Goal: Task Accomplishment & Management: Use online tool/utility

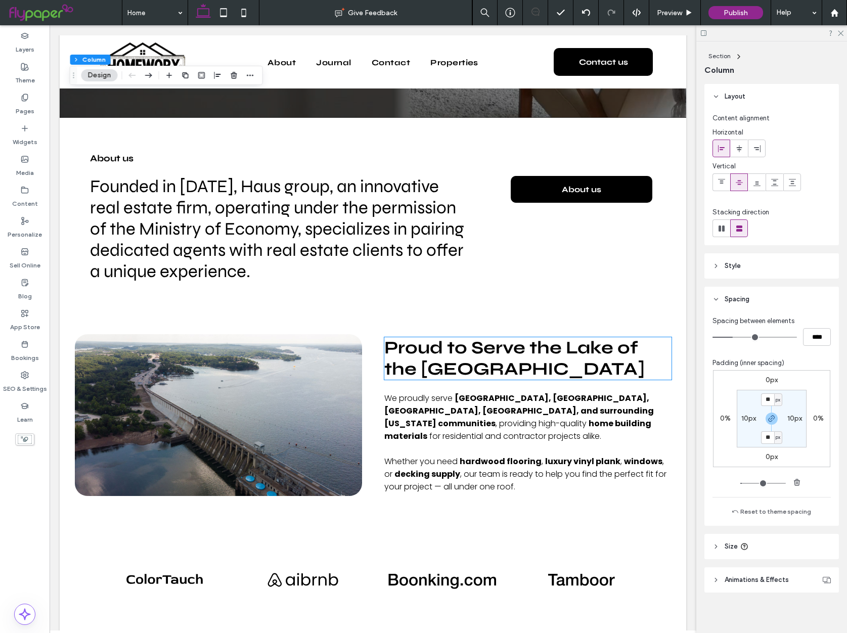
scroll to position [1607, 0]
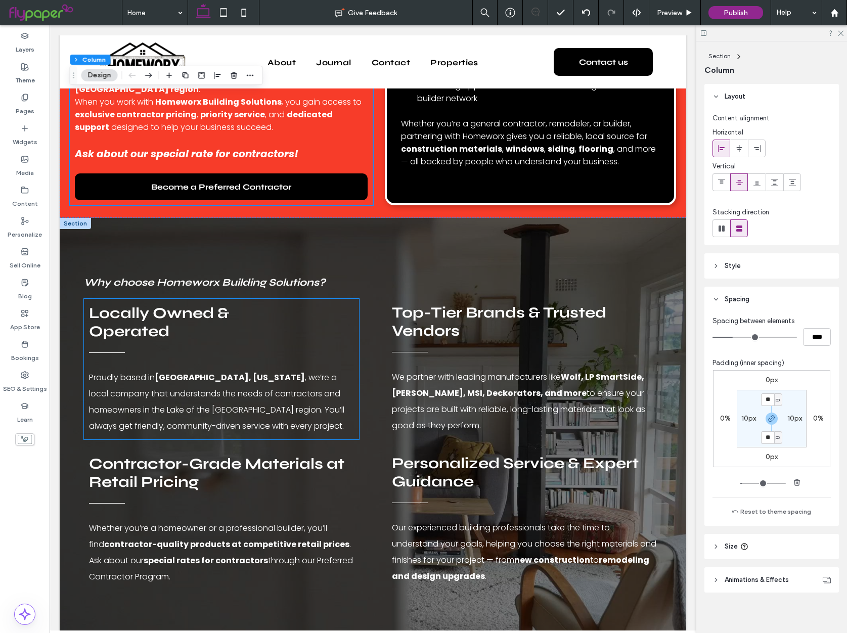
click at [107, 326] on div "Locally Owned & Operated Proudly based in [GEOGRAPHIC_DATA], [US_STATE] , we’re…" at bounding box center [221, 369] width 275 height 141
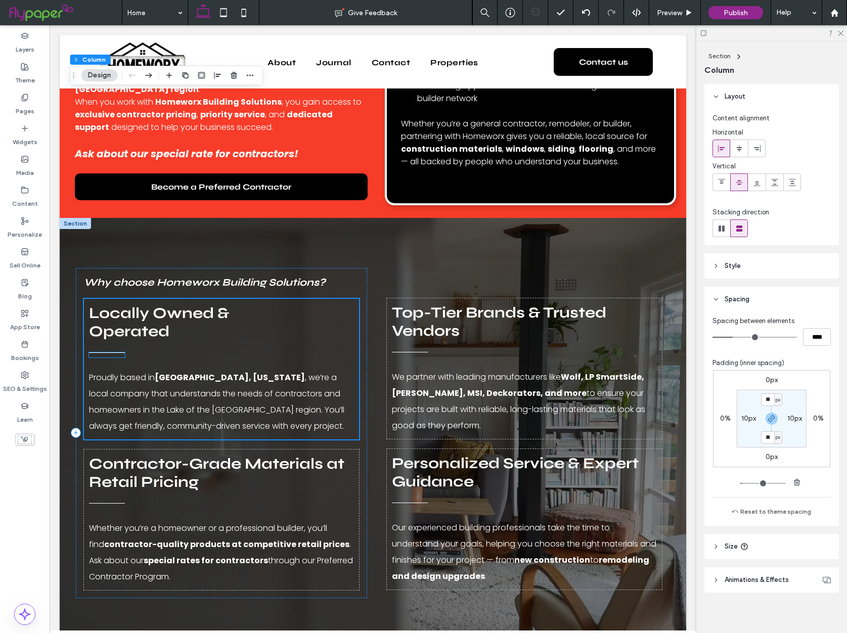
scroll to position [1067, 0]
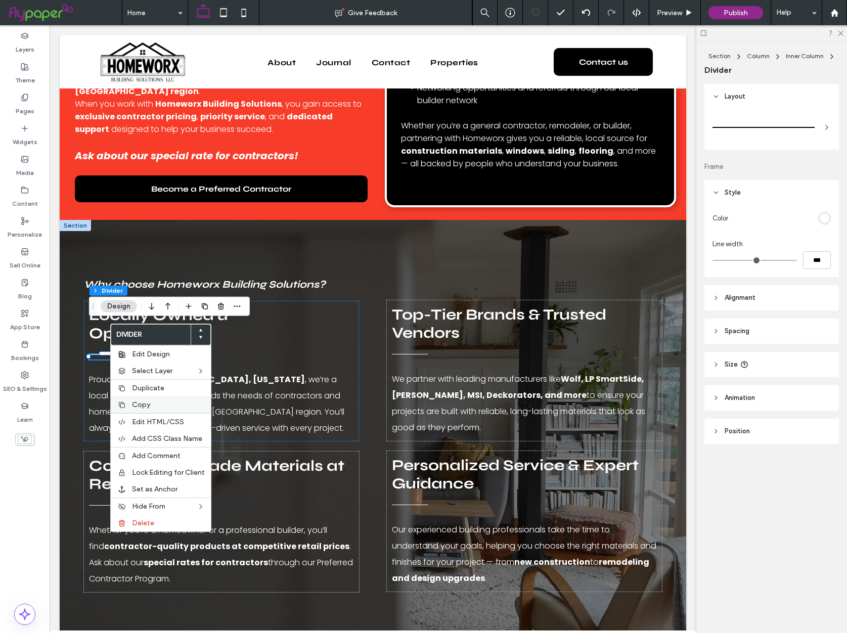
click at [141, 402] on span "Copy" at bounding box center [141, 405] width 18 height 9
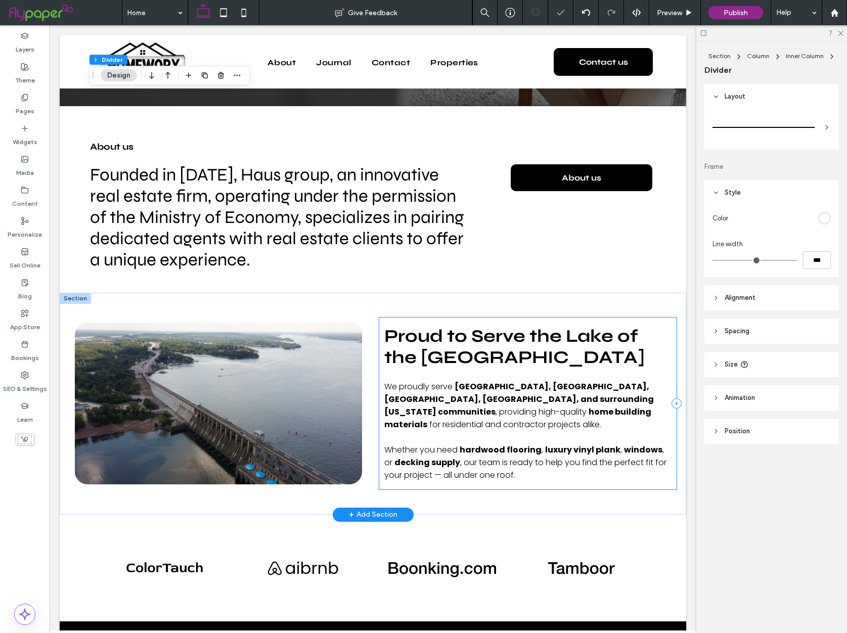
scroll to position [1626, 0]
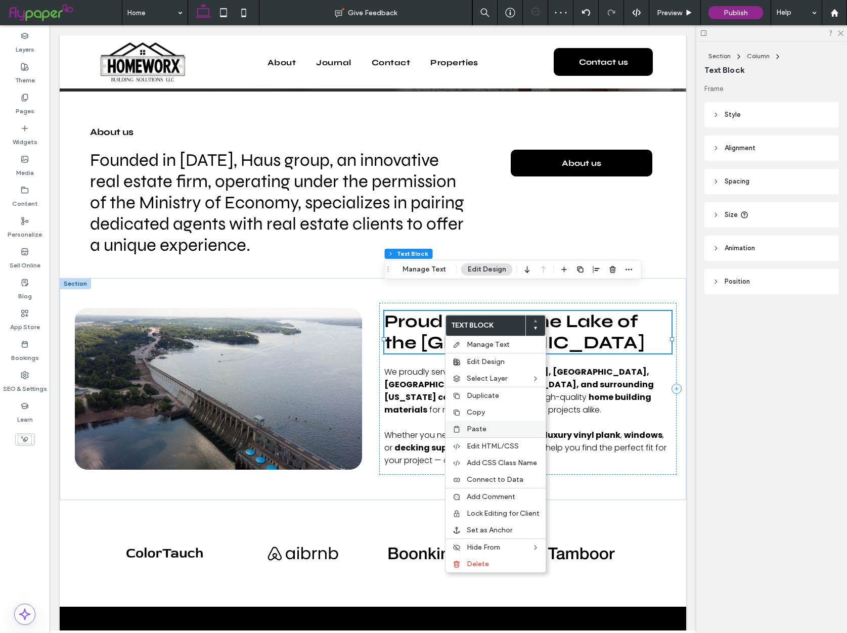
click at [476, 427] on span "Paste" at bounding box center [477, 429] width 20 height 9
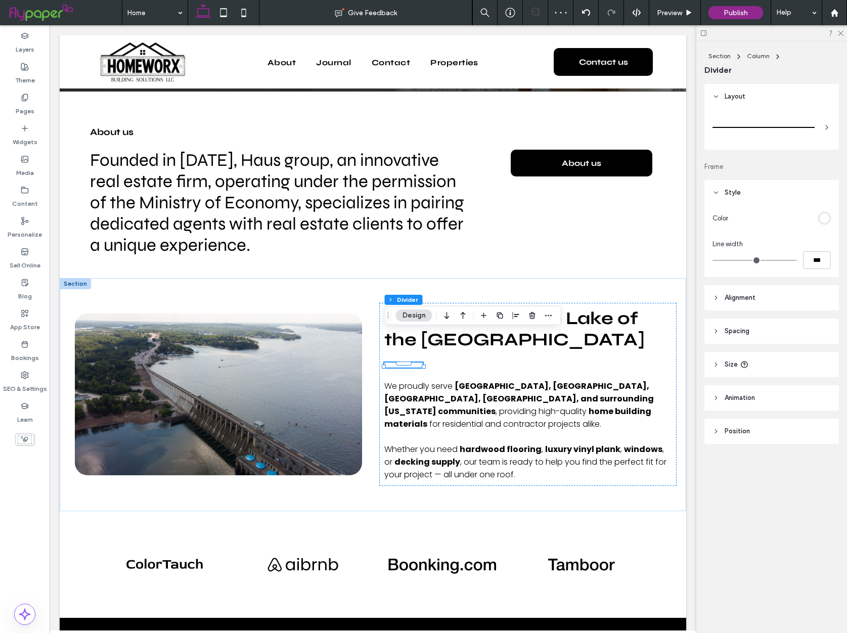
click at [822, 216] on div "rgb(255, 255, 255)" at bounding box center [825, 218] width 9 height 9
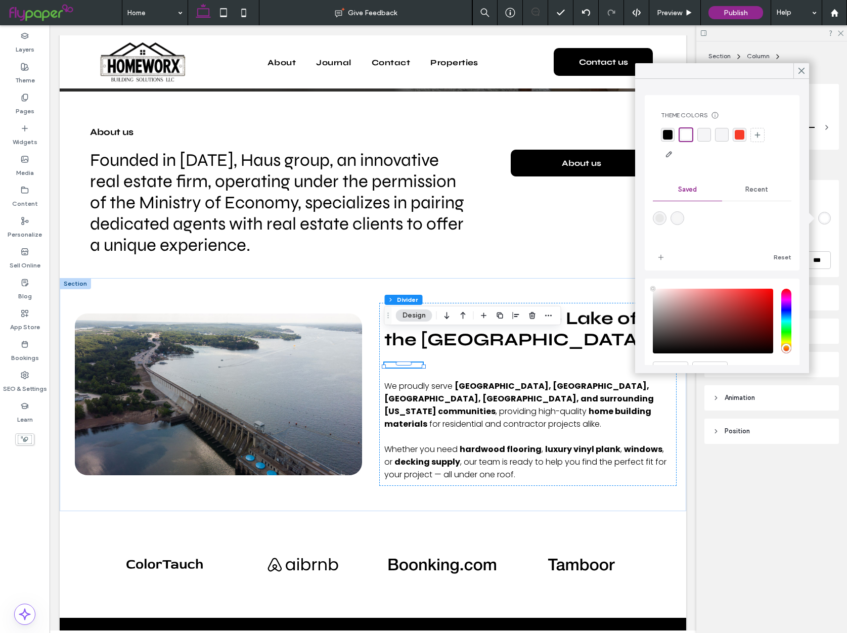
click at [739, 133] on div "rgba(247, 60, 41, 1)" at bounding box center [740, 135] width 10 height 10
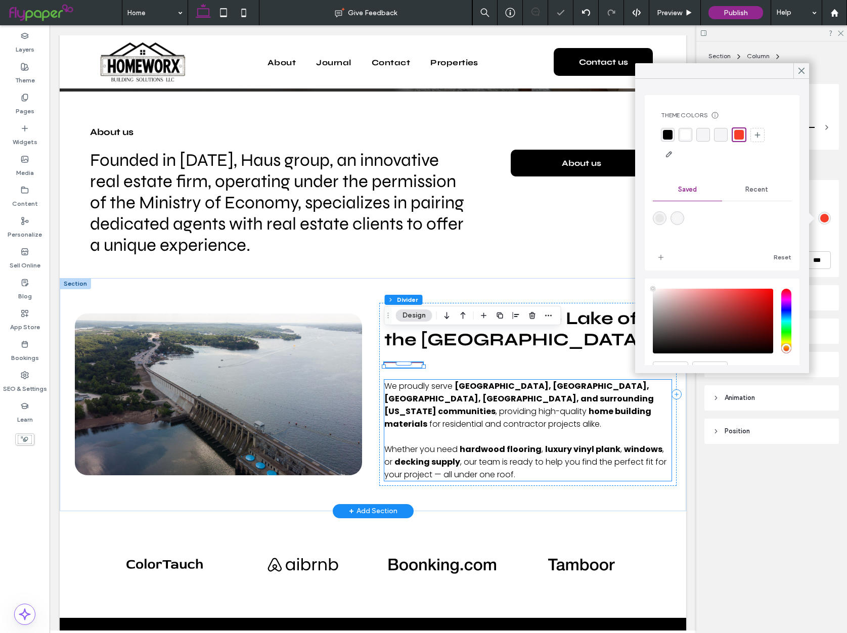
click at [493, 444] on strong "hardwood flooring" at bounding box center [501, 450] width 82 height 12
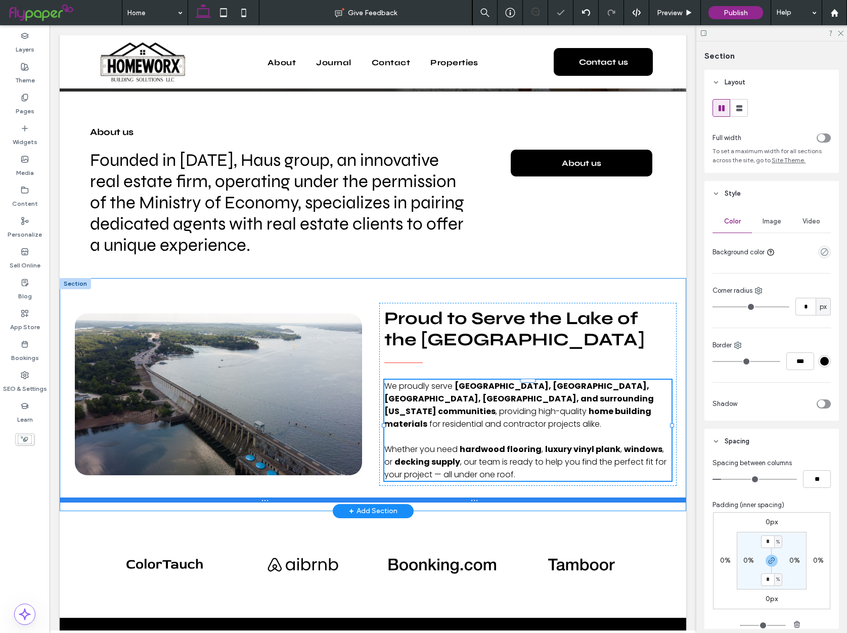
click at [488, 498] on div at bounding box center [373, 500] width 627 height 5
type input "***"
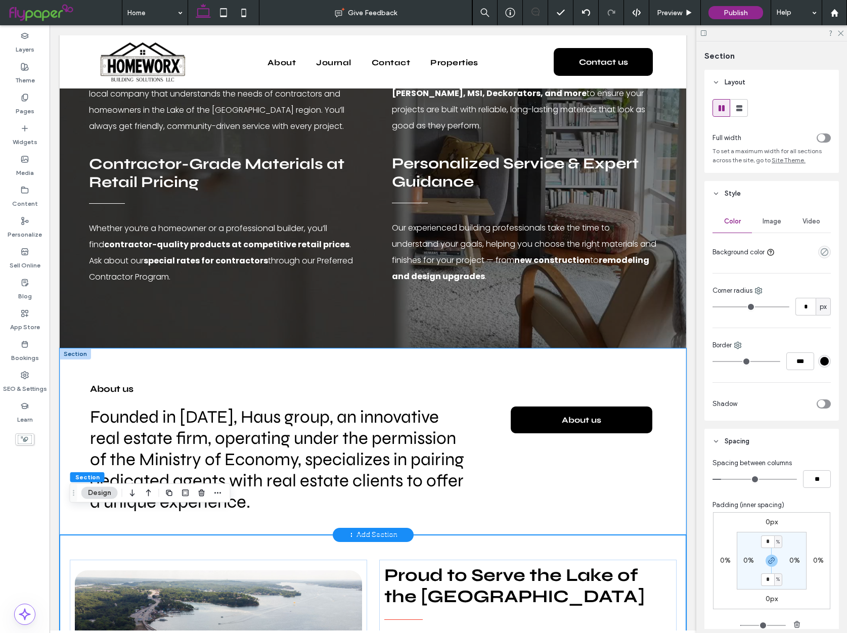
scroll to position [1370, 0]
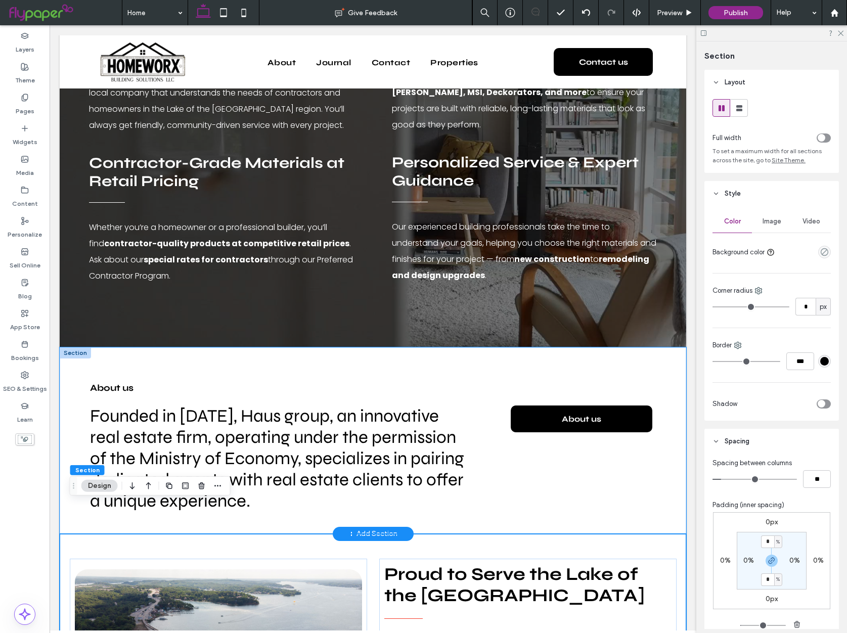
click at [69, 348] on div "About us Founded in [DATE], Haus group, an innovative real estate firm, operati…" at bounding box center [373, 441] width 627 height 187
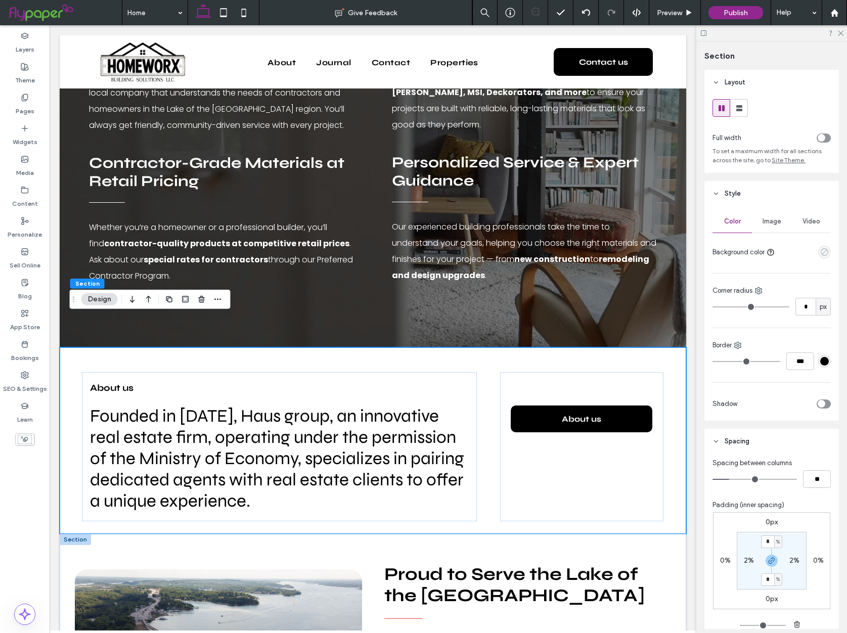
drag, startPoint x: 818, startPoint y: 248, endPoint x: 825, endPoint y: 249, distance: 7.2
click at [819, 248] on div at bounding box center [825, 252] width 13 height 13
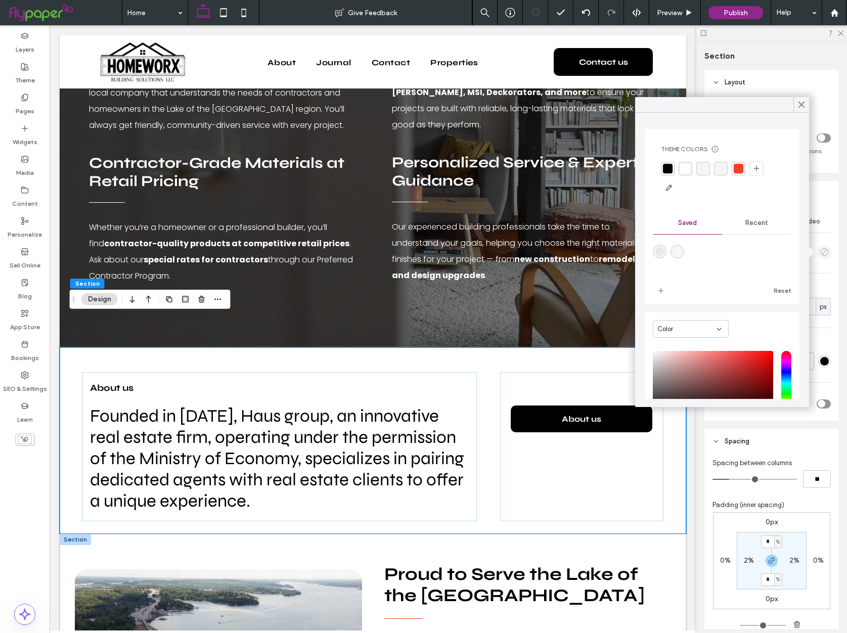
click at [825, 249] on icon "empty color" at bounding box center [825, 252] width 9 height 9
click at [678, 165] on div at bounding box center [722, 178] width 122 height 34
click at [686, 167] on div "rgba(255, 255, 255, 1)" at bounding box center [686, 169] width 10 height 10
click at [669, 168] on div "rgba(0, 0, 0, 1)" at bounding box center [668, 169] width 10 height 10
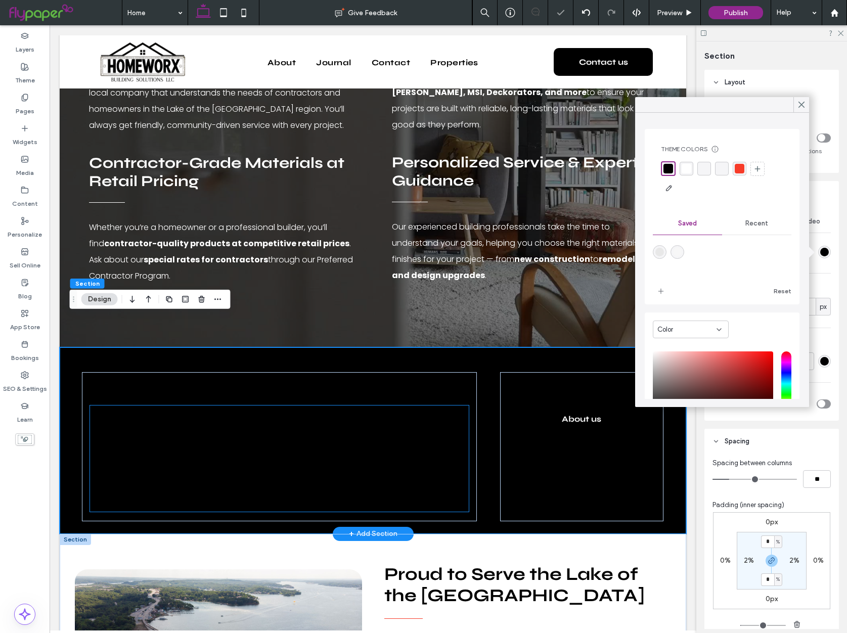
click at [380, 406] on span "Founded in [DATE], Haus group, an innovative real estate firm, operating under …" at bounding box center [277, 459] width 374 height 106
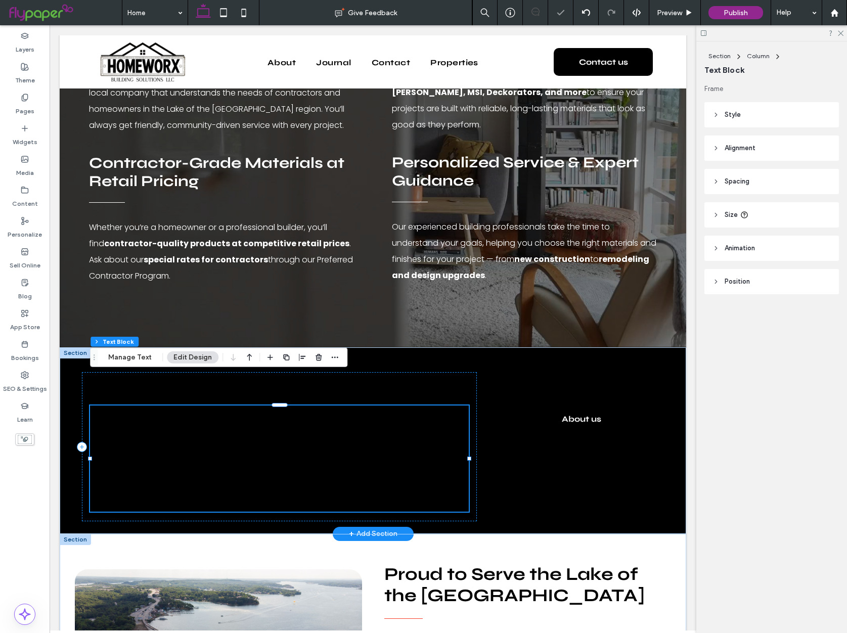
click at [282, 437] on span "Founded in [DATE], Haus group, an innovative real estate firm, operating under …" at bounding box center [277, 459] width 374 height 106
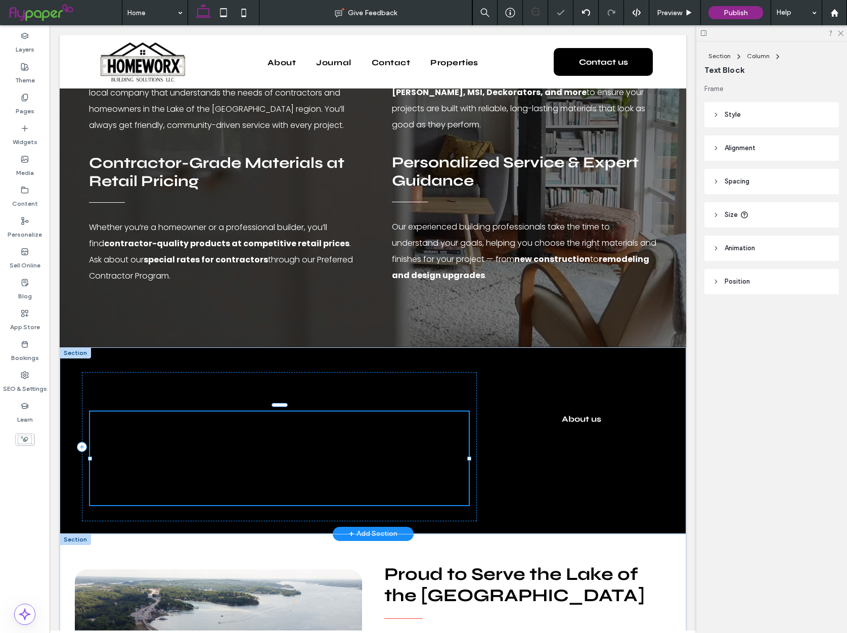
click at [282, 437] on span "**********" at bounding box center [267, 458] width 354 height 92
type input "****"
type input "**"
click at [282, 437] on span "**********" at bounding box center [267, 458] width 354 height 92
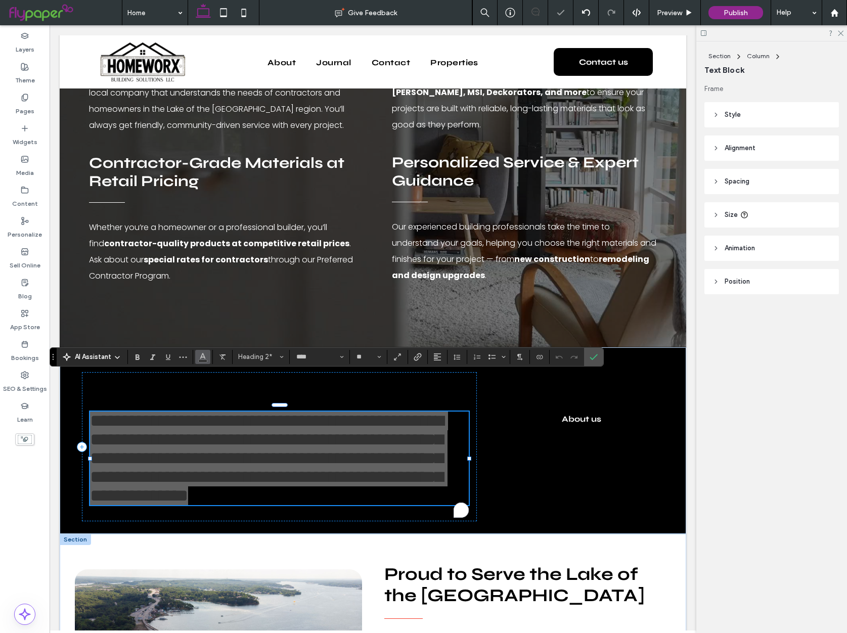
click at [201, 359] on icon "Color" at bounding box center [203, 356] width 8 height 8
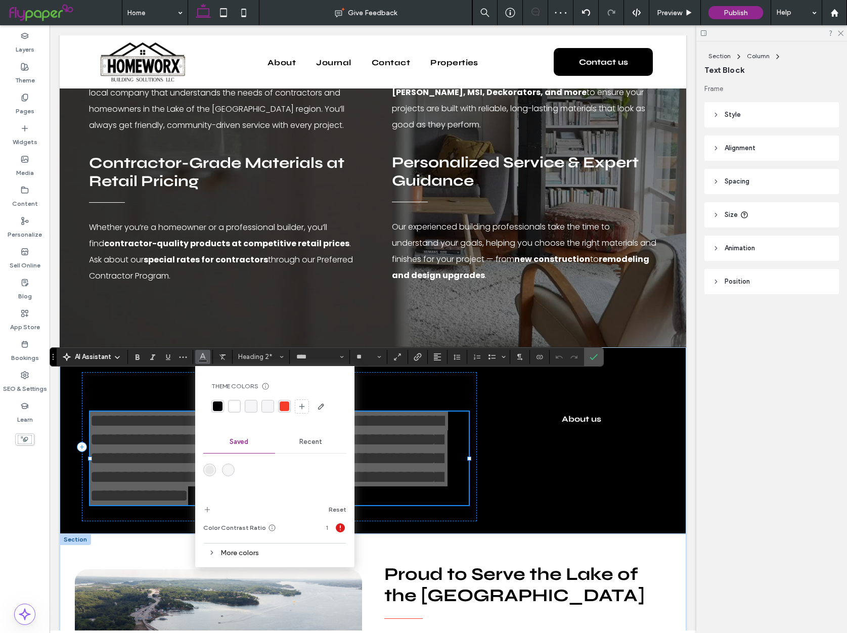
click at [241, 408] on div at bounding box center [274, 407] width 127 height 16
click at [236, 407] on div "rgba(255, 255, 255, 1)" at bounding box center [235, 407] width 10 height 10
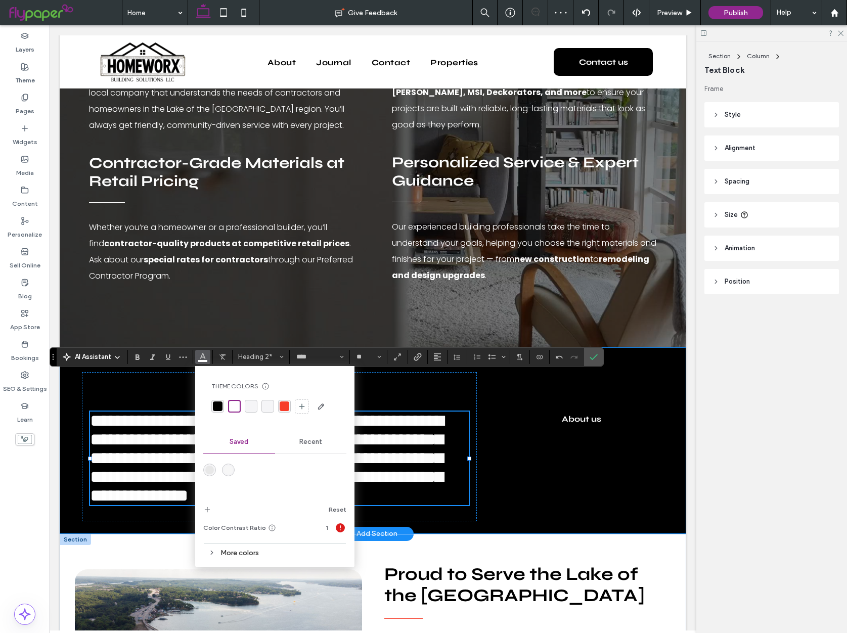
click at [219, 348] on div "**********" at bounding box center [373, 441] width 607 height 187
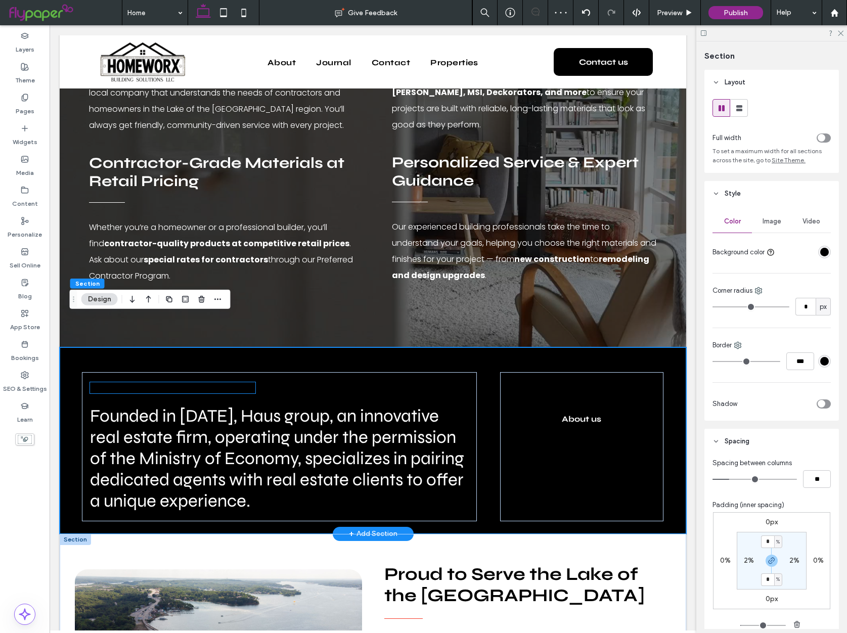
click at [137, 382] on h4 "About us" at bounding box center [172, 387] width 165 height 11
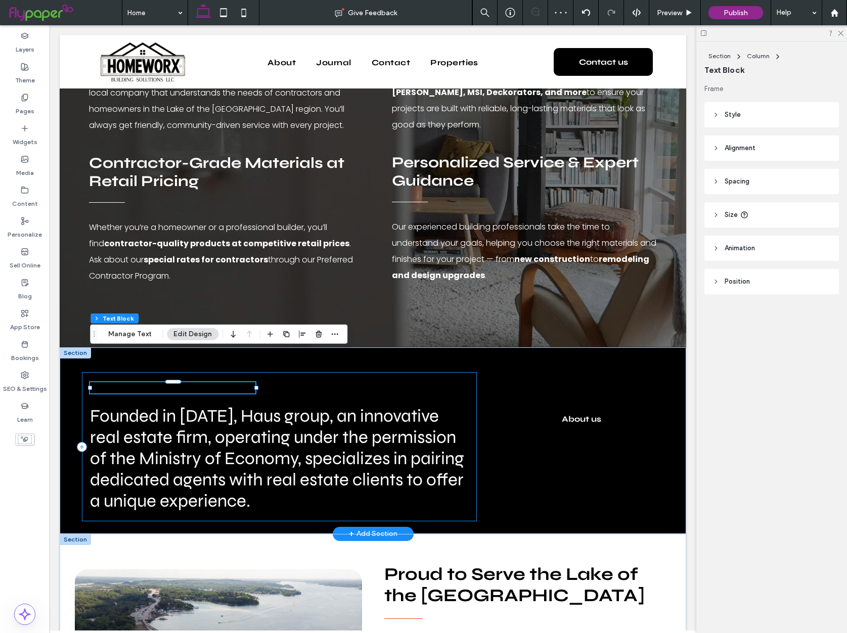
click at [123, 372] on div "About us Founded in [DATE], Haus group, an innovative real estate firm, operati…" at bounding box center [279, 446] width 395 height 149
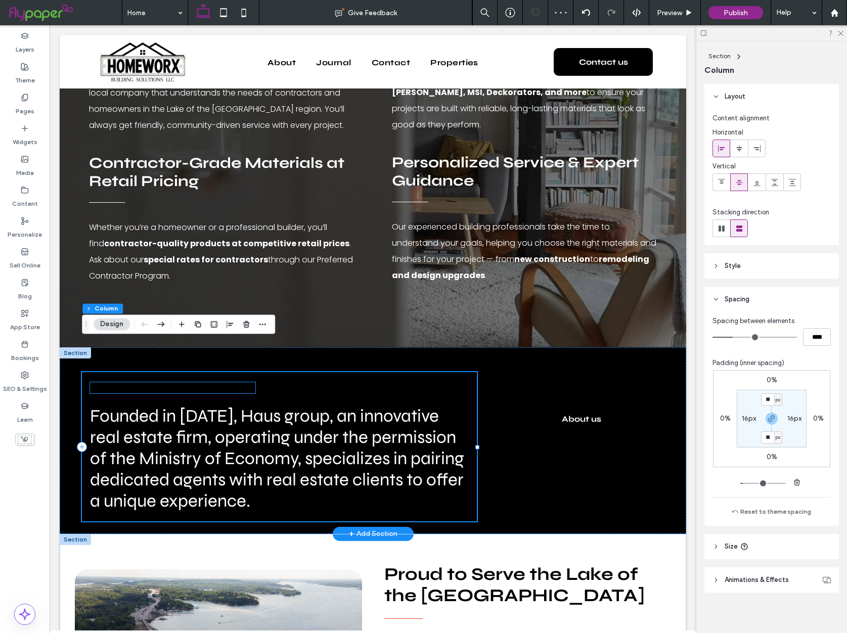
click at [127, 382] on span "About us" at bounding box center [112, 387] width 44 height 11
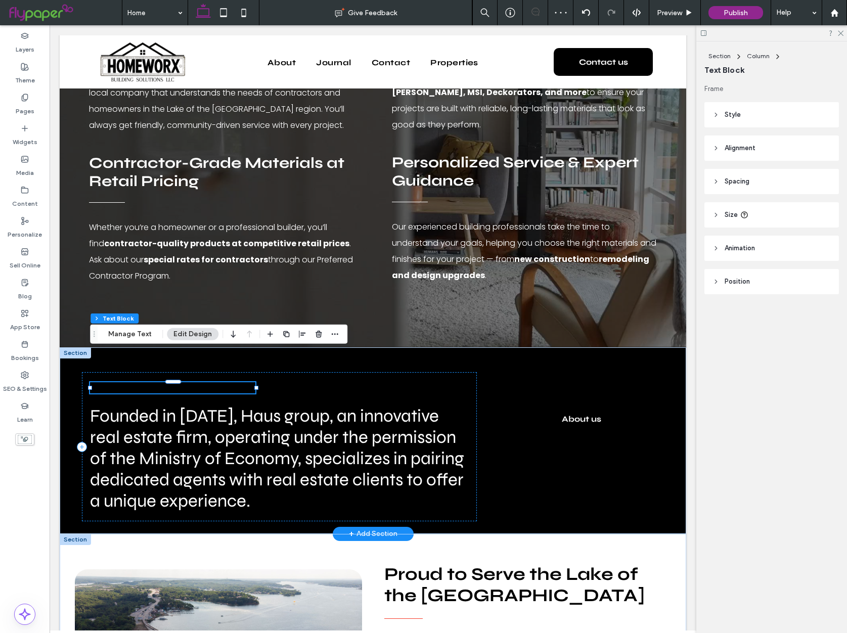
click at [127, 382] on div "About us" at bounding box center [172, 387] width 165 height 11
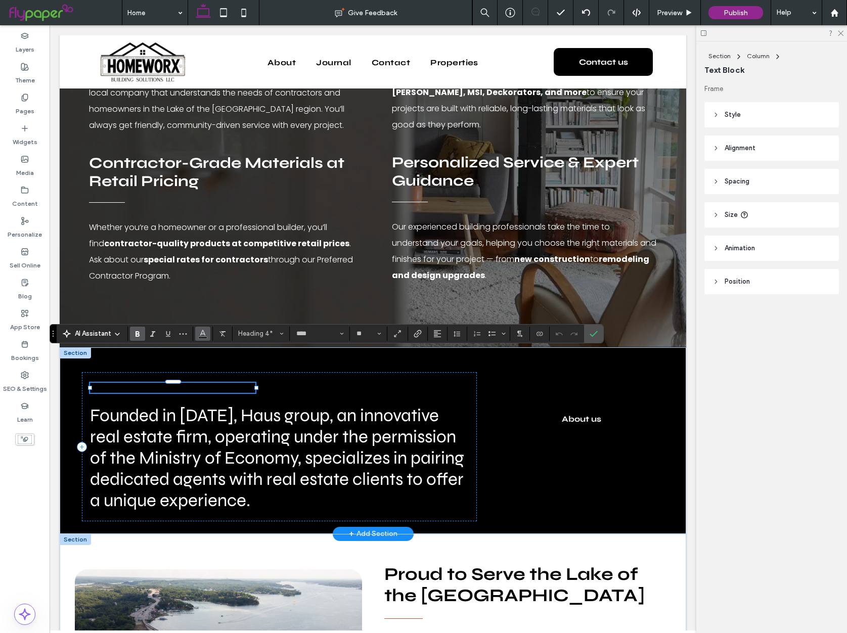
click at [205, 335] on icon "Color" at bounding box center [203, 333] width 8 height 8
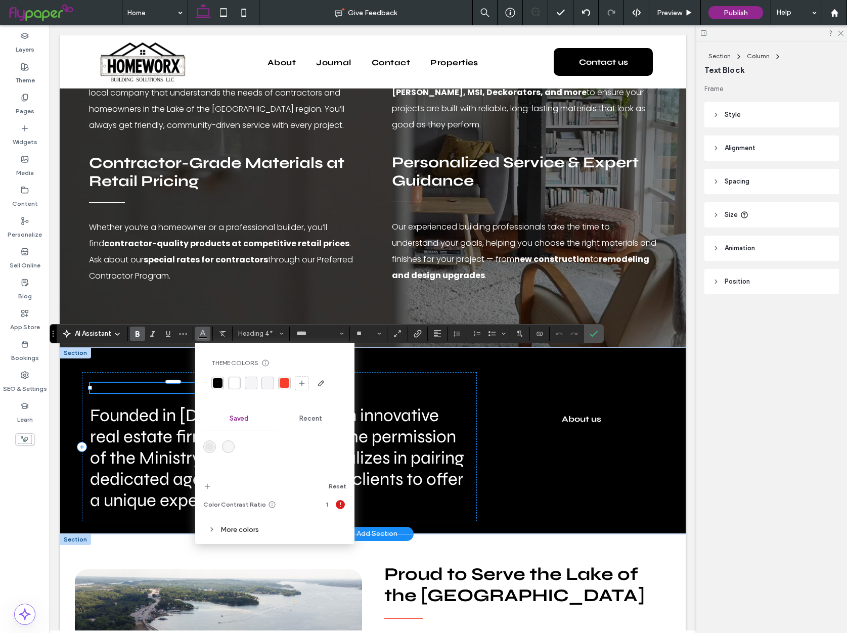
click at [230, 377] on div "rgba(255, 255, 255, 1)" at bounding box center [234, 383] width 13 height 13
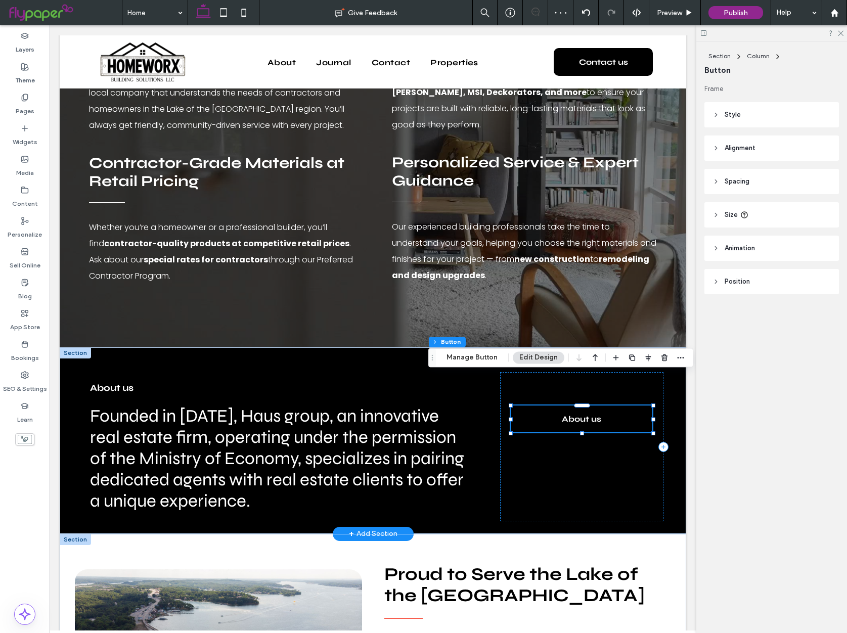
click at [749, 115] on header "Style" at bounding box center [772, 114] width 135 height 25
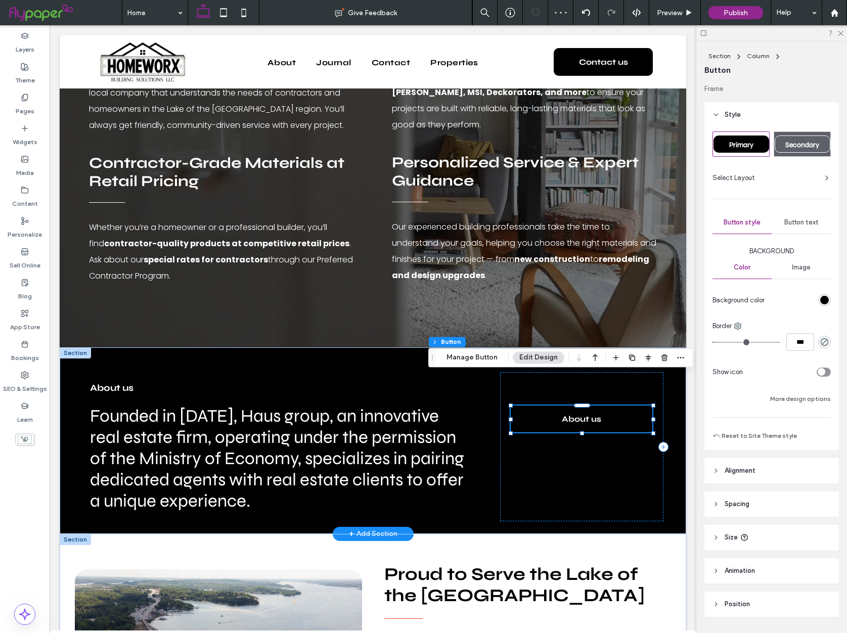
click at [798, 147] on span "Secondary" at bounding box center [803, 145] width 34 height 9
click at [731, 144] on span "Primary" at bounding box center [741, 145] width 24 height 9
click at [797, 150] on div "Secondary" at bounding box center [803, 144] width 56 height 17
click at [749, 151] on div "Primary" at bounding box center [742, 144] width 56 height 17
click at [786, 222] on span "Button text" at bounding box center [802, 223] width 34 height 8
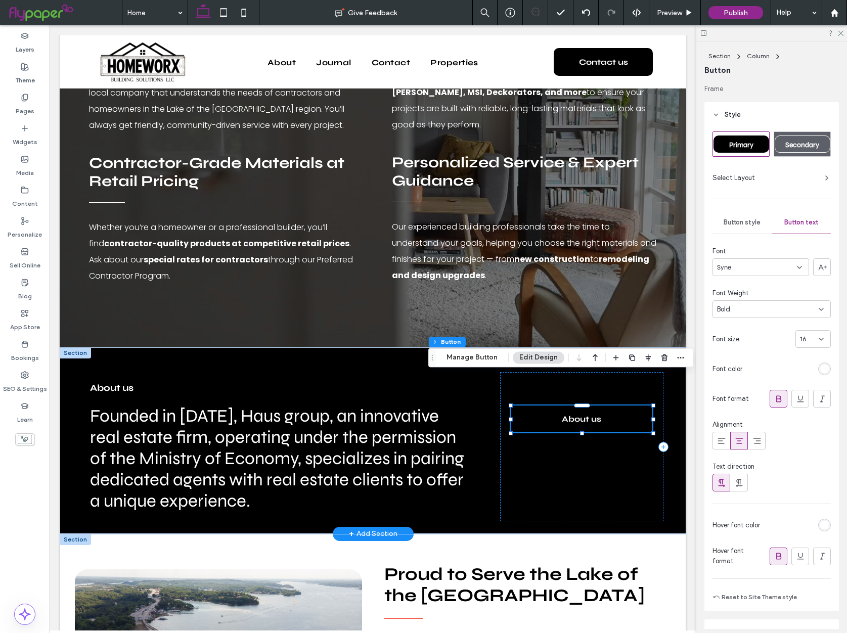
click at [746, 221] on span "Button style" at bounding box center [742, 223] width 37 height 8
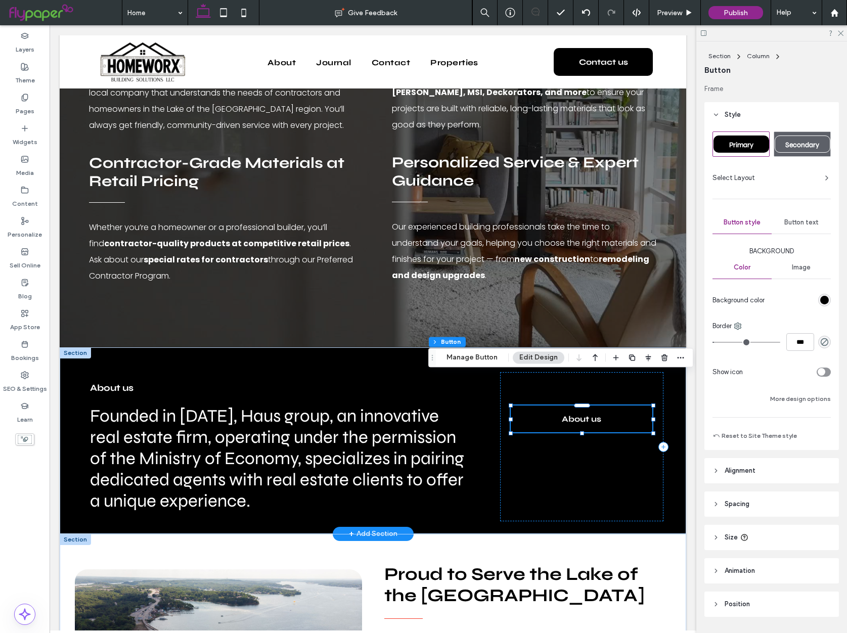
click at [821, 297] on div "rgb(0, 0, 0)" at bounding box center [825, 300] width 9 height 9
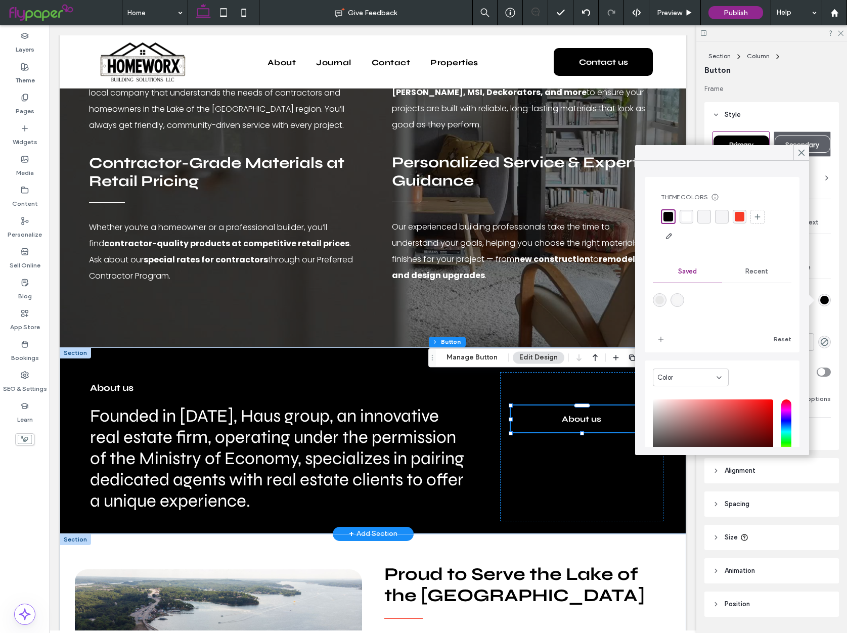
click at [740, 222] on div "rgba(247, 60, 41, 1)" at bounding box center [740, 217] width 14 height 14
click at [823, 280] on div "Background Color Image Background color Border *** Show icon More design options" at bounding box center [772, 325] width 118 height 159
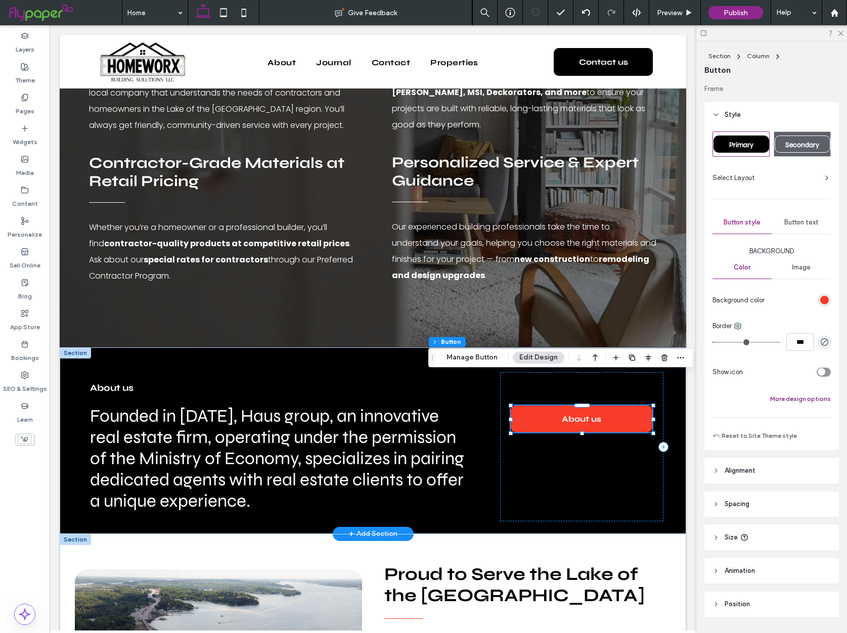
click at [785, 397] on button "More design options" at bounding box center [800, 399] width 61 height 12
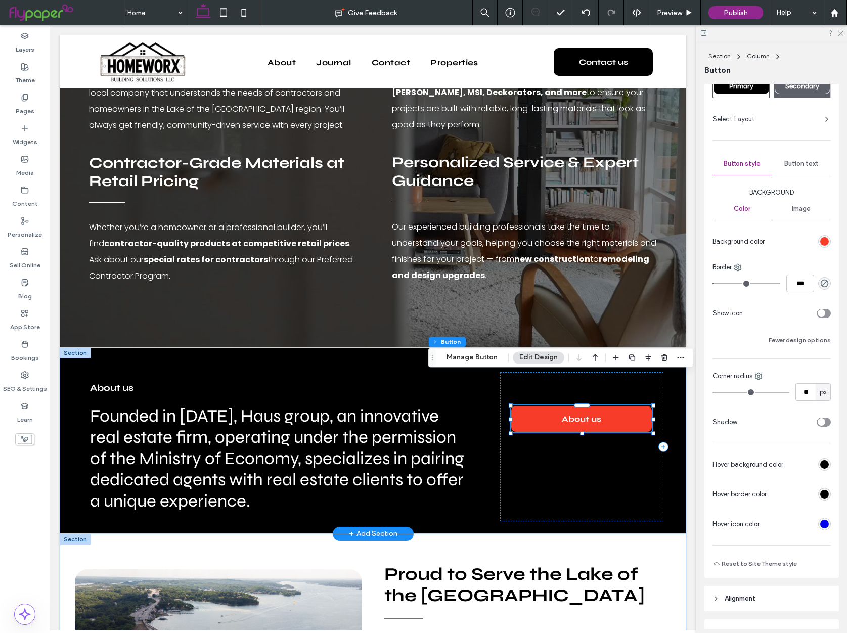
click at [824, 467] on div "rgb(0, 0, 0)" at bounding box center [825, 464] width 9 height 9
click at [824, 467] on div "rgb(0, 0, 0)" at bounding box center [825, 465] width 9 height 9
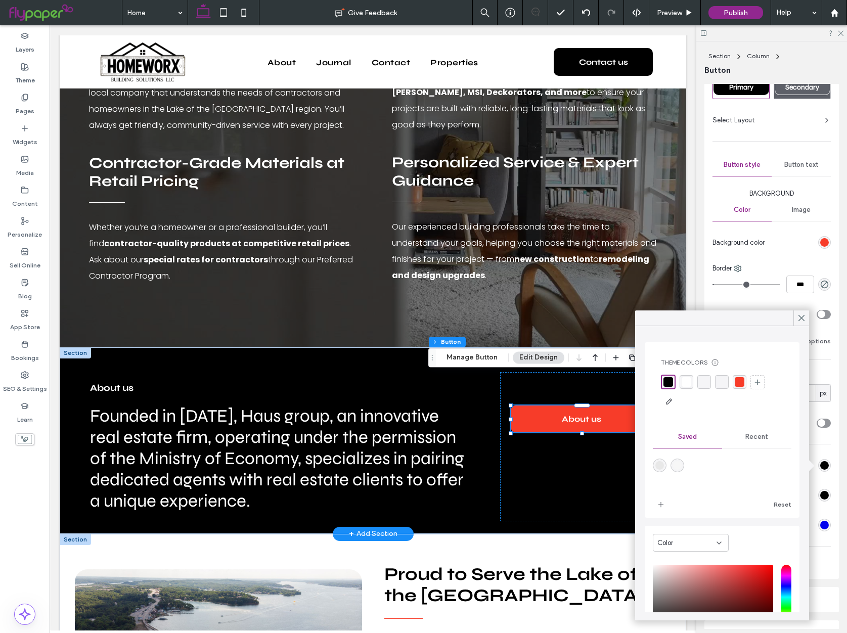
drag, startPoint x: 692, startPoint y: 382, endPoint x: 658, endPoint y: 384, distance: 34.5
click at [691, 382] on div "rgba(255, 255, 255, 1)" at bounding box center [687, 382] width 14 height 14
click at [804, 322] on icon at bounding box center [801, 318] width 9 height 9
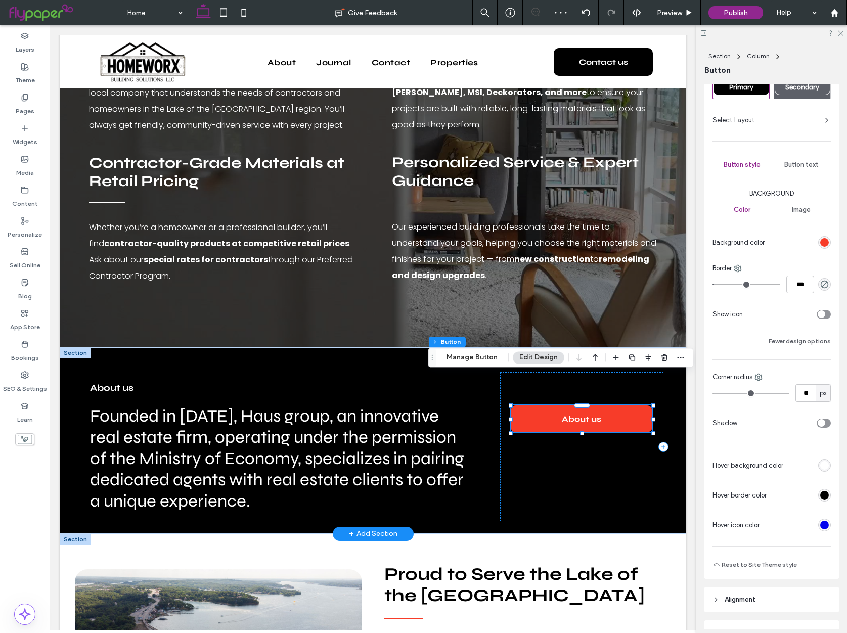
click at [812, 159] on div "Button text" at bounding box center [801, 165] width 59 height 22
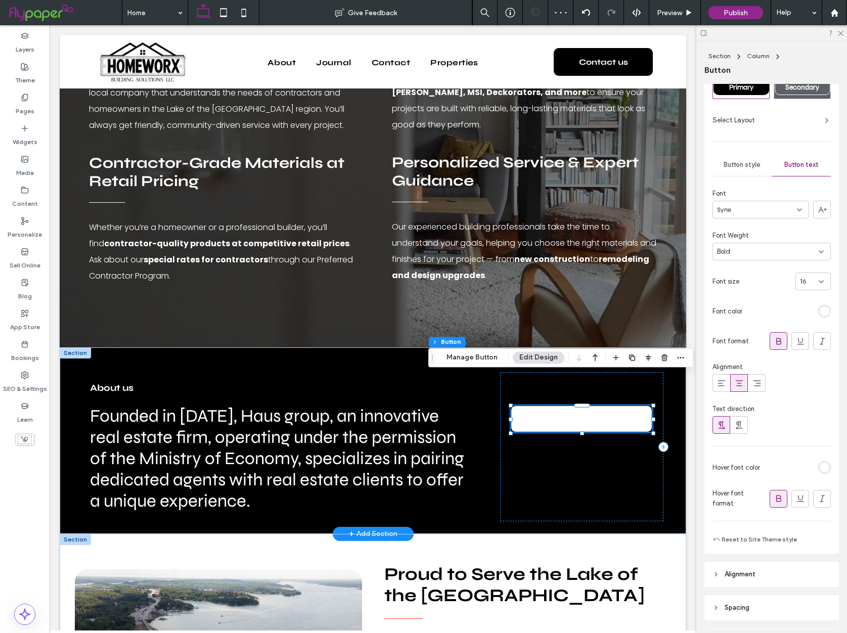
scroll to position [76, 0]
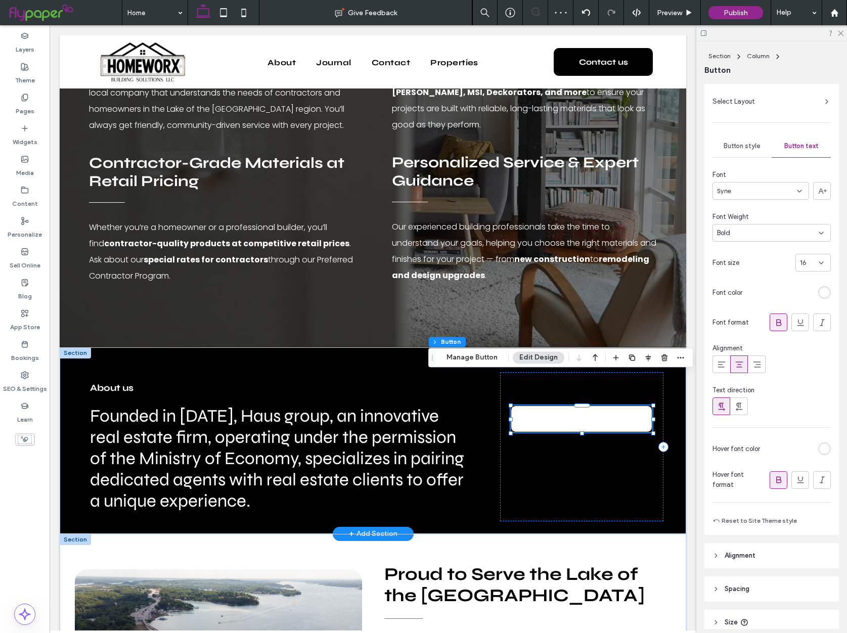
click at [821, 454] on div "rgb(255, 255, 255)" at bounding box center [825, 449] width 13 height 13
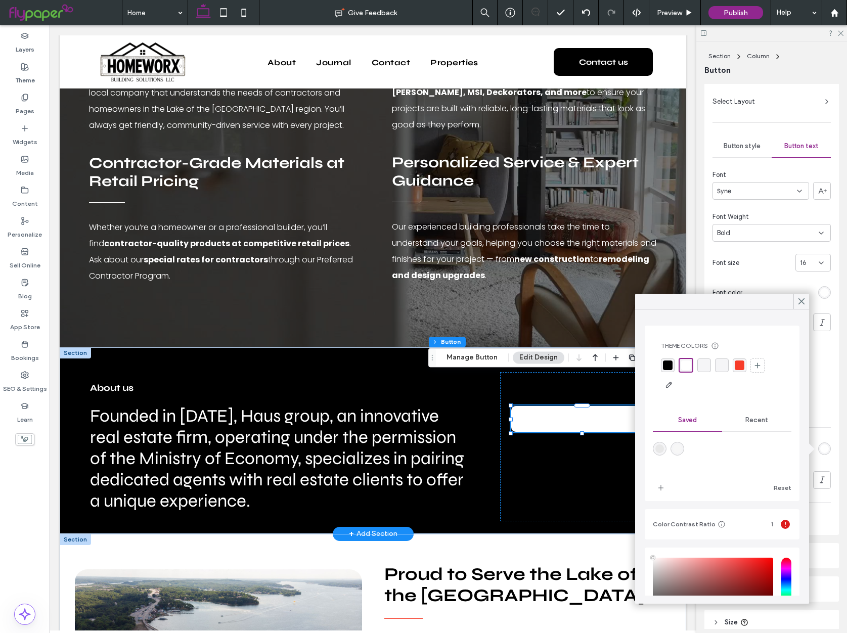
drag, startPoint x: 668, startPoint y: 362, endPoint x: 655, endPoint y: 366, distance: 14.1
click at [668, 362] on div "rgba(0, 0, 0, 1)" at bounding box center [668, 366] width 10 height 10
click at [522, 433] on div "About us" at bounding box center [582, 446] width 164 height 149
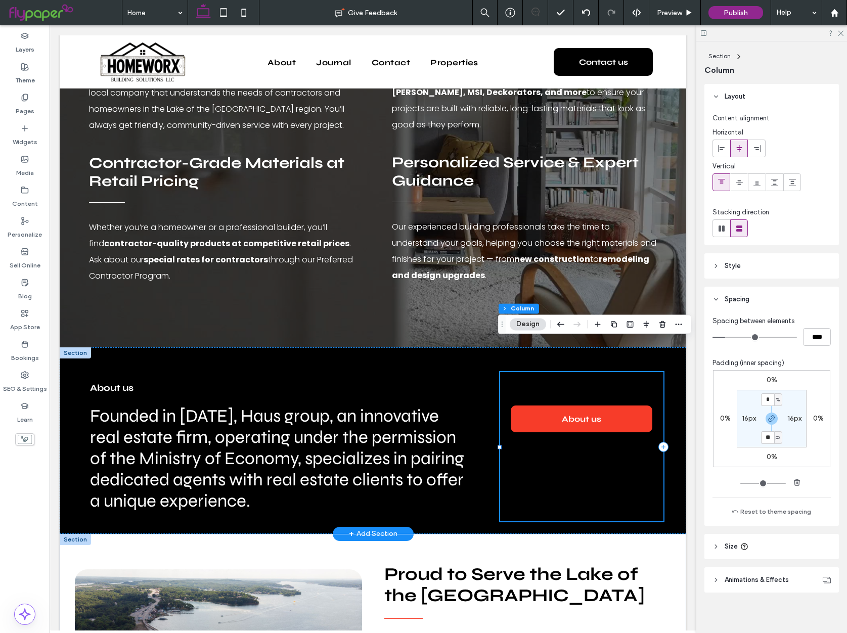
click at [557, 406] on div "About us" at bounding box center [582, 446] width 164 height 149
click at [564, 406] on span "About us" at bounding box center [581, 419] width 39 height 26
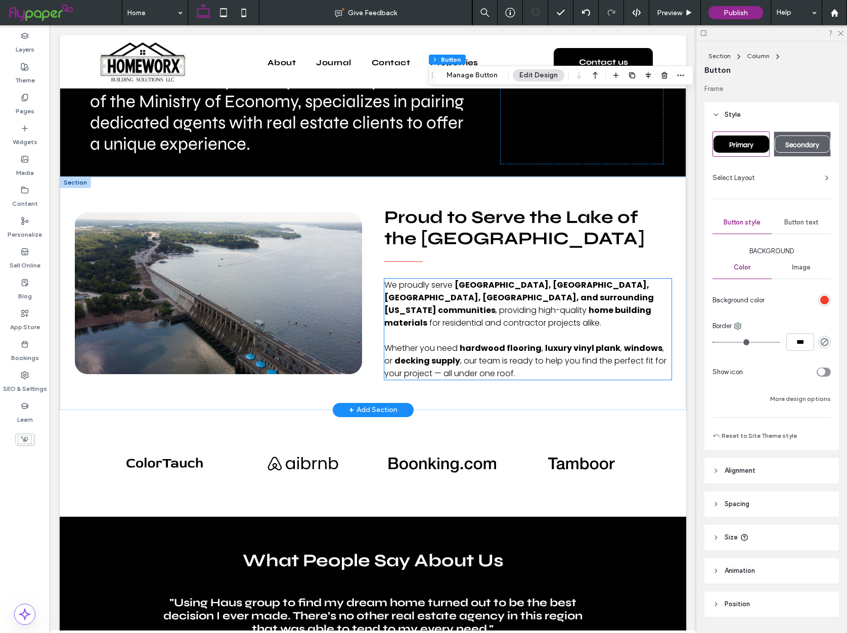
scroll to position [1742, 0]
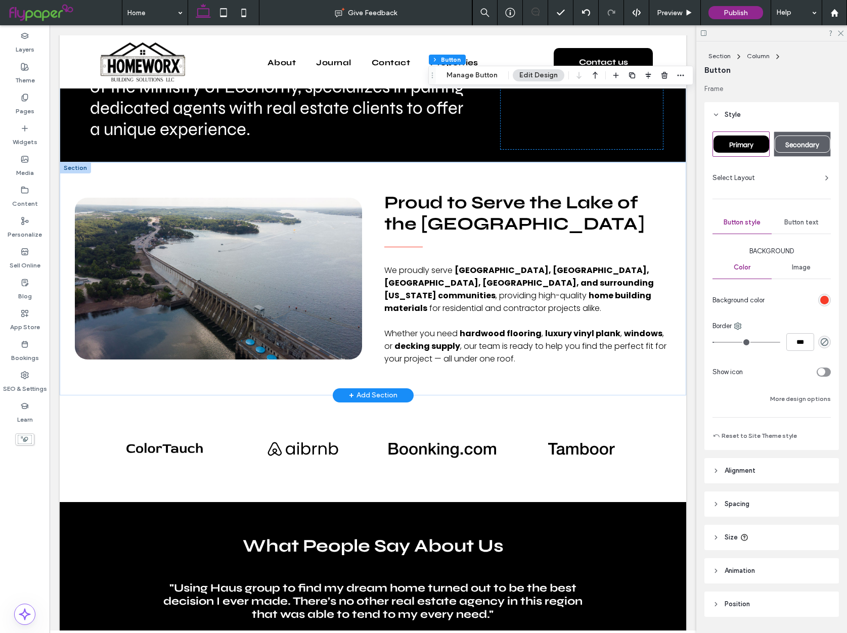
click at [63, 342] on div "Proud to Serve the Lake of the [GEOGRAPHIC_DATA] We proudly serve [GEOGRAPHIC_D…" at bounding box center [373, 278] width 627 height 233
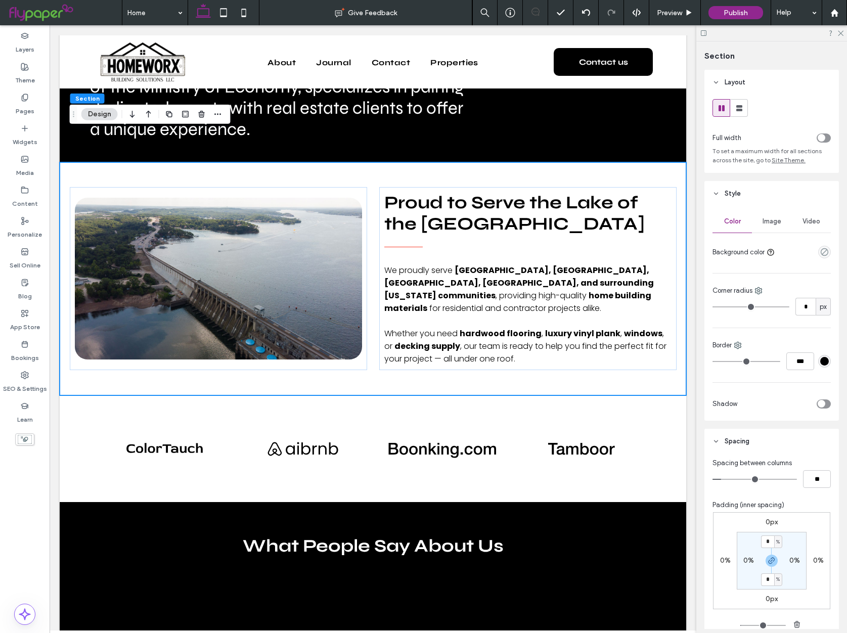
click at [821, 247] on div "empty color" at bounding box center [825, 252] width 13 height 13
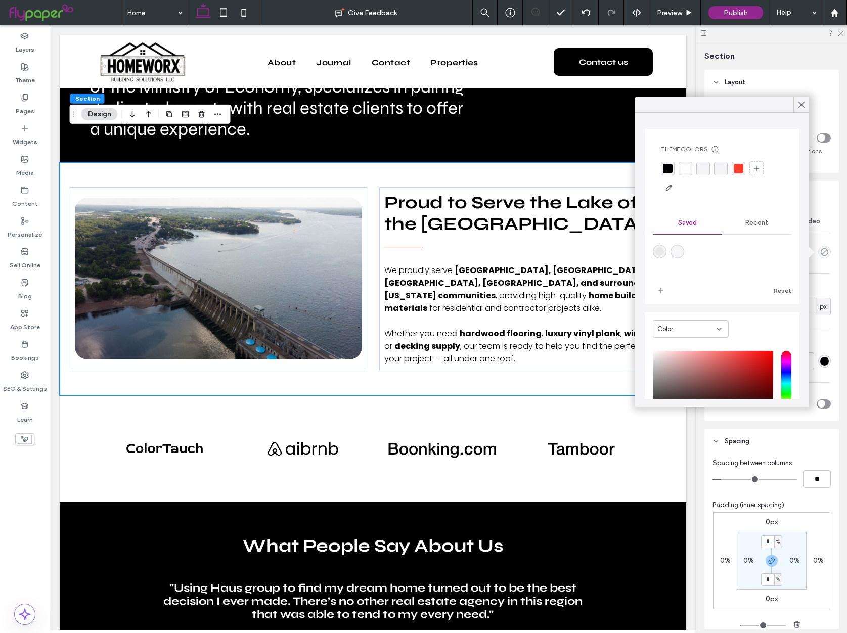
click at [671, 250] on div "rgba(247,247,247,1)" at bounding box center [678, 252] width 14 height 14
type input "*******"
type input "***"
type input "****"
click at [571, 344] on div "Proud to Serve the Lake of the [GEOGRAPHIC_DATA] We proudly serve [GEOGRAPHIC_D…" at bounding box center [373, 278] width 607 height 233
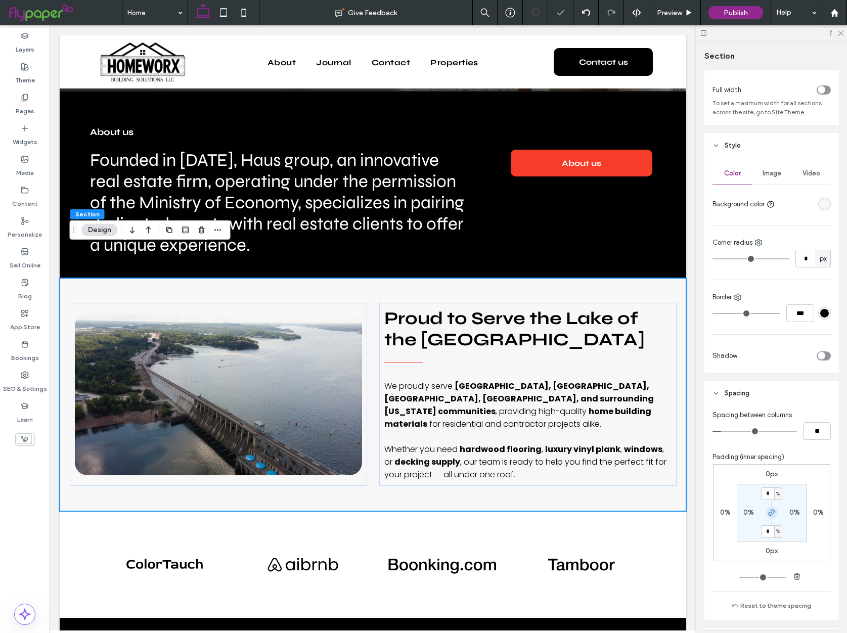
scroll to position [63, 0]
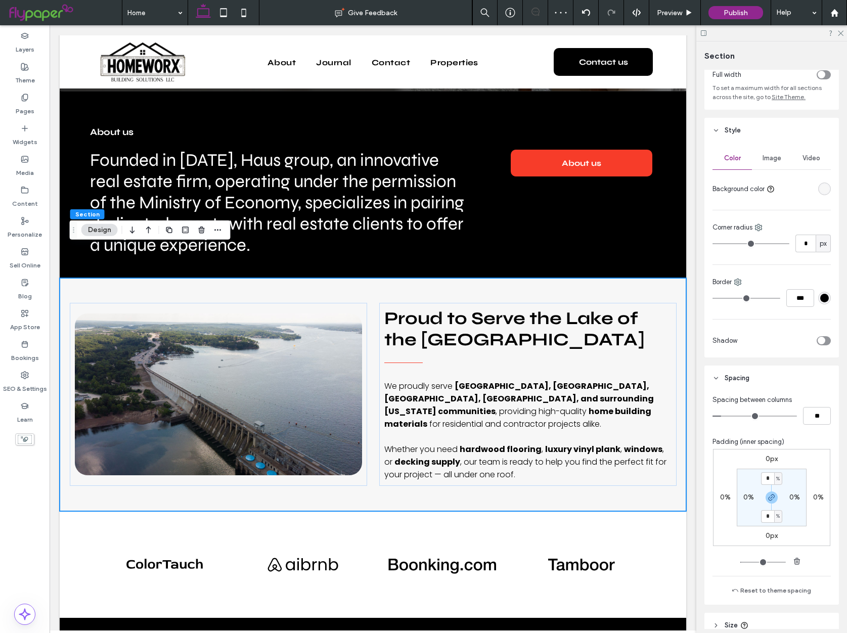
drag, startPoint x: 814, startPoint y: 343, endPoint x: 819, endPoint y: 342, distance: 5.2
click at [814, 343] on div at bounding box center [787, 341] width 90 height 18
drag, startPoint x: 823, startPoint y: 342, endPoint x: 823, endPoint y: 389, distance: 46.5
click at [823, 342] on div "toggle" at bounding box center [822, 341] width 8 height 8
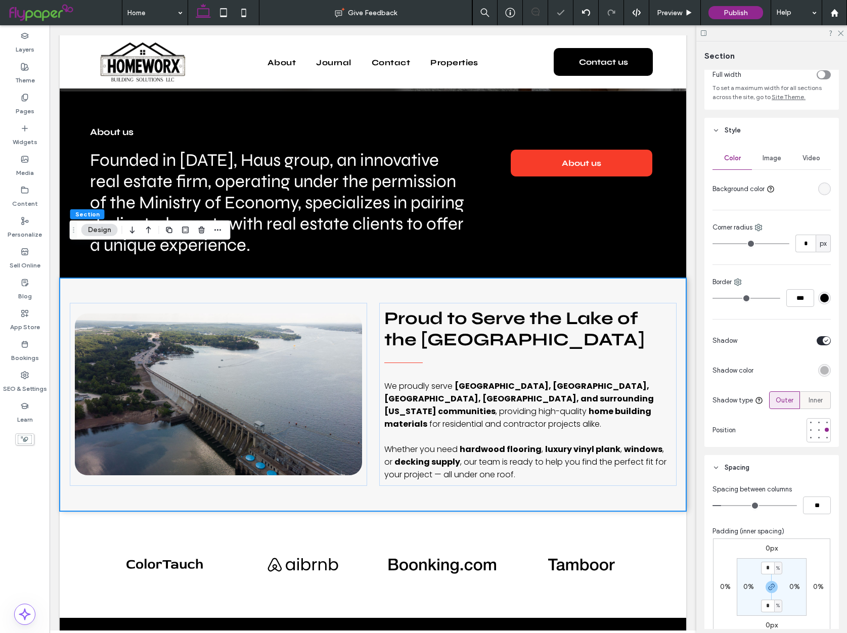
drag, startPoint x: 815, startPoint y: 426, endPoint x: 825, endPoint y: 406, distance: 22.2
click at [815, 426] on div at bounding box center [819, 430] width 24 height 24
drag, startPoint x: 824, startPoint y: 397, endPoint x: 820, endPoint y: 433, distance: 35.7
click at [824, 399] on div "Inner" at bounding box center [816, 400] width 18 height 17
drag, startPoint x: 818, startPoint y: 442, endPoint x: 822, endPoint y: 431, distance: 12.0
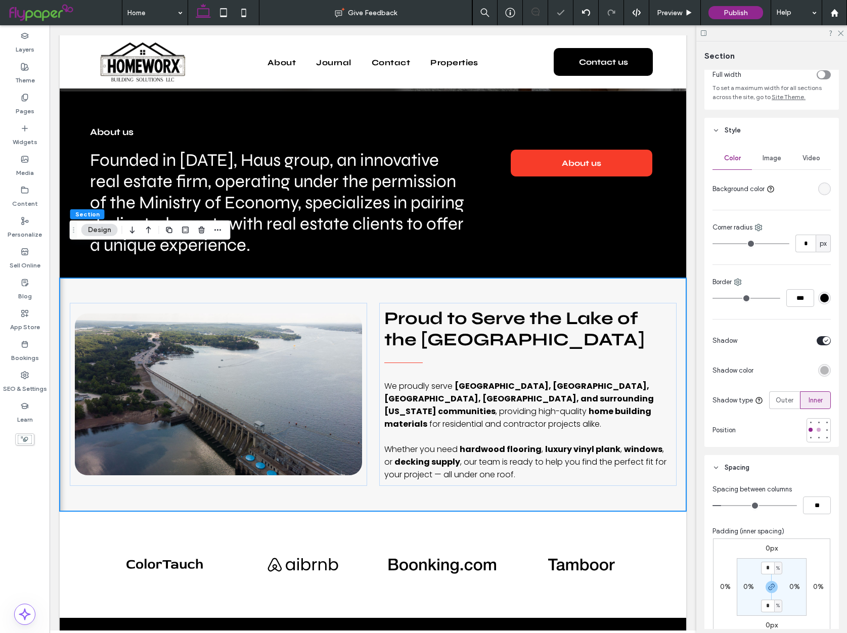
click at [818, 441] on div at bounding box center [819, 430] width 24 height 24
click at [822, 428] on div at bounding box center [818, 429] width 7 height 7
click at [821, 429] on div at bounding box center [819, 430] width 4 height 4
click at [765, 424] on div at bounding box center [785, 430] width 91 height 24
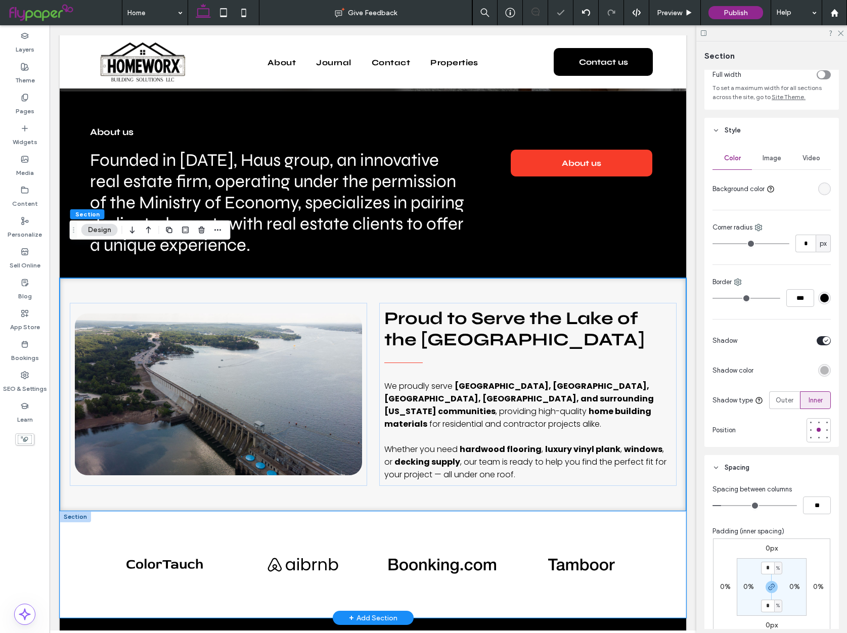
click at [638, 511] on div "Button Button Button Button" at bounding box center [373, 564] width 607 height 107
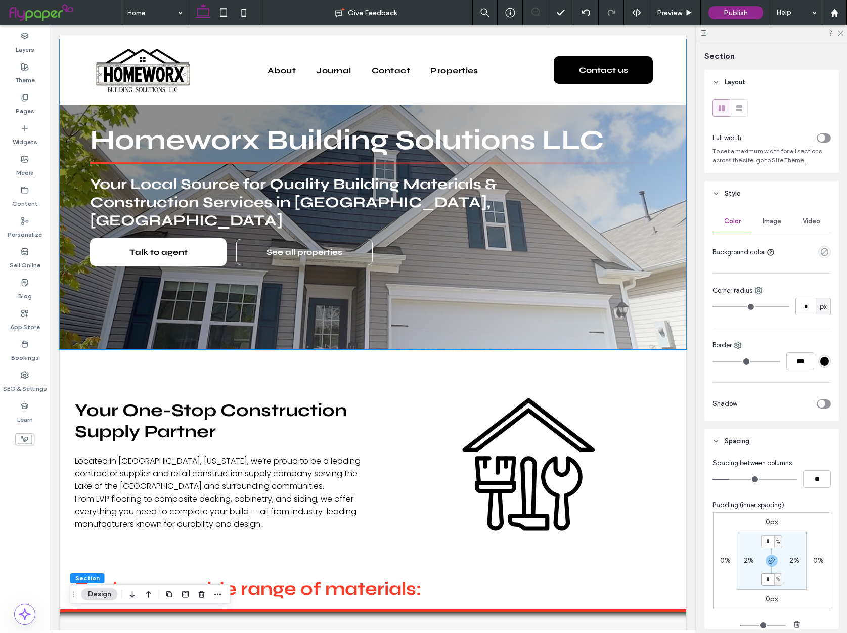
scroll to position [0, 0]
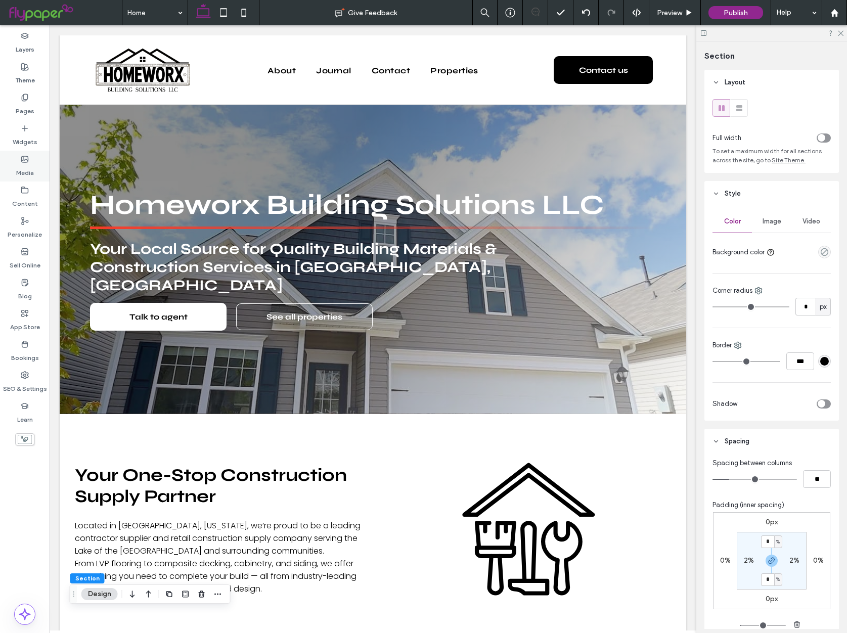
click at [17, 167] on label "Media" at bounding box center [25, 170] width 18 height 14
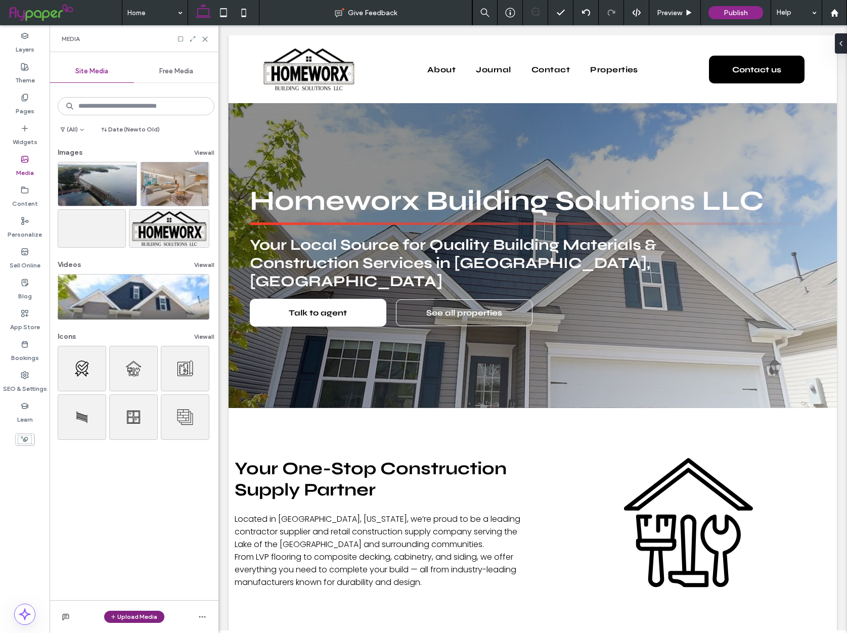
click at [137, 619] on button "Upload Media" at bounding box center [134, 617] width 60 height 12
click at [158, 553] on div "Images" at bounding box center [147, 554] width 69 height 10
click at [127, 558] on span "Images" at bounding box center [136, 554] width 22 height 10
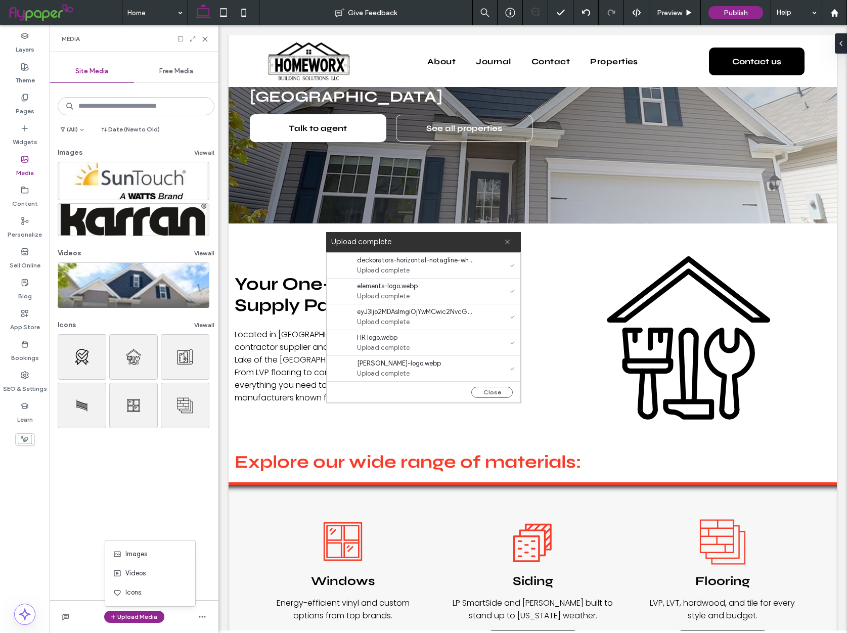
scroll to position [203, 0]
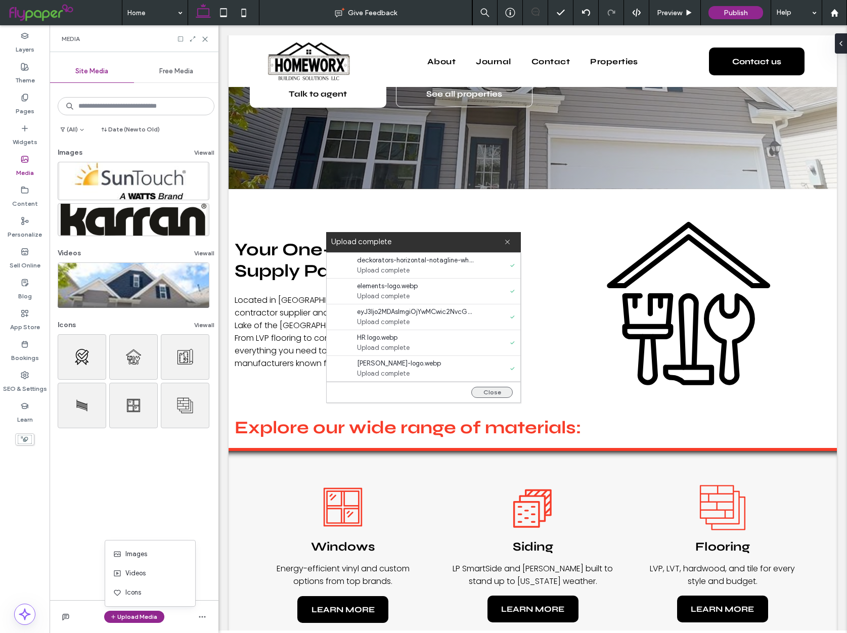
click at [507, 390] on button "Close" at bounding box center [491, 392] width 41 height 11
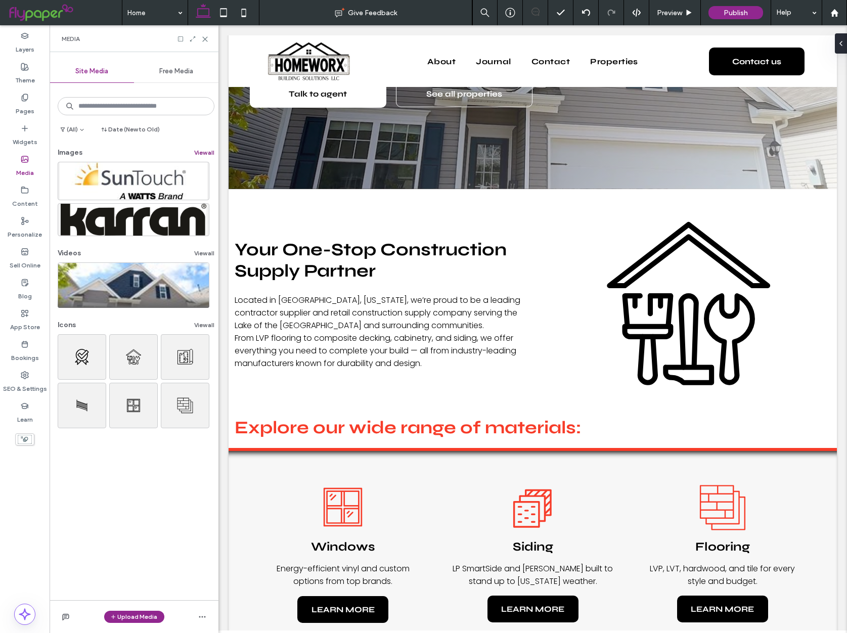
click at [203, 155] on button "View all" at bounding box center [204, 153] width 20 height 12
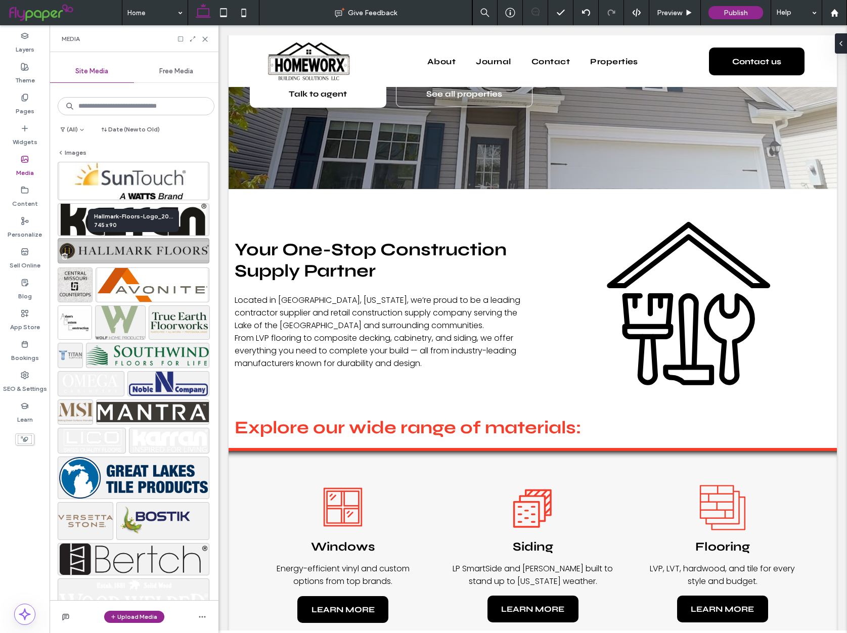
scroll to position [27, 0]
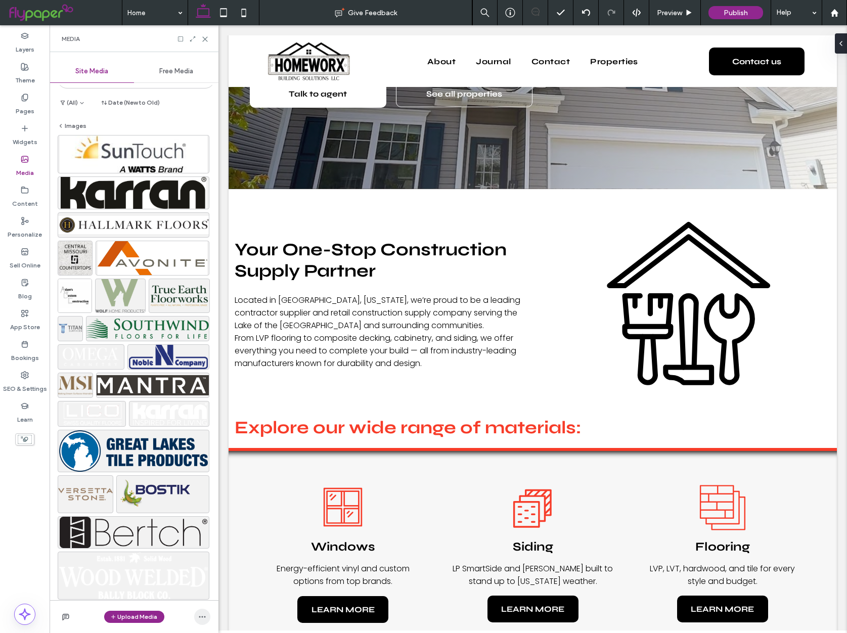
click at [199, 617] on icon "button" at bounding box center [202, 617] width 8 height 8
click at [239, 529] on span "Open Media Manager" at bounding box center [267, 529] width 65 height 10
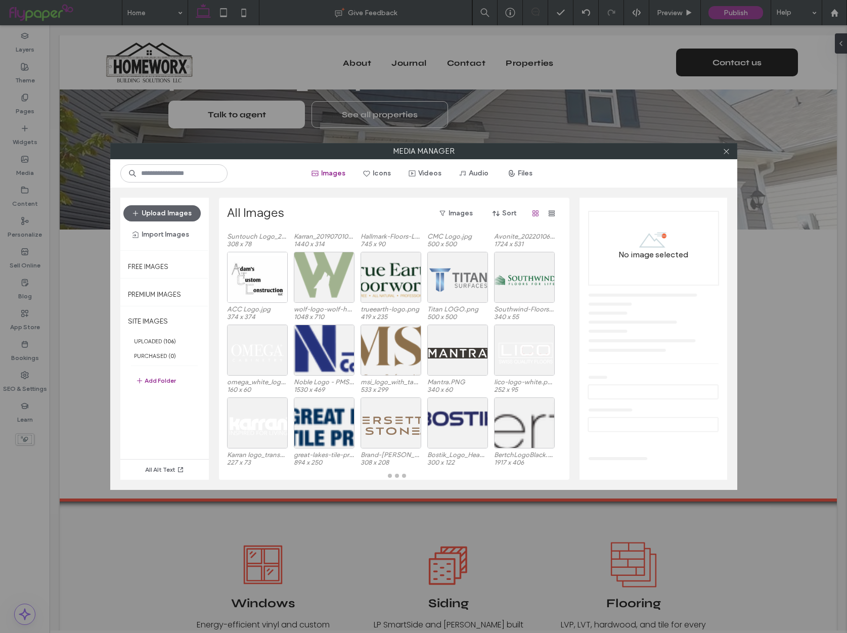
scroll to position [0, 0]
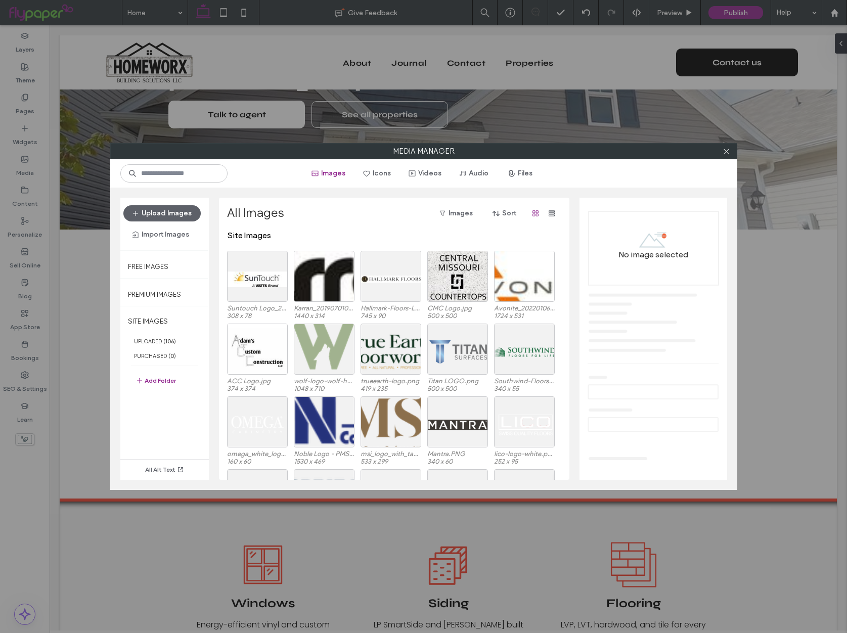
click at [332, 226] on div "All Images Images Sort" at bounding box center [393, 217] width 333 height 25
click at [376, 227] on div "All Images Images Sort" at bounding box center [393, 217] width 333 height 25
click at [168, 382] on button "Add Folder" at bounding box center [156, 381] width 40 height 12
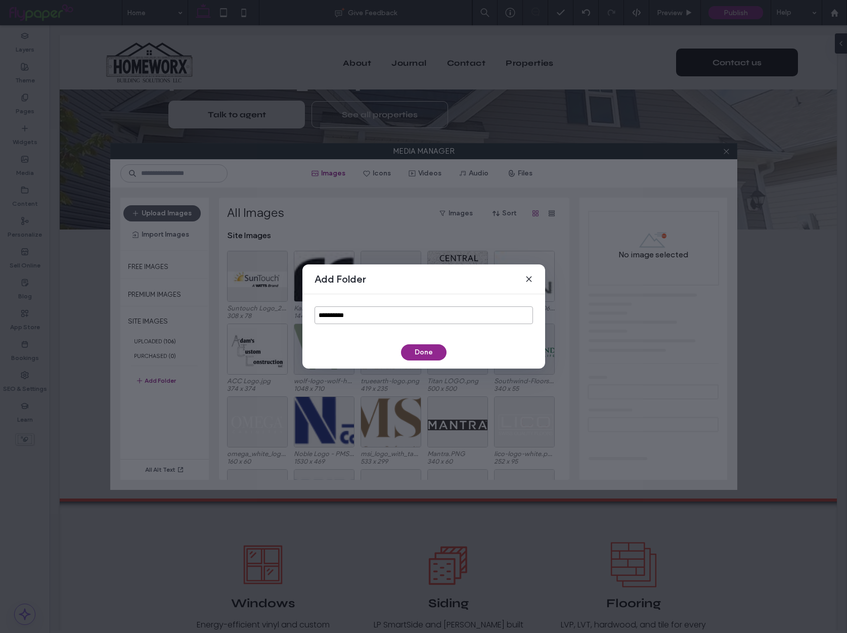
click at [360, 315] on input "**********" at bounding box center [424, 316] width 219 height 18
type input "**********"
click at [439, 350] on button "Done" at bounding box center [424, 353] width 46 height 16
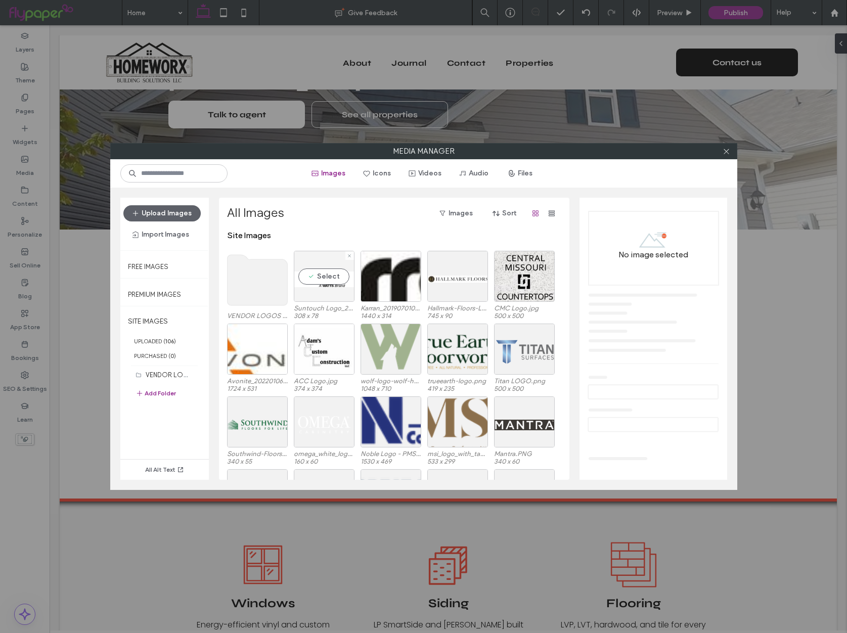
click at [332, 277] on div "Select" at bounding box center [324, 276] width 61 height 51
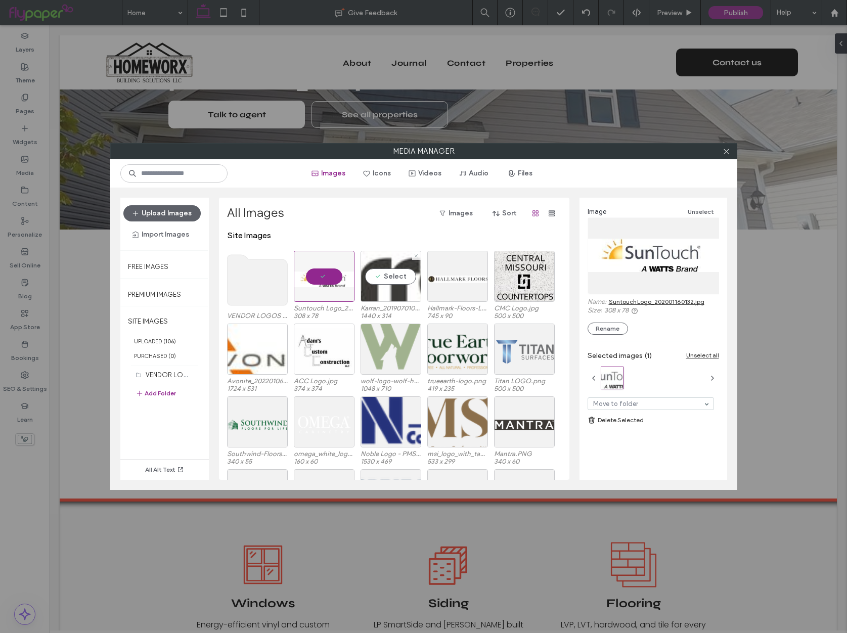
drag, startPoint x: 380, startPoint y: 278, endPoint x: 408, endPoint y: 278, distance: 27.3
click at [380, 278] on div "Select" at bounding box center [391, 276] width 61 height 51
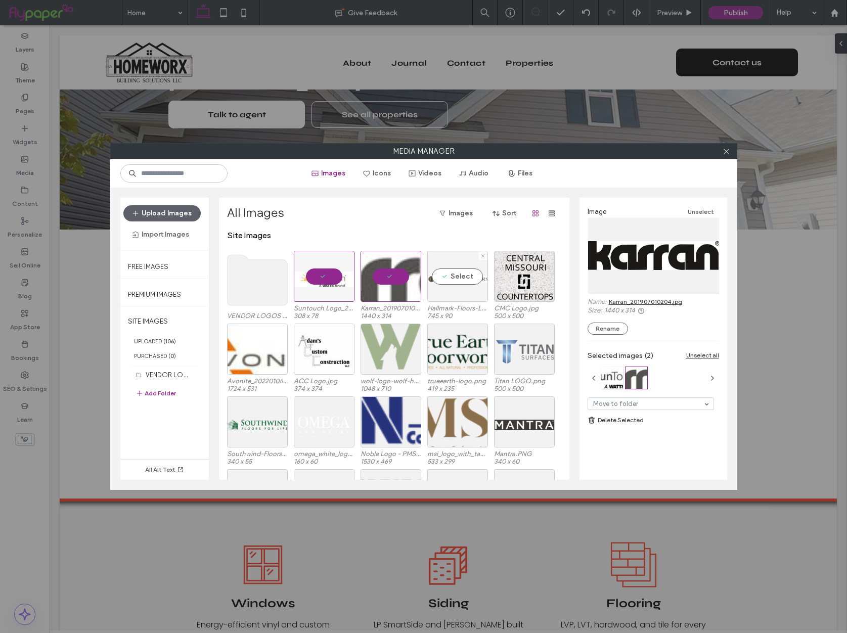
click at [451, 279] on div "Select" at bounding box center [457, 276] width 61 height 51
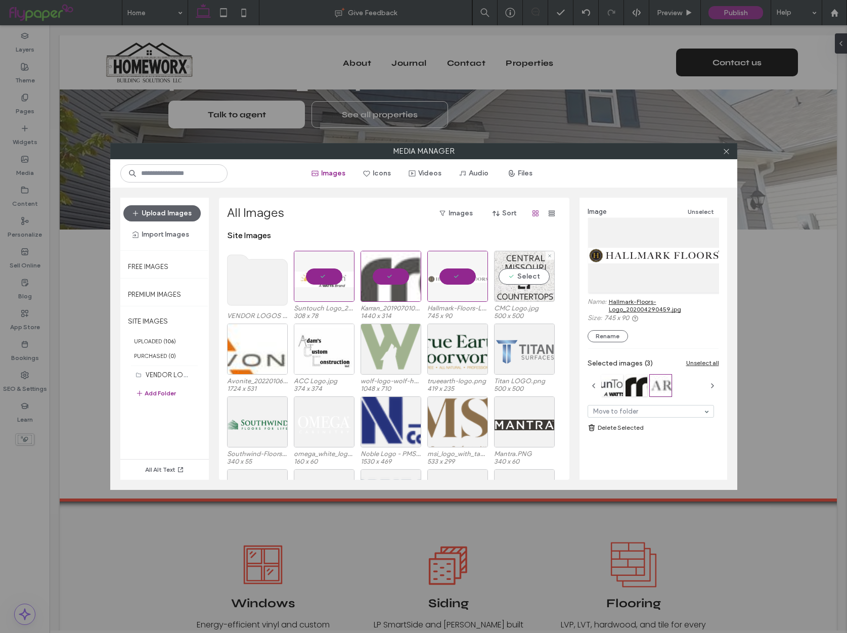
click at [532, 281] on div "Select" at bounding box center [524, 276] width 61 height 51
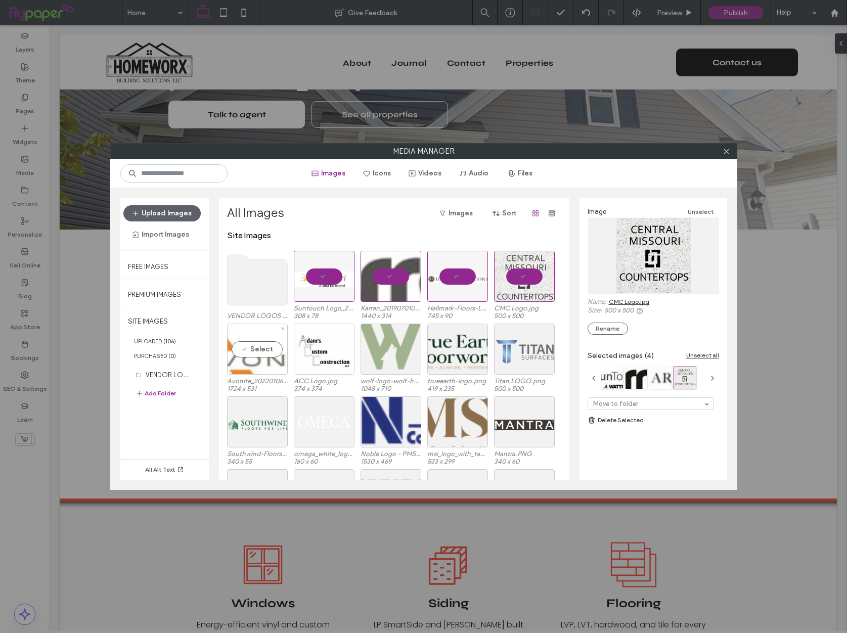
click at [272, 353] on div "Select" at bounding box center [257, 349] width 61 height 51
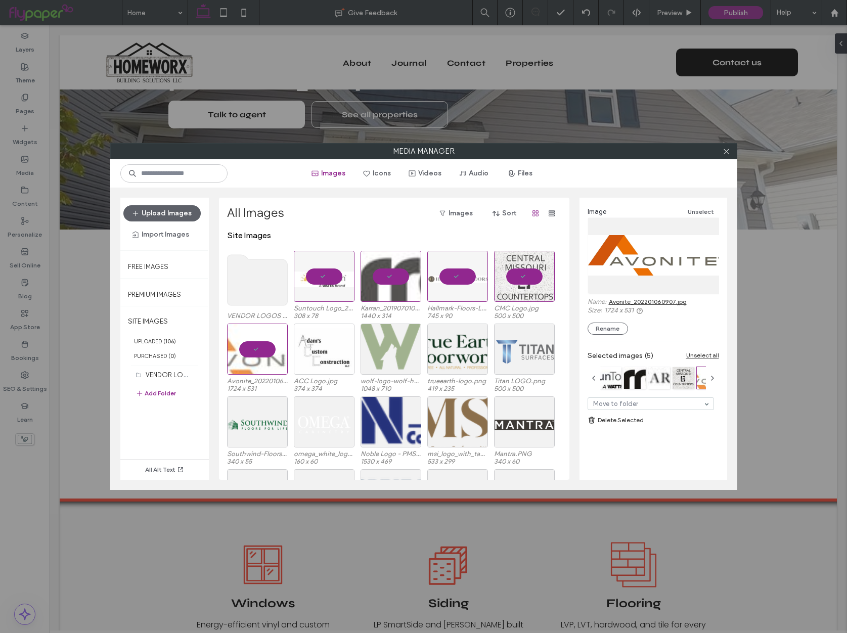
click at [316, 353] on div at bounding box center [324, 349] width 61 height 51
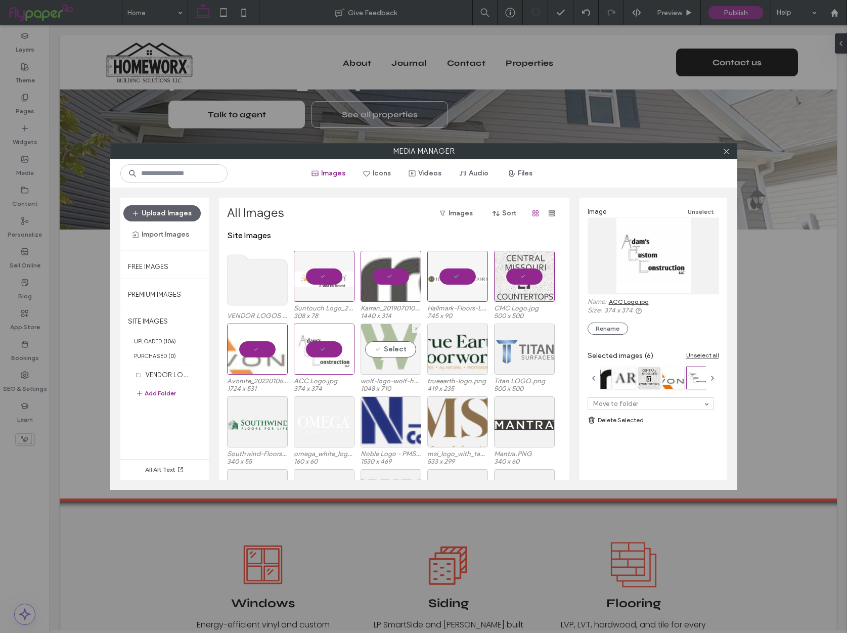
click at [378, 352] on div "Select" at bounding box center [391, 349] width 61 height 51
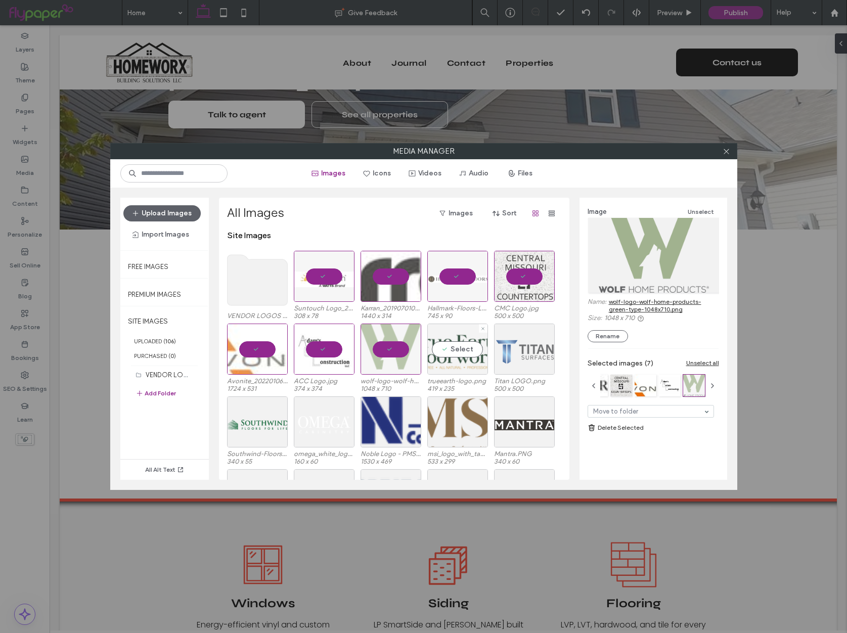
click at [456, 354] on div "Select" at bounding box center [457, 349] width 61 height 51
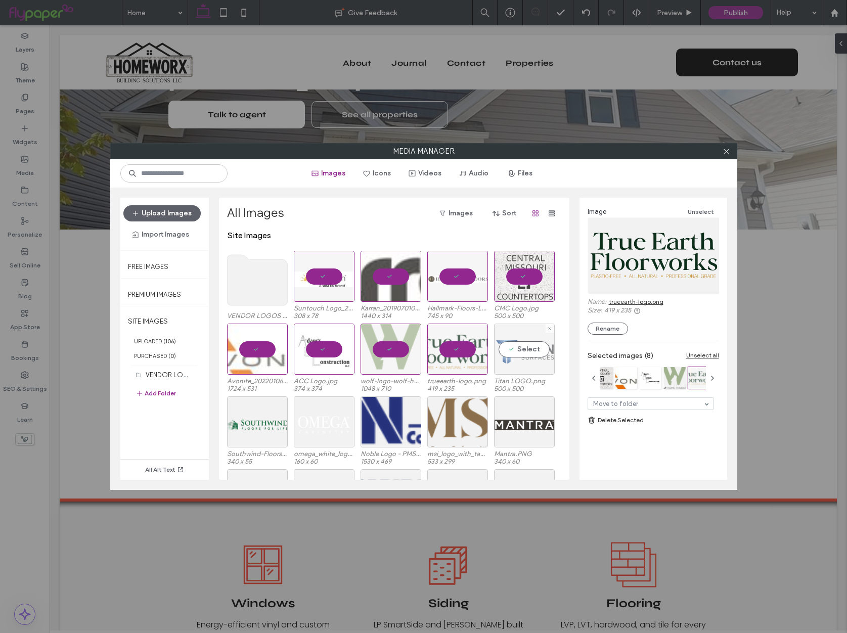
click at [516, 354] on div "Select" at bounding box center [524, 349] width 61 height 51
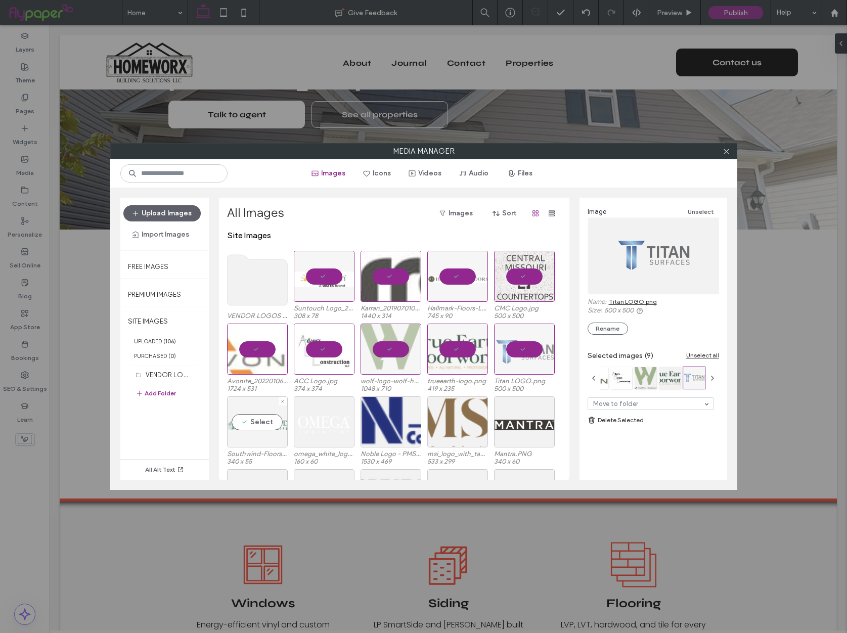
click at [265, 424] on div "Select" at bounding box center [257, 422] width 61 height 51
click at [329, 423] on div "Select" at bounding box center [324, 422] width 61 height 51
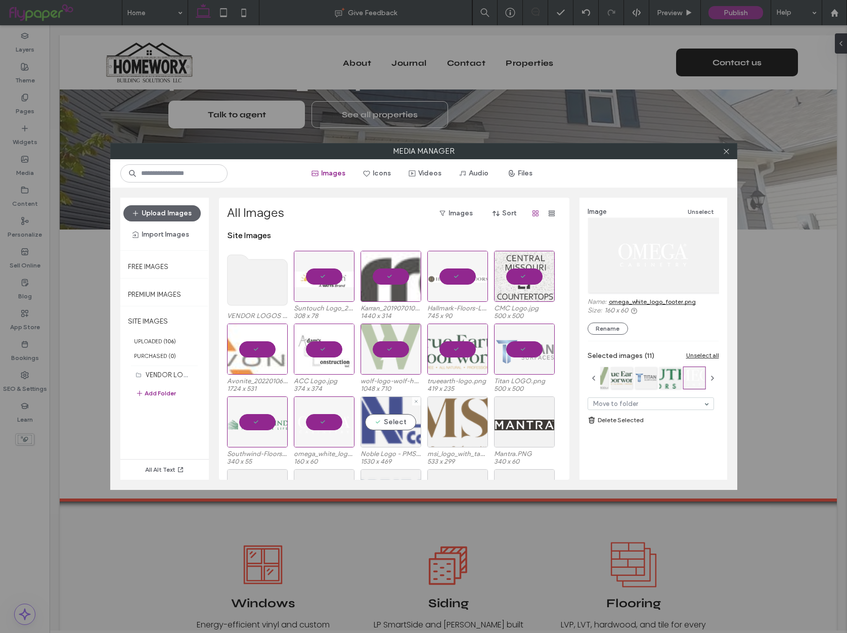
click at [396, 426] on div "Select" at bounding box center [391, 422] width 61 height 51
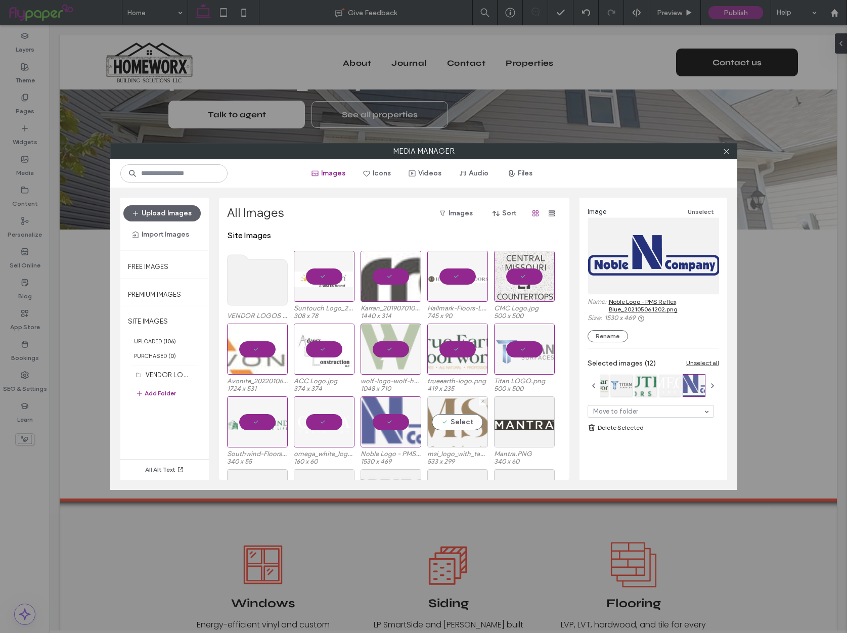
click at [468, 425] on div "Select" at bounding box center [457, 422] width 61 height 51
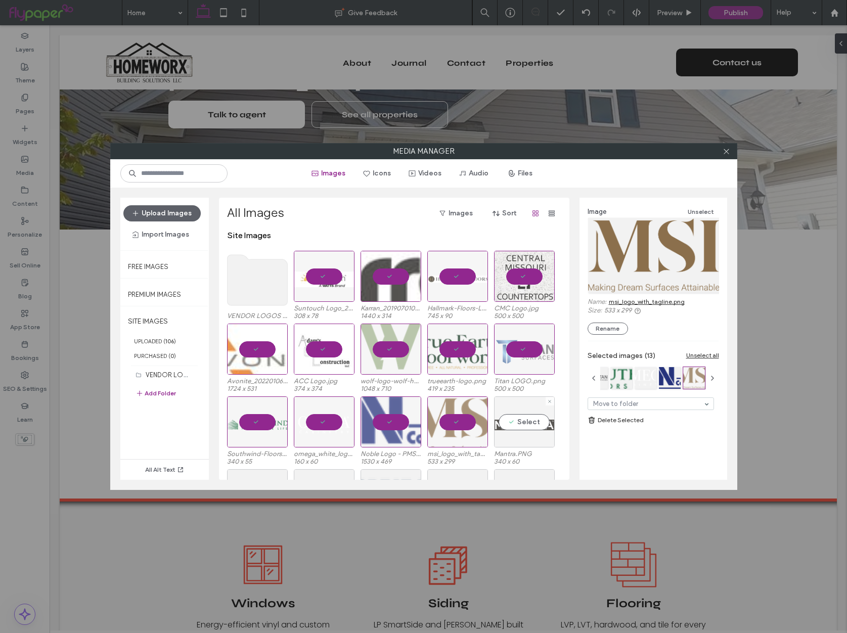
click at [525, 423] on div "Select" at bounding box center [524, 422] width 61 height 51
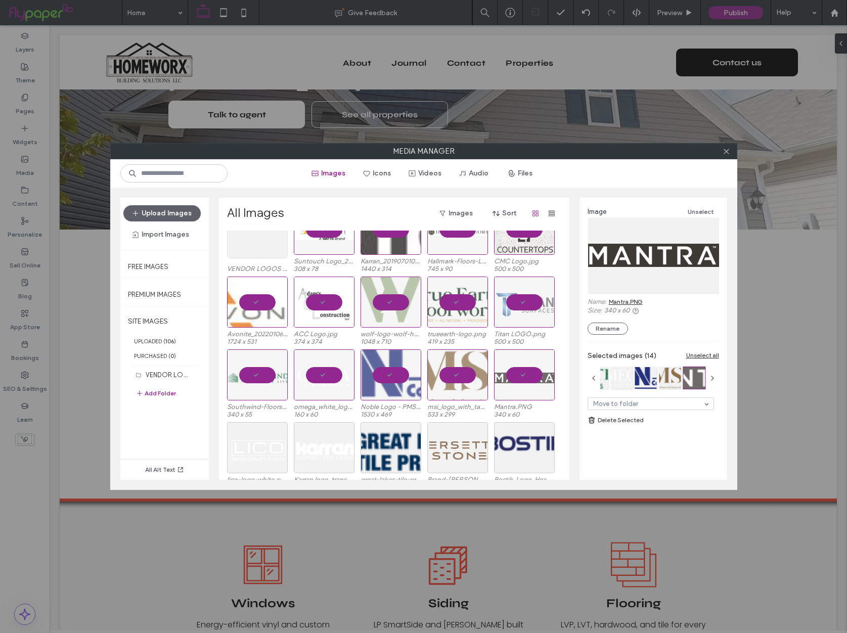
scroll to position [55, 0]
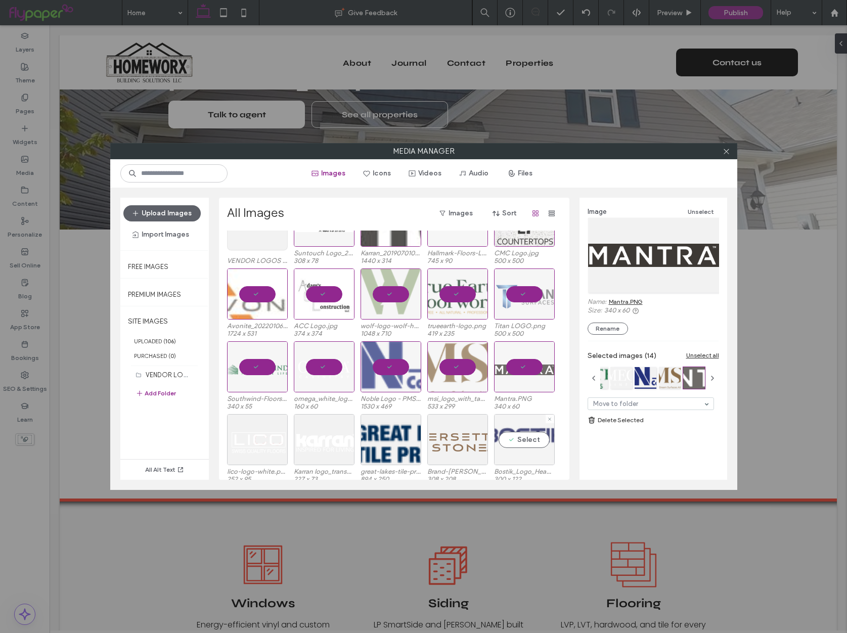
click at [522, 439] on div "Select" at bounding box center [524, 439] width 61 height 51
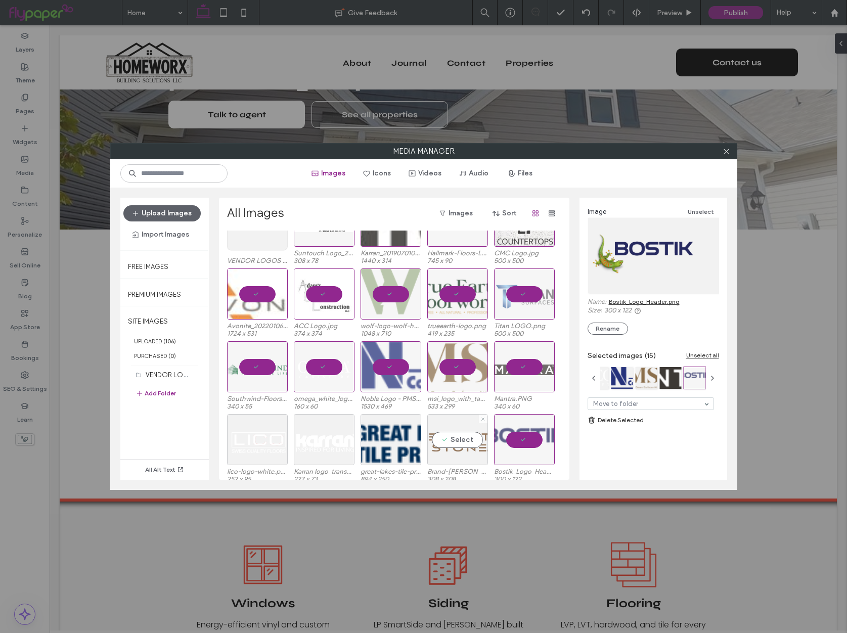
drag, startPoint x: 441, startPoint y: 440, endPoint x: 421, endPoint y: 440, distance: 19.7
click at [441, 440] on div "Select" at bounding box center [457, 439] width 61 height 51
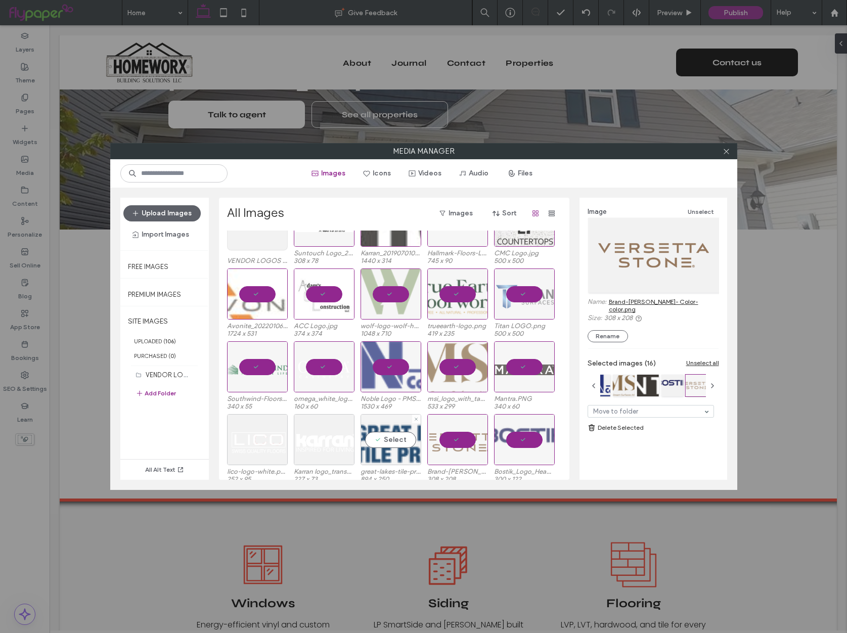
drag, startPoint x: 390, startPoint y: 439, endPoint x: 381, endPoint y: 440, distance: 8.7
click at [389, 439] on div "Select" at bounding box center [391, 439] width 61 height 51
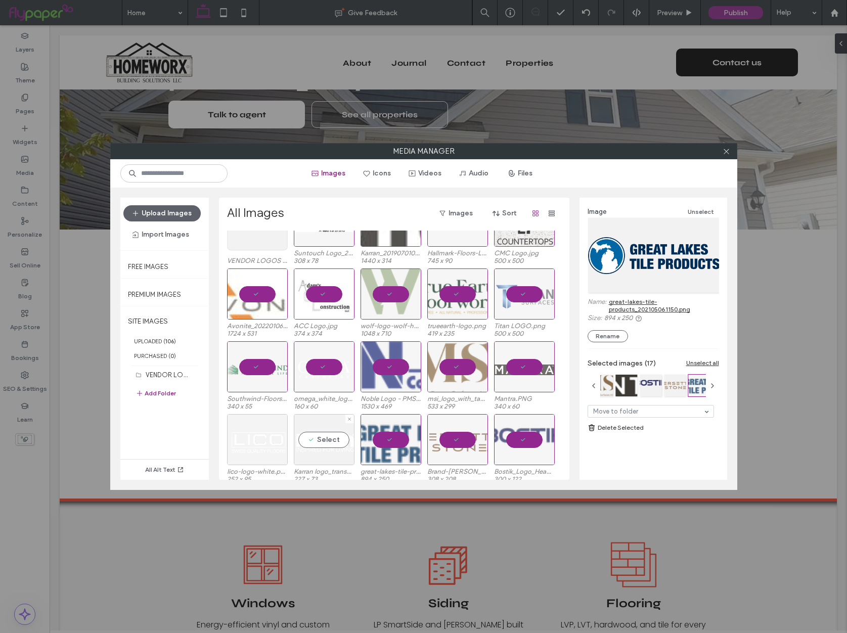
drag, startPoint x: 312, startPoint y: 446, endPoint x: 275, endPoint y: 446, distance: 36.4
click at [312, 446] on div "Select" at bounding box center [324, 439] width 61 height 51
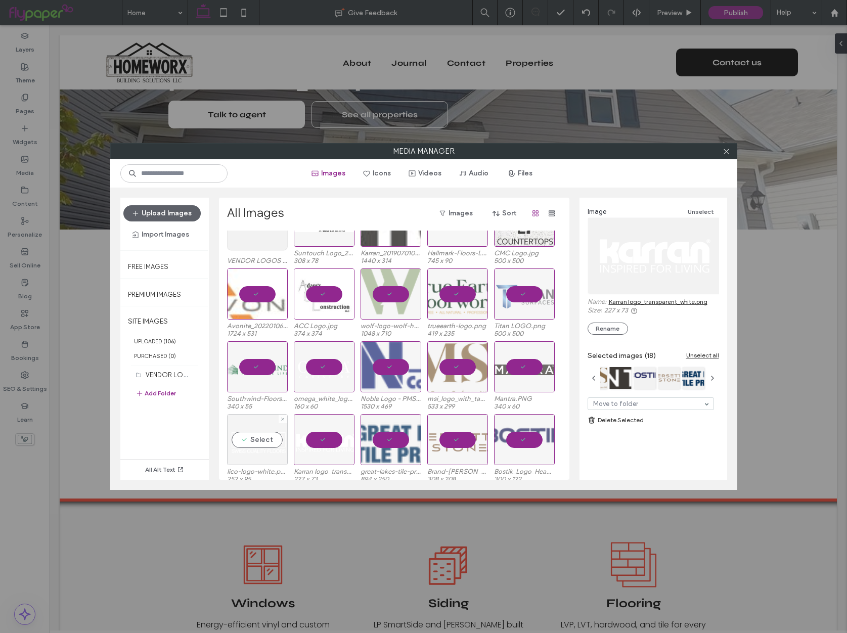
click at [259, 446] on div "Select" at bounding box center [257, 439] width 61 height 51
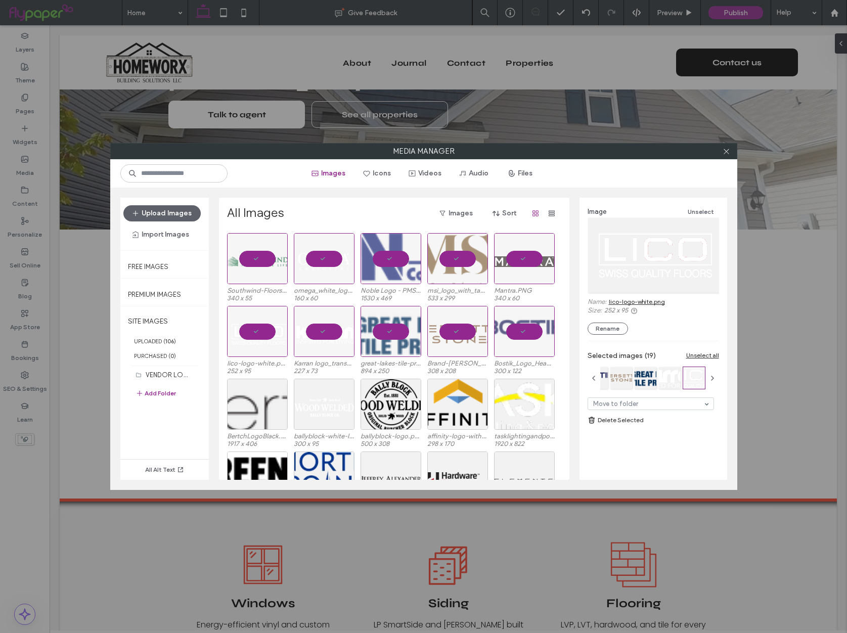
scroll to position [177, 0]
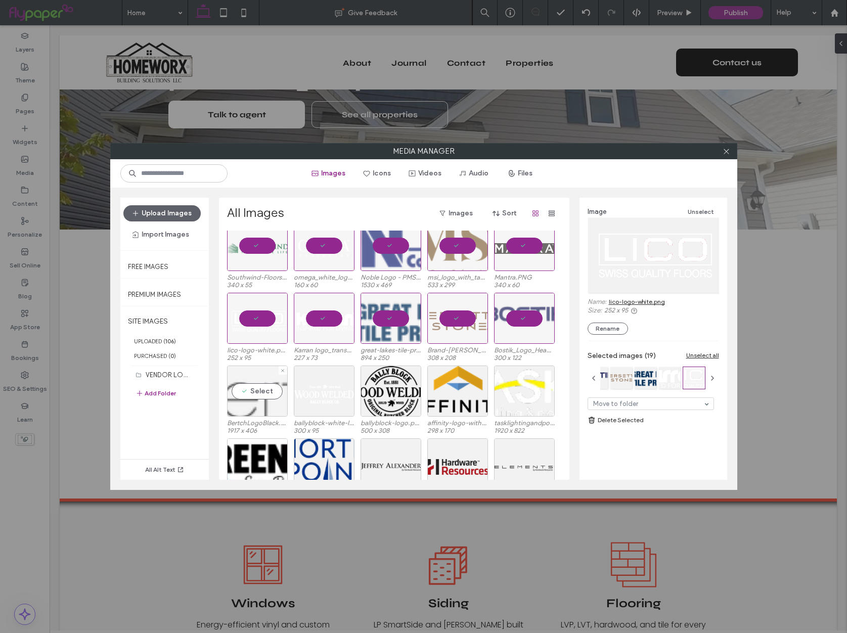
click at [255, 397] on div "Select" at bounding box center [257, 391] width 61 height 51
click at [308, 393] on div "Select" at bounding box center [324, 391] width 61 height 51
click at [390, 393] on div "Select" at bounding box center [391, 391] width 61 height 51
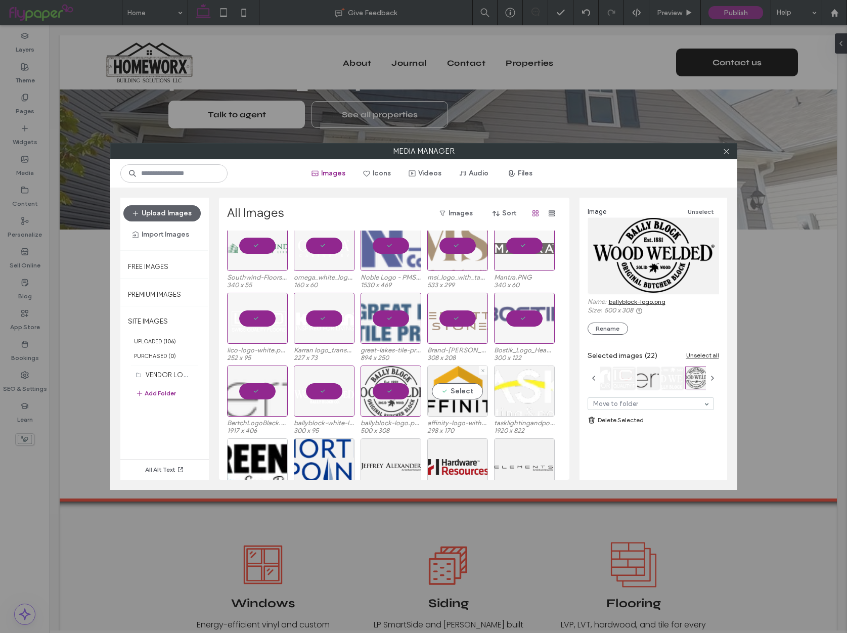
drag, startPoint x: 461, startPoint y: 393, endPoint x: 509, endPoint y: 393, distance: 48.1
click at [460, 393] on div "Select" at bounding box center [457, 391] width 61 height 51
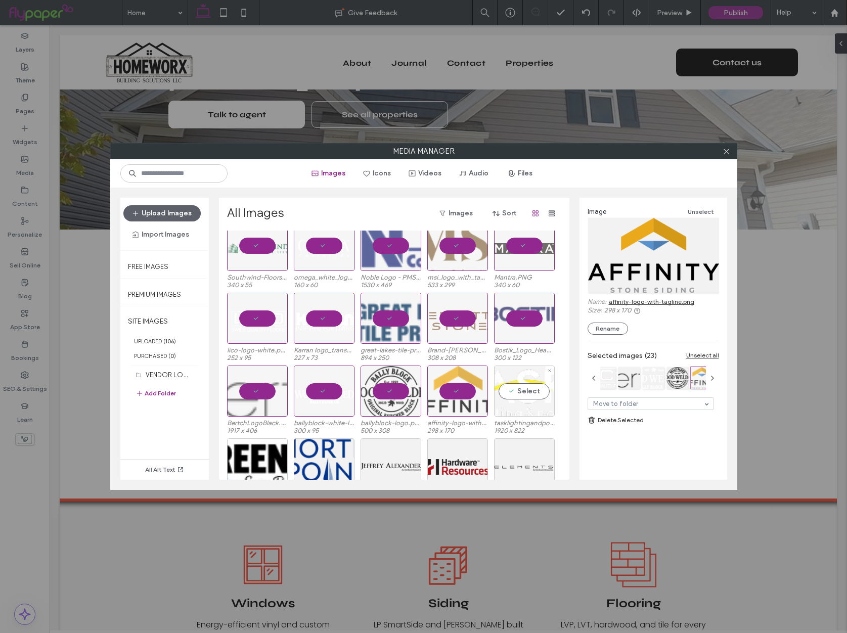
click at [520, 393] on div "Select" at bounding box center [524, 391] width 61 height 51
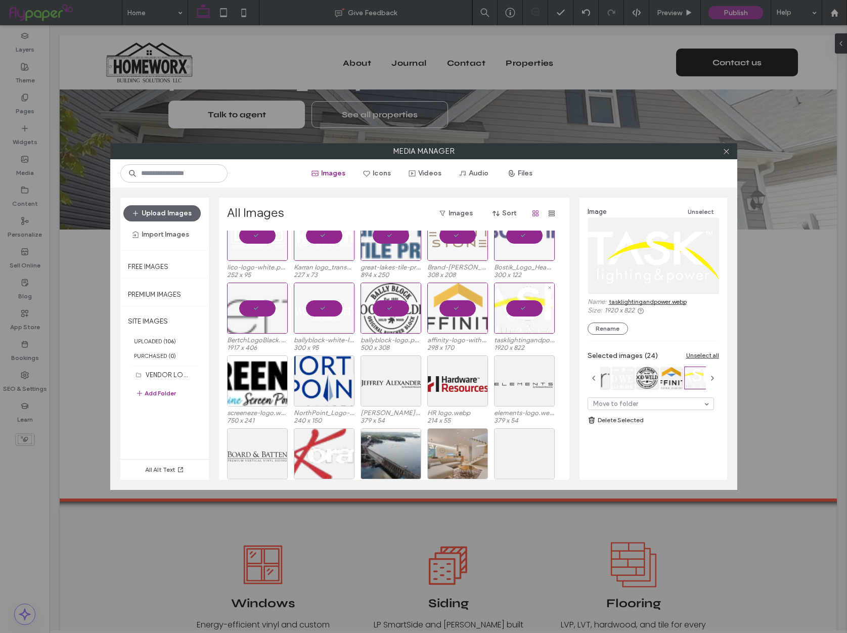
scroll to position [269, 0]
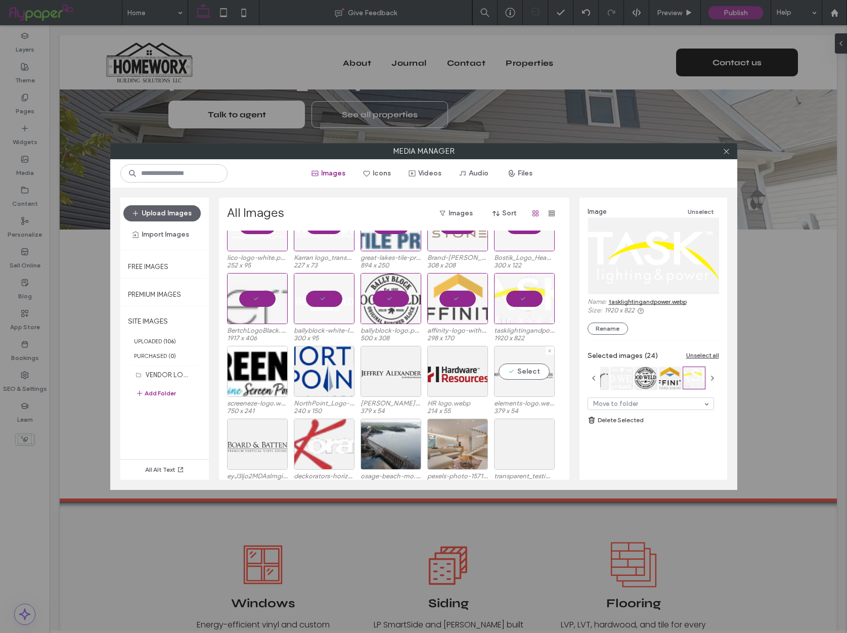
click at [522, 378] on div "Select" at bounding box center [524, 371] width 61 height 51
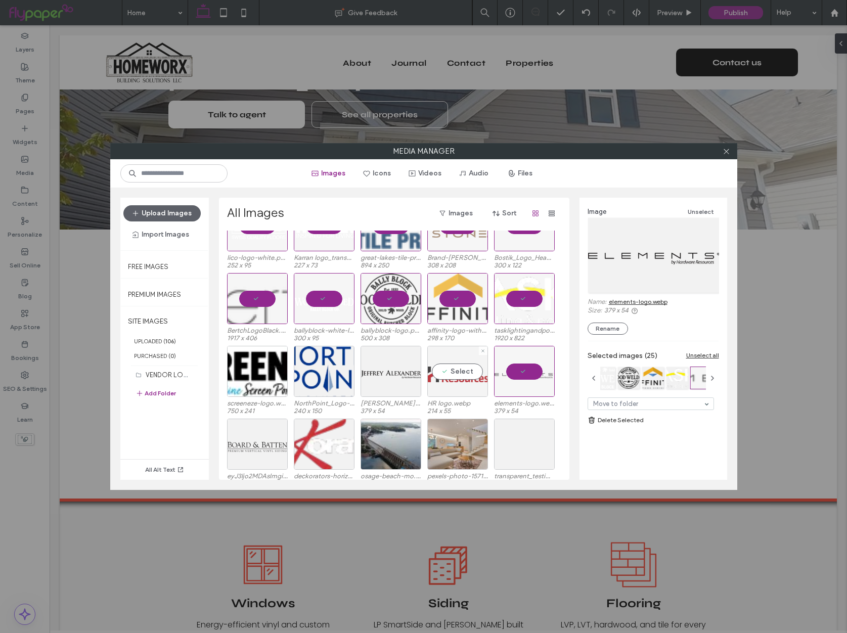
click at [453, 378] on div "Select" at bounding box center [457, 371] width 61 height 51
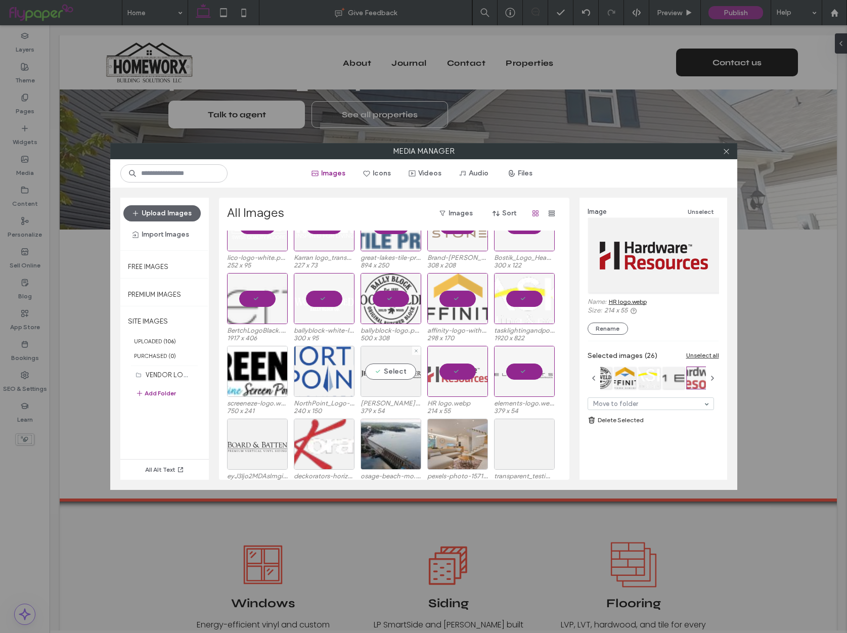
drag, startPoint x: 379, startPoint y: 368, endPoint x: 351, endPoint y: 372, distance: 28.6
click at [379, 368] on div "Select" at bounding box center [391, 371] width 61 height 51
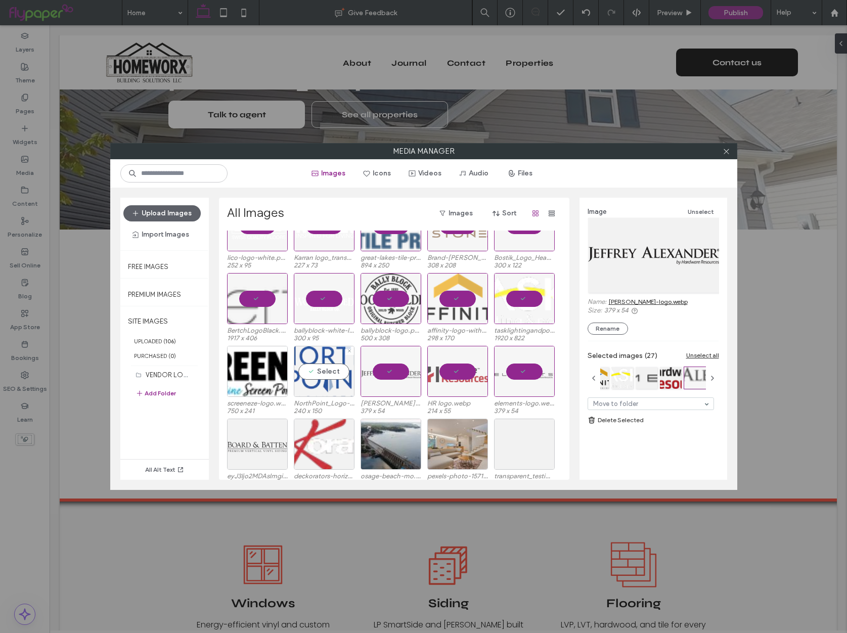
drag, startPoint x: 335, startPoint y: 372, endPoint x: 275, endPoint y: 373, distance: 60.7
click at [335, 372] on div "Select" at bounding box center [324, 371] width 61 height 51
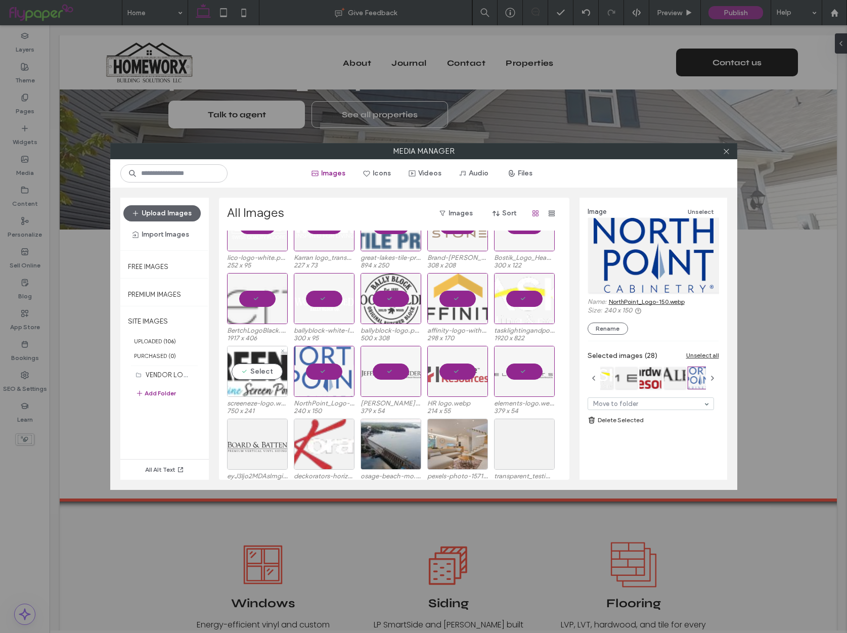
click at [274, 373] on div "Select" at bounding box center [257, 371] width 61 height 51
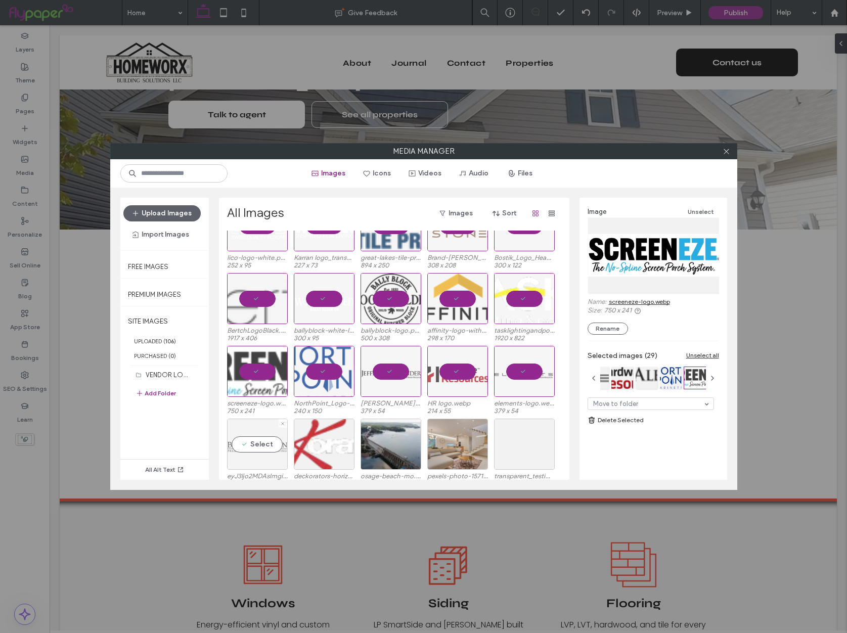
click at [250, 438] on div "Select" at bounding box center [257, 444] width 61 height 51
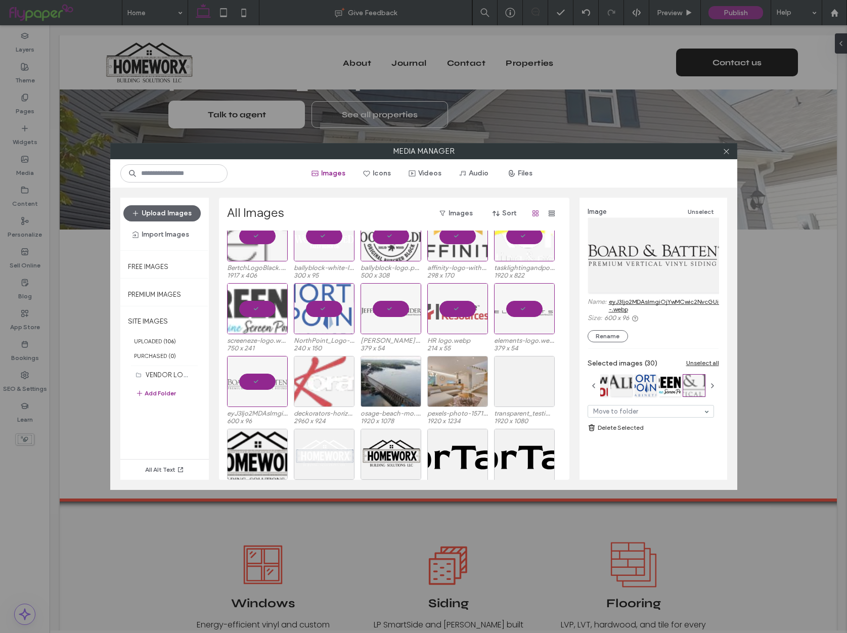
scroll to position [352, 0]
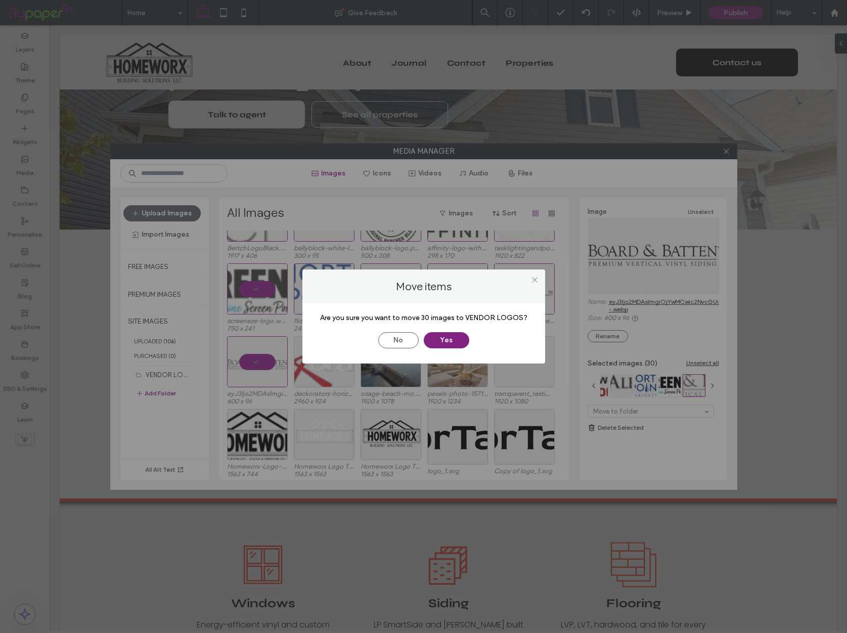
click at [448, 340] on button "Yes" at bounding box center [447, 340] width 46 height 16
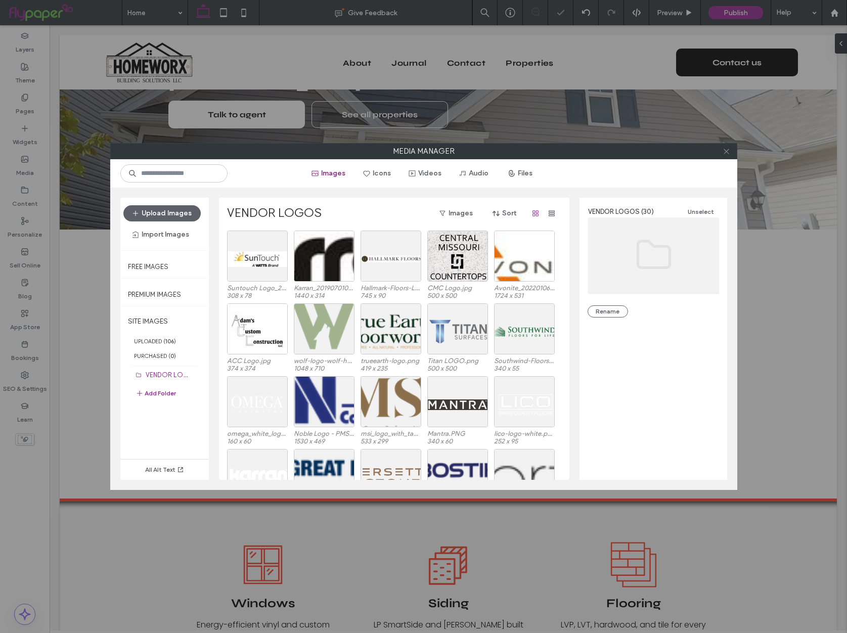
click at [727, 151] on icon at bounding box center [727, 152] width 8 height 8
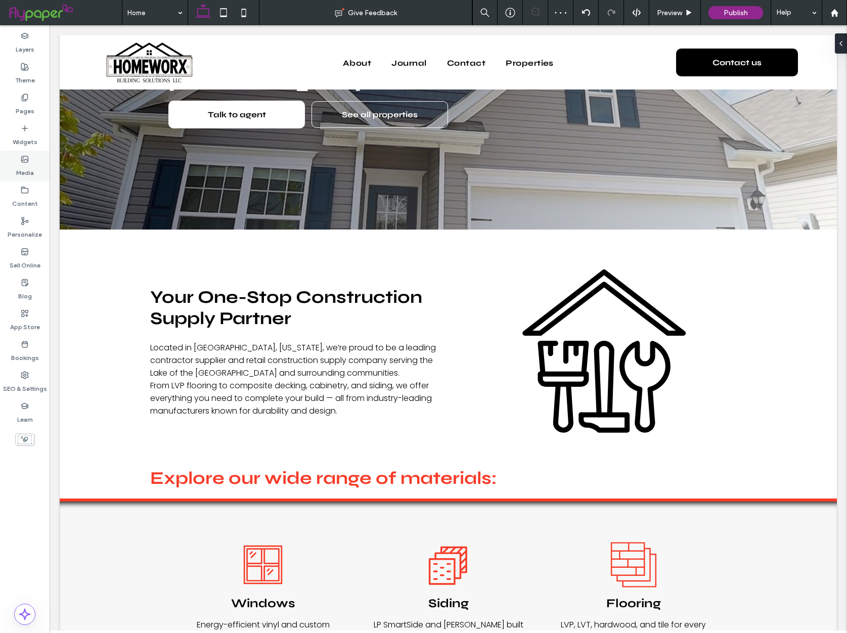
click at [26, 159] on use at bounding box center [25, 159] width 7 height 6
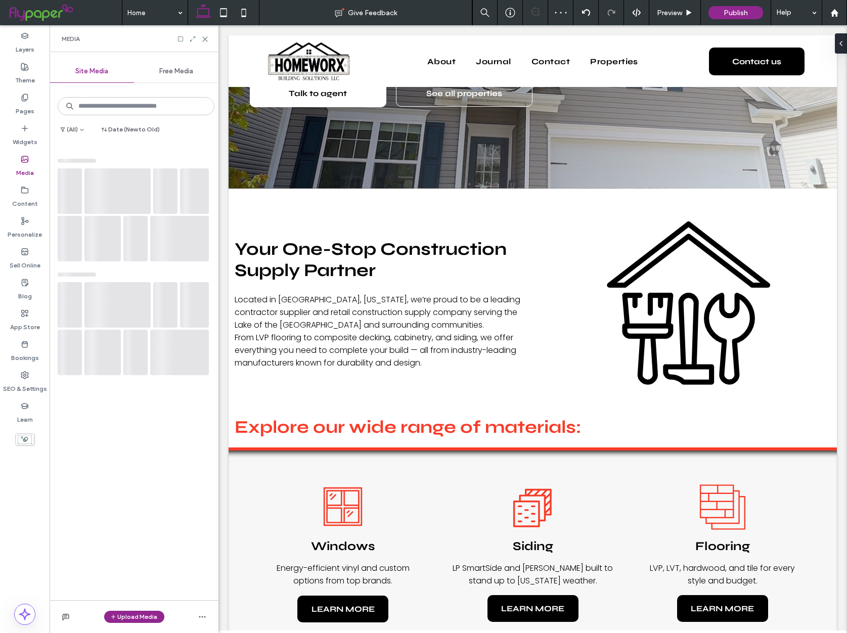
scroll to position [203, 0]
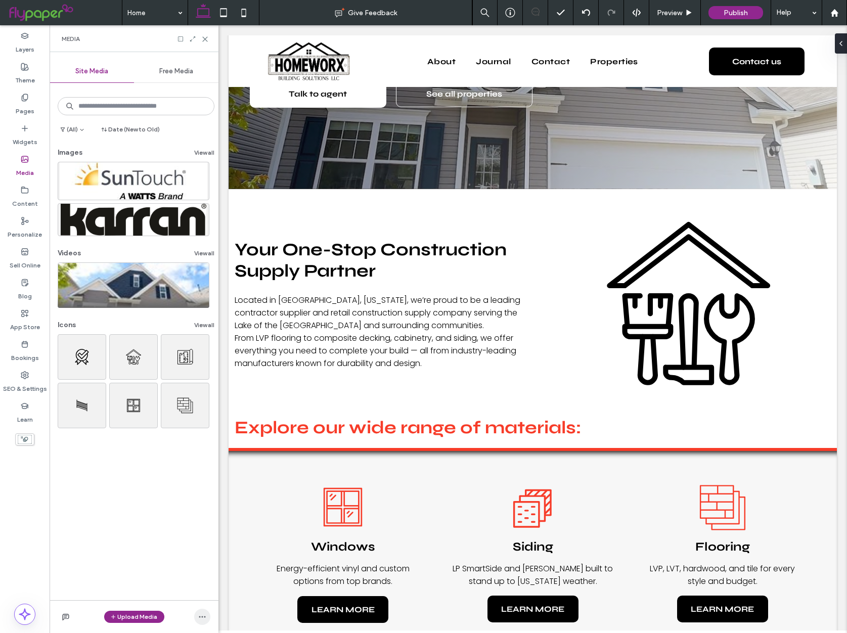
click at [208, 615] on span "button" at bounding box center [202, 617] width 16 height 16
click at [257, 526] on span "Open Media Manager" at bounding box center [267, 529] width 65 height 10
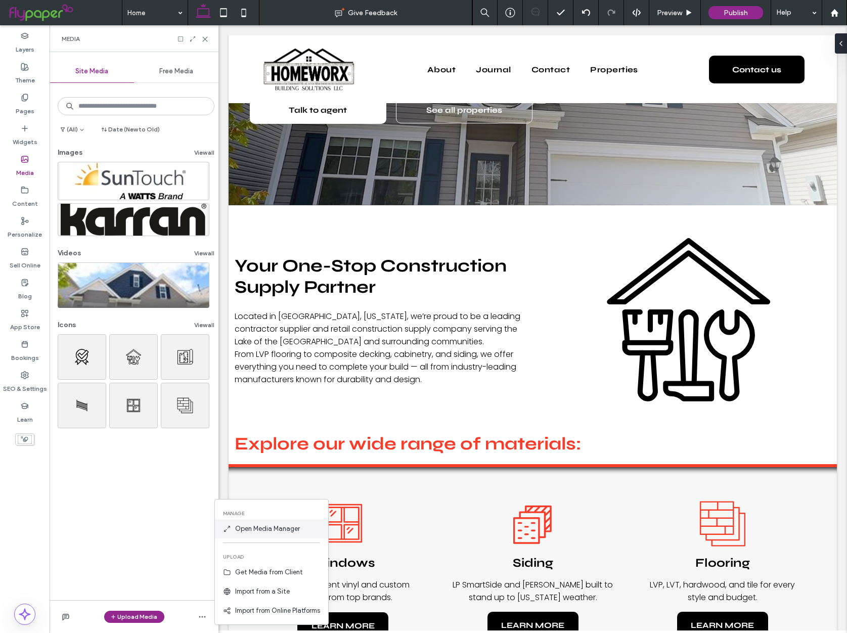
scroll to position [205, 0]
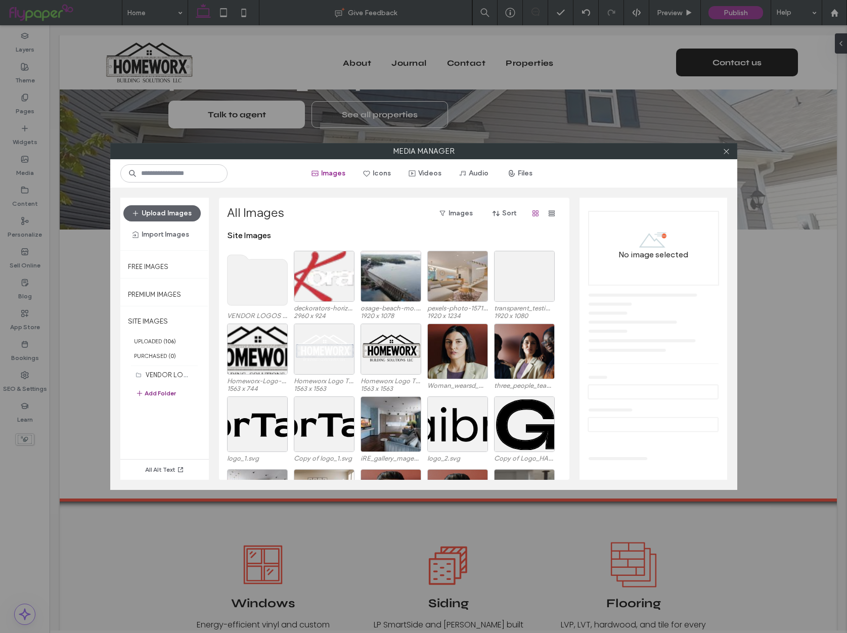
click at [158, 397] on button "Add Folder" at bounding box center [156, 394] width 40 height 12
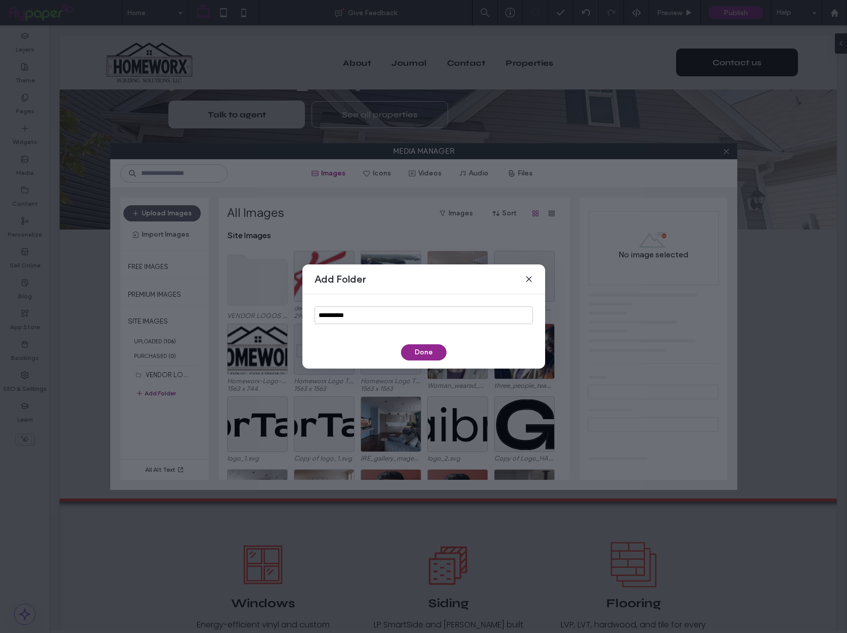
drag, startPoint x: 528, startPoint y: 276, endPoint x: 445, endPoint y: 309, distance: 89.1
click at [528, 276] on icon at bounding box center [529, 279] width 8 height 8
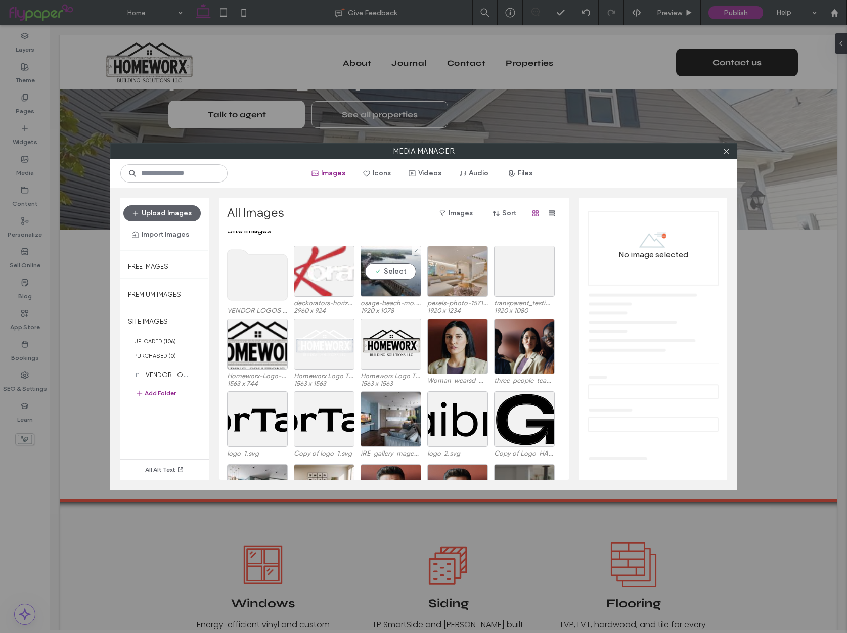
scroll to position [0, 0]
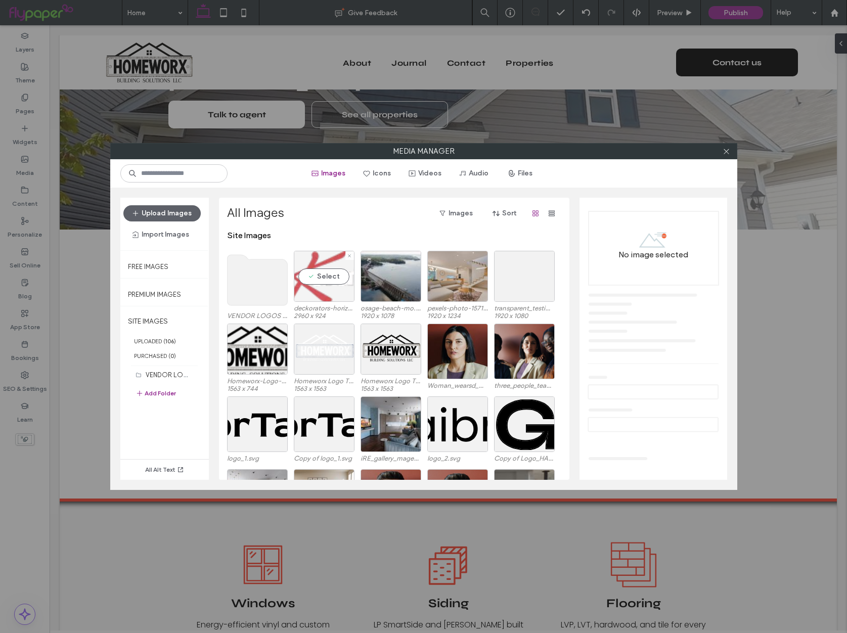
click at [333, 283] on div "Select" at bounding box center [324, 276] width 61 height 51
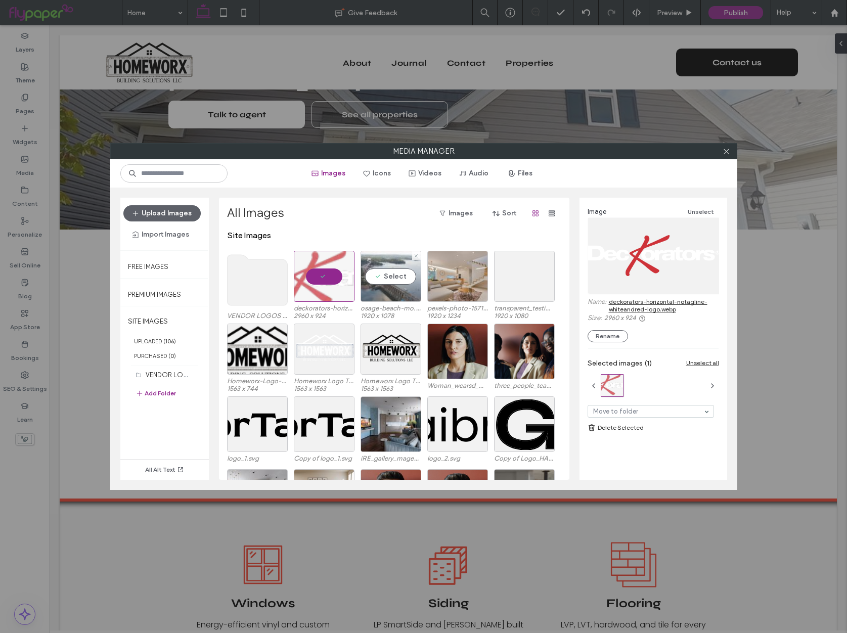
click at [378, 281] on div "Select" at bounding box center [391, 276] width 61 height 51
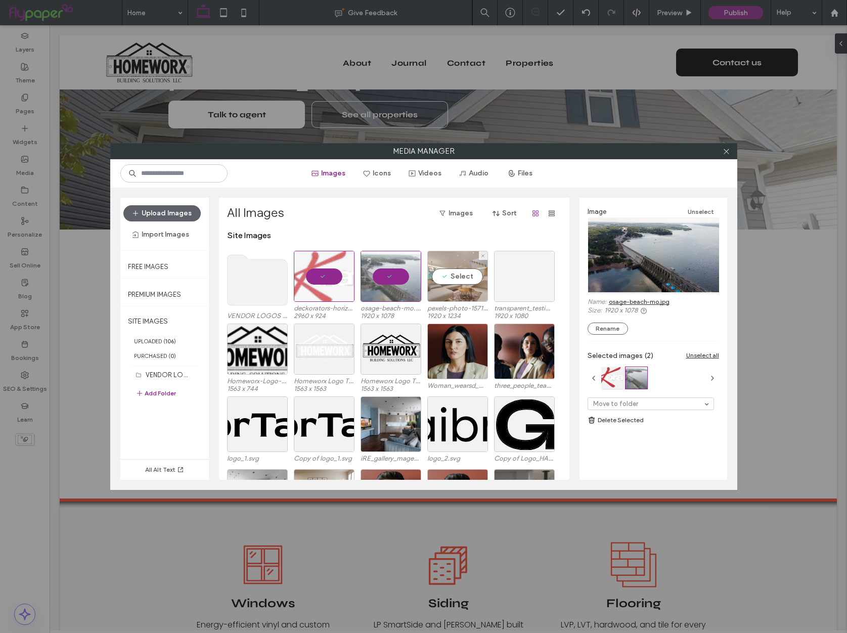
drag, startPoint x: 446, startPoint y: 278, endPoint x: 516, endPoint y: 277, distance: 69.8
click at [446, 278] on div "Select" at bounding box center [457, 276] width 61 height 51
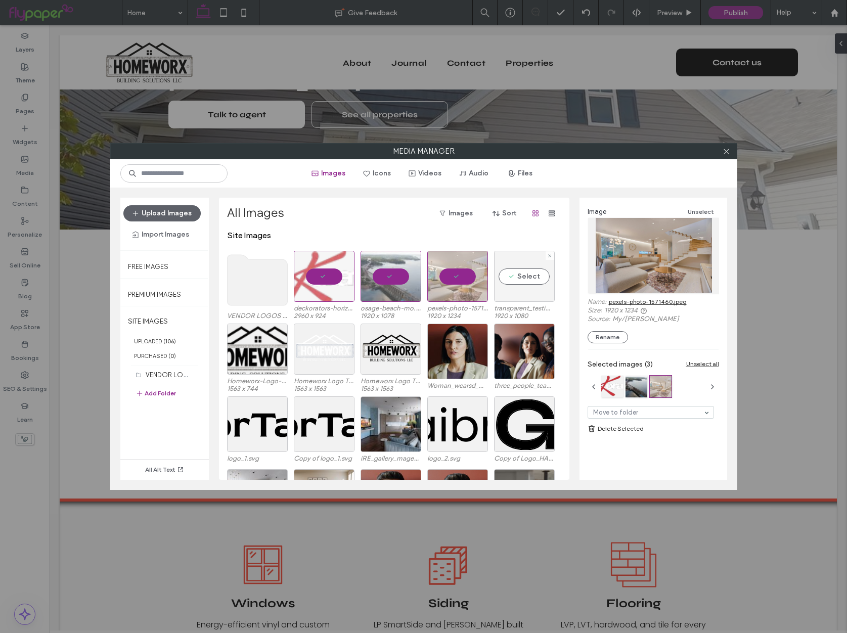
click at [529, 276] on div "Select" at bounding box center [524, 276] width 61 height 51
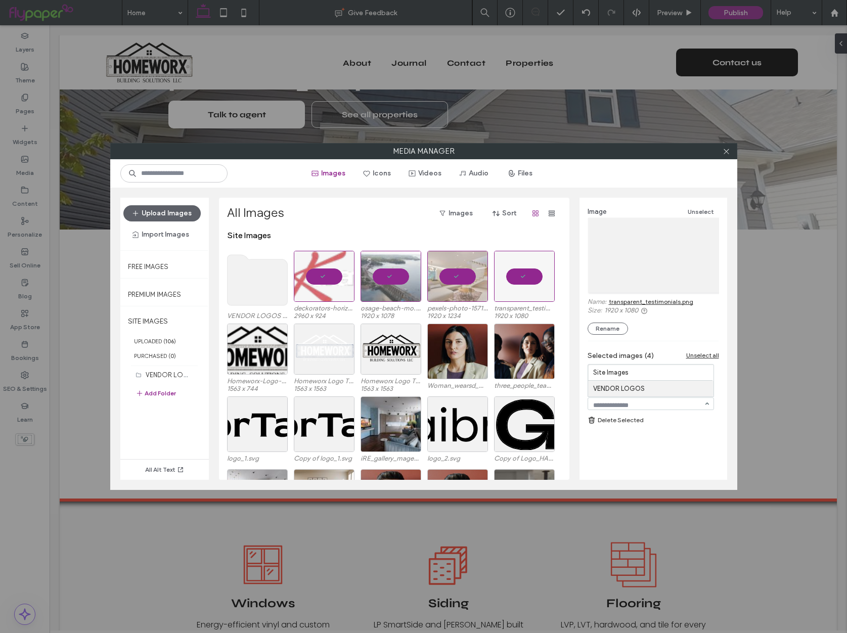
click at [683, 434] on div "Image Unselect Name: transparent_testimonials.png Size: 1920 x 1080 Rename Sele…" at bounding box center [654, 335] width 148 height 274
click at [355, 231] on div "Site Images" at bounding box center [397, 241] width 340 height 20
click at [723, 151] on icon at bounding box center [727, 152] width 8 height 8
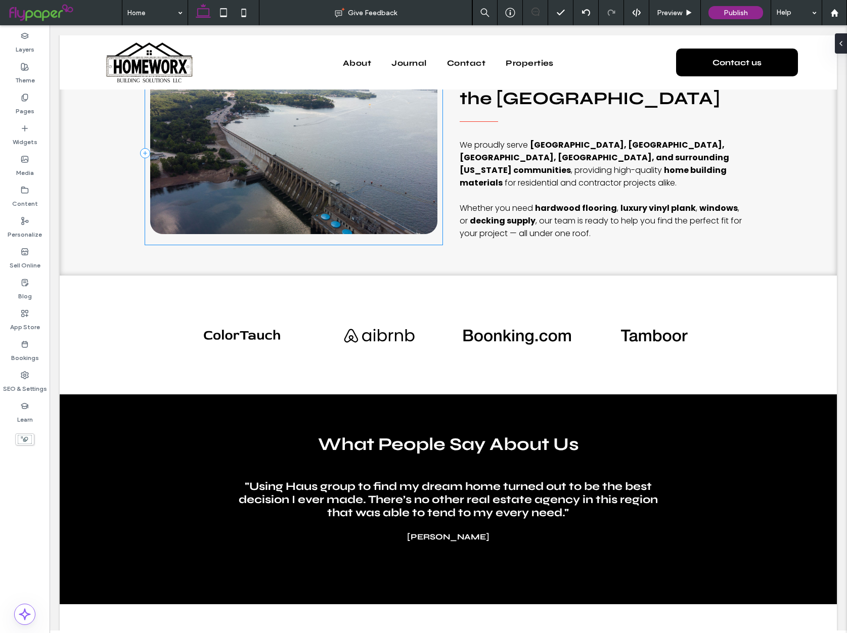
scroll to position [1965, 0]
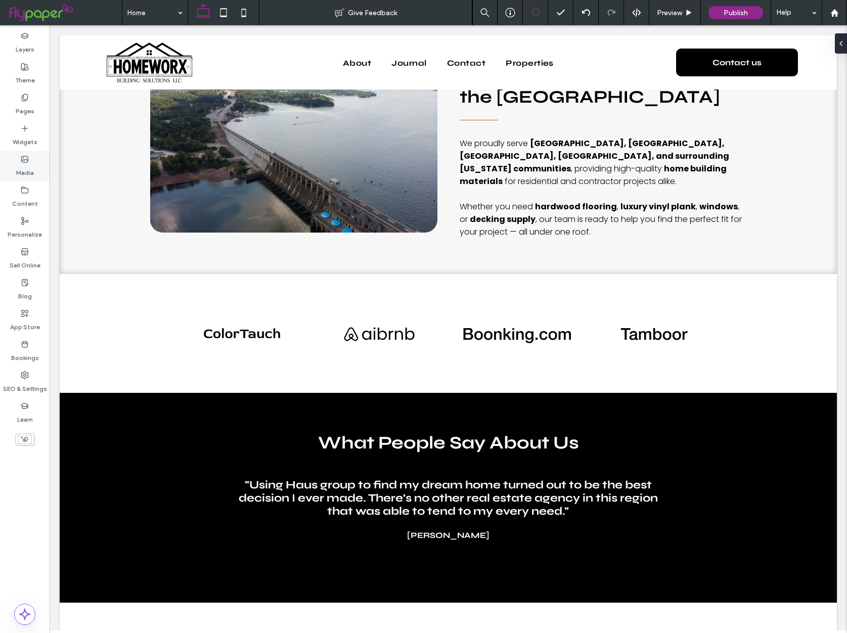
click at [25, 169] on label "Media" at bounding box center [25, 170] width 18 height 14
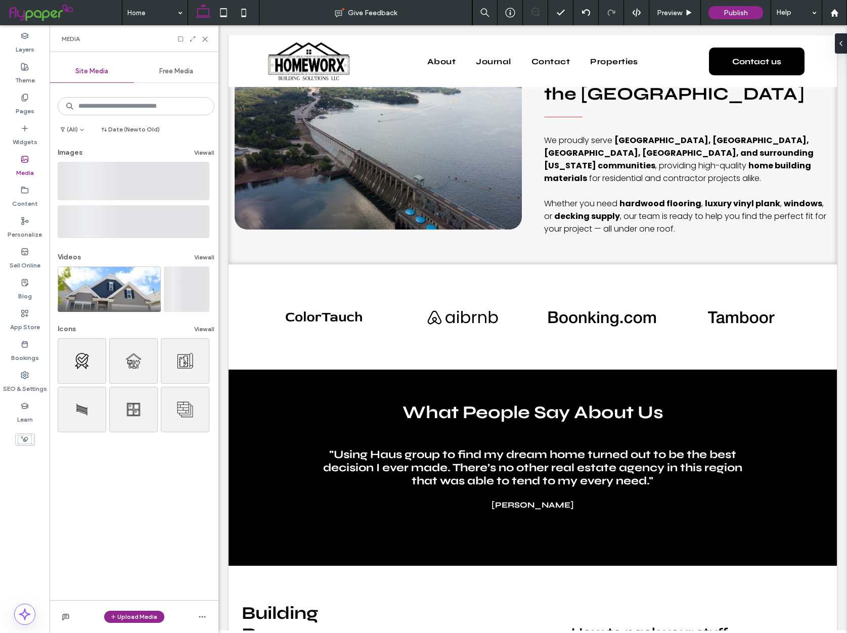
scroll to position [1858, 0]
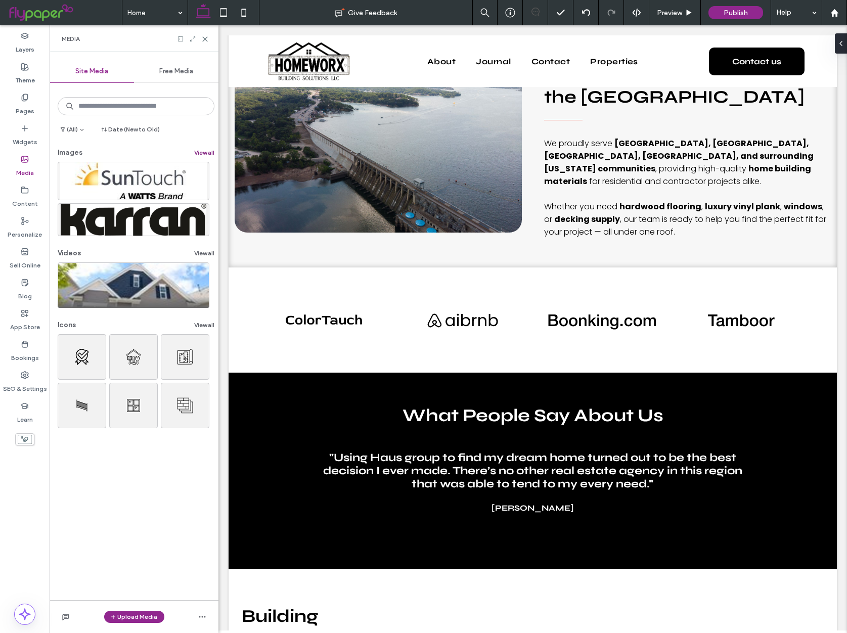
click at [198, 158] on button "View all" at bounding box center [204, 153] width 20 height 12
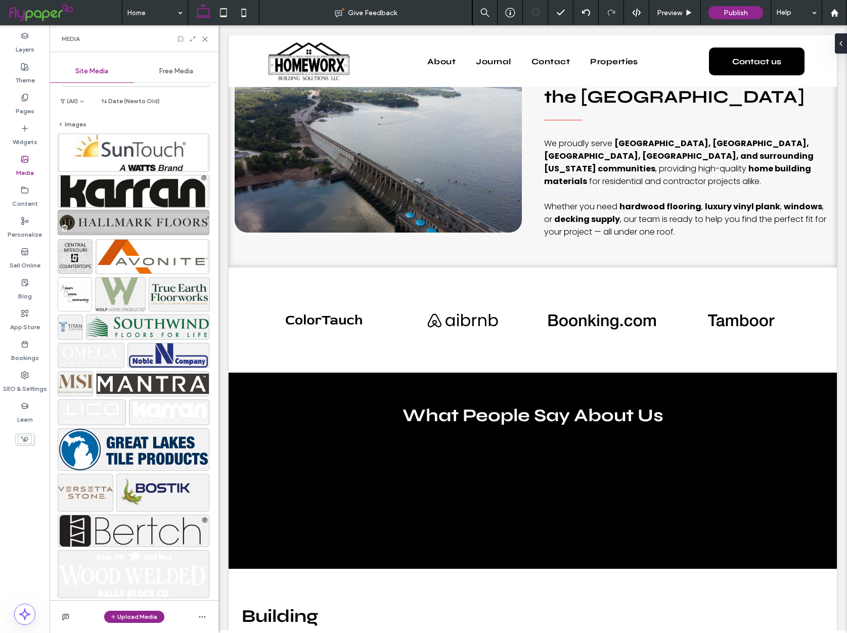
scroll to position [32, 0]
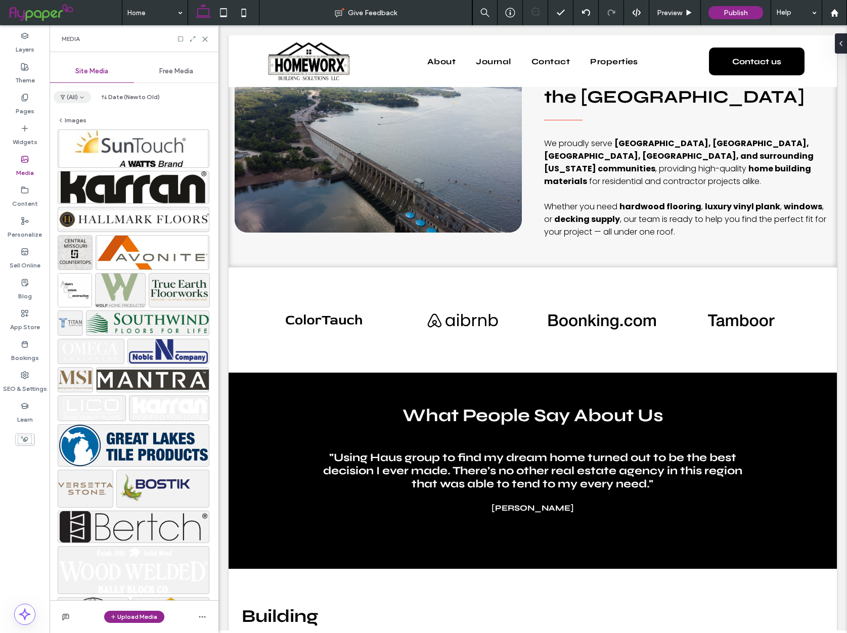
click at [75, 97] on button "(All)" at bounding box center [72, 97] width 37 height 12
click at [77, 96] on button "(All)" at bounding box center [72, 97] width 37 height 12
click at [80, 157] on span "VENDOR LOGOS" at bounding box center [100, 160] width 52 height 10
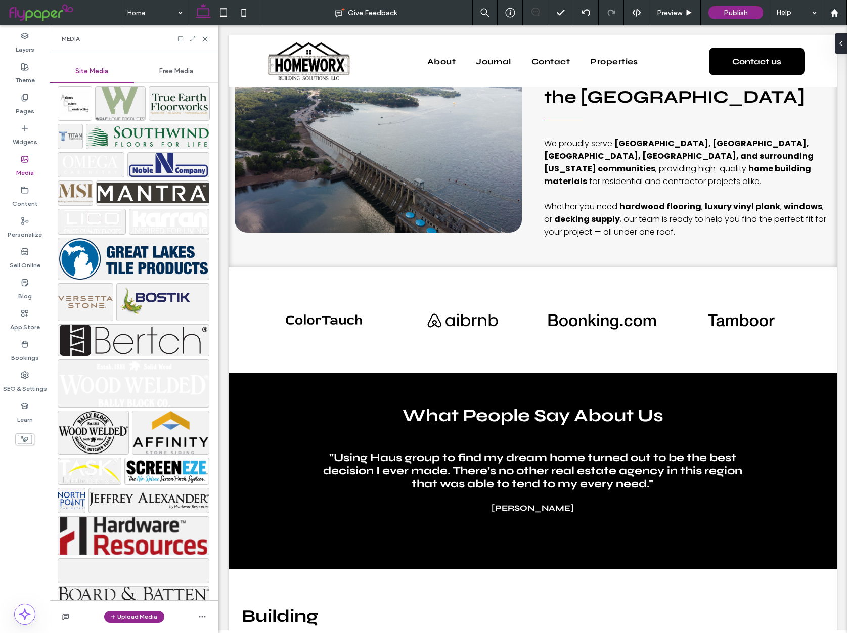
scroll to position [247, 0]
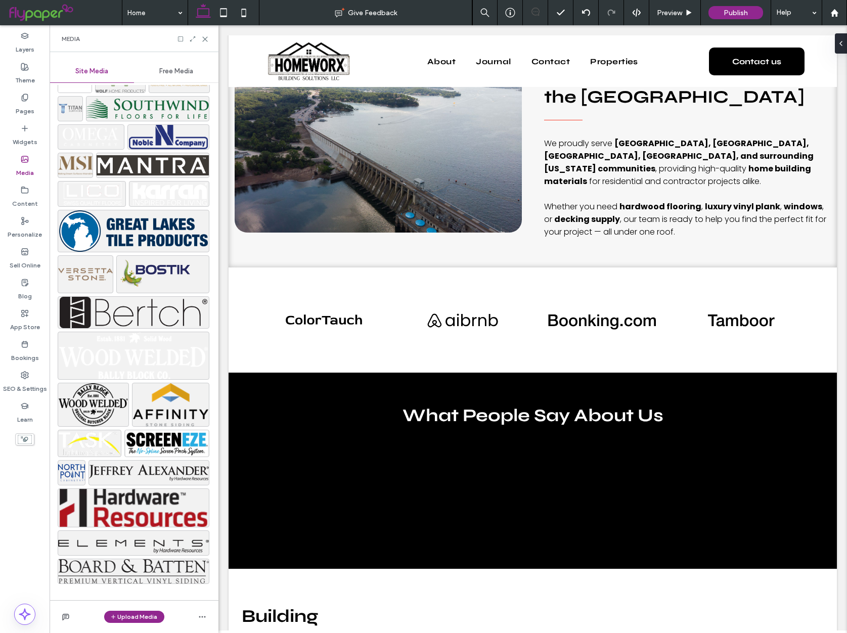
drag, startPoint x: 143, startPoint y: 557, endPoint x: 120, endPoint y: 564, distance: 23.7
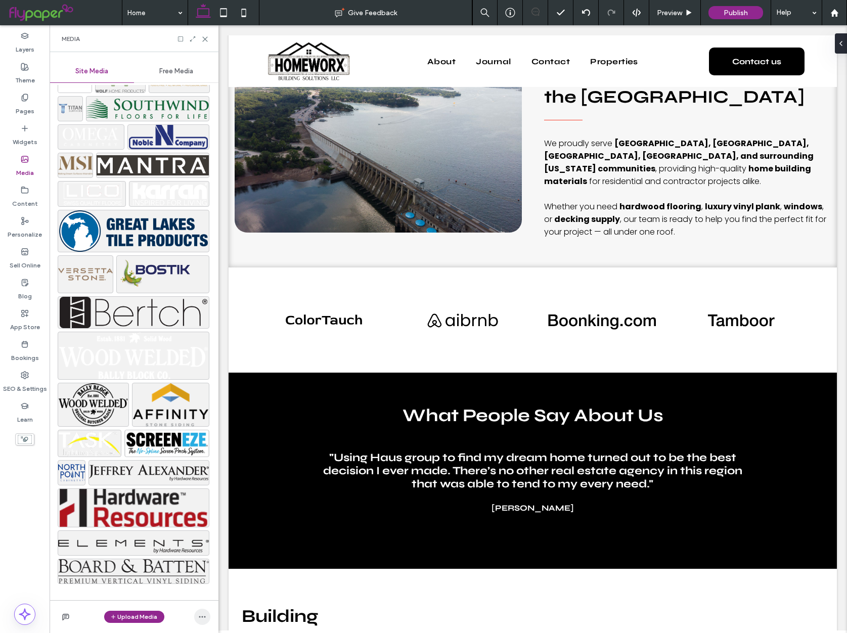
click at [204, 617] on use "button" at bounding box center [202, 618] width 7 height 2
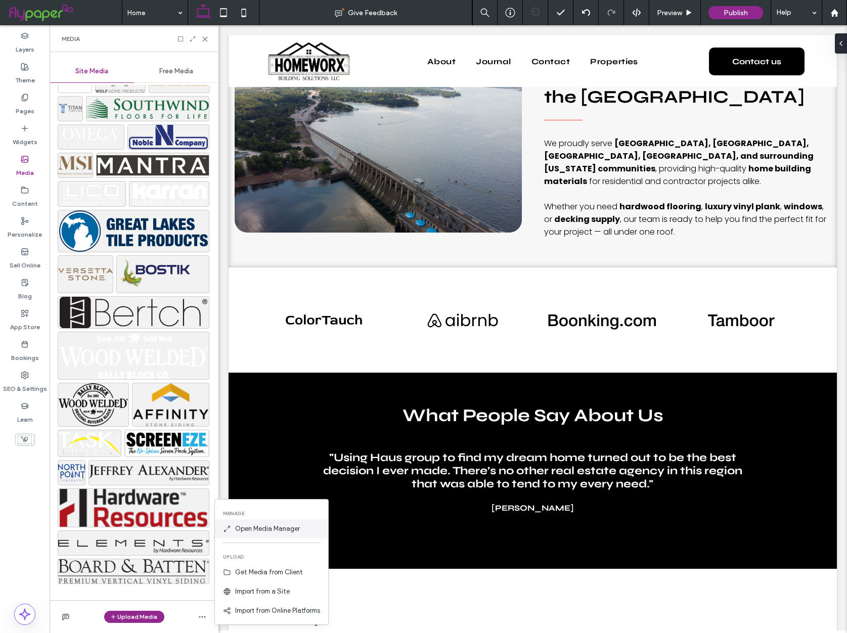
click at [268, 526] on span "Open Media Manager" at bounding box center [267, 529] width 65 height 10
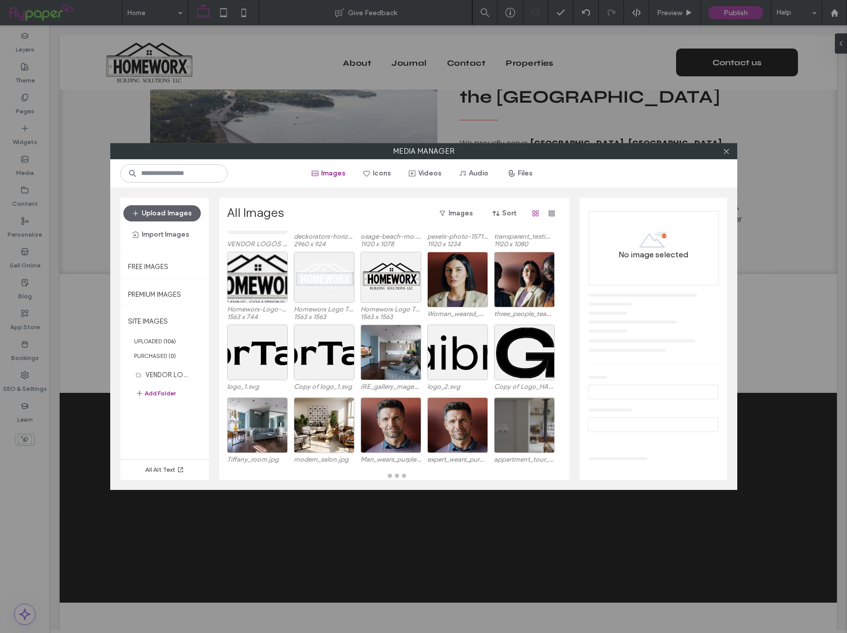
scroll to position [72, 0]
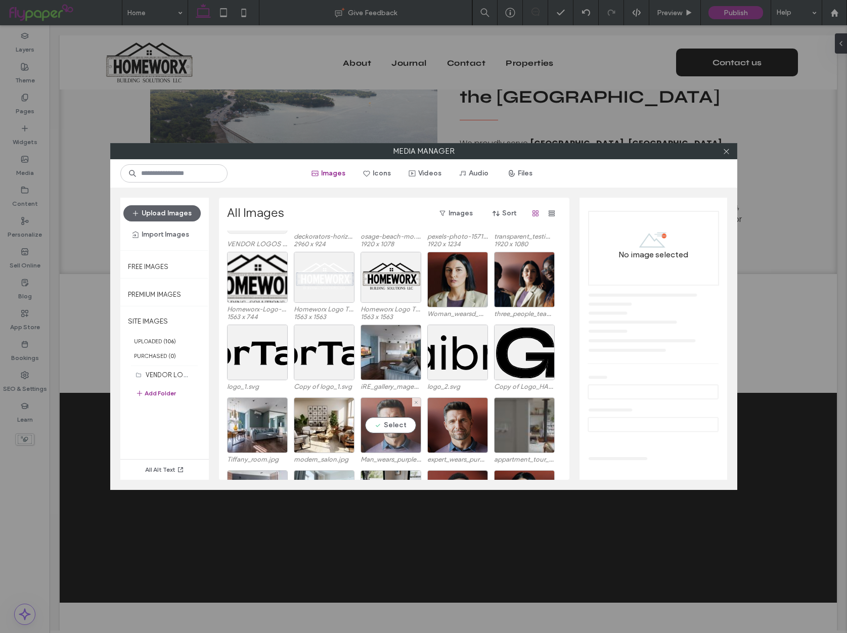
click at [394, 420] on div "Select" at bounding box center [391, 426] width 61 height 56
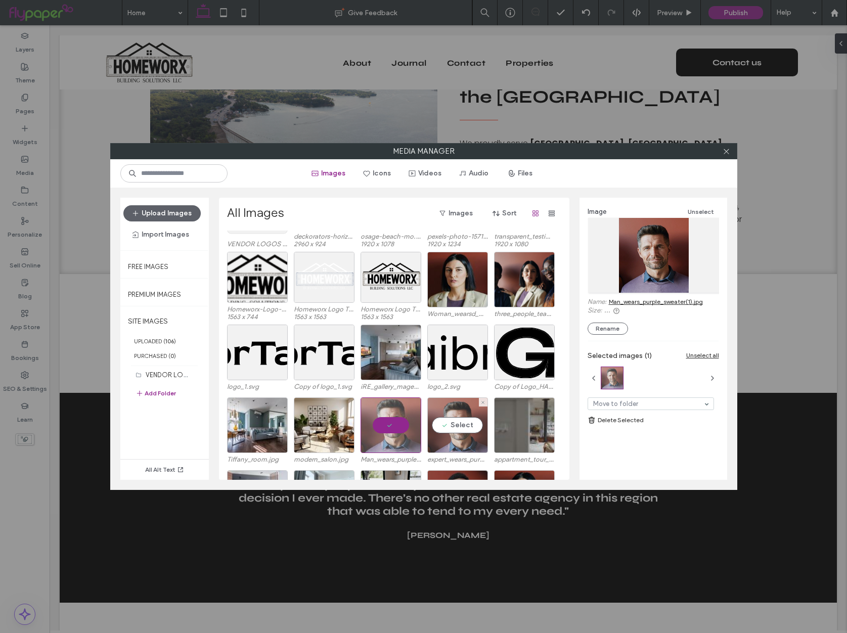
click at [455, 420] on div "Select" at bounding box center [457, 426] width 61 height 56
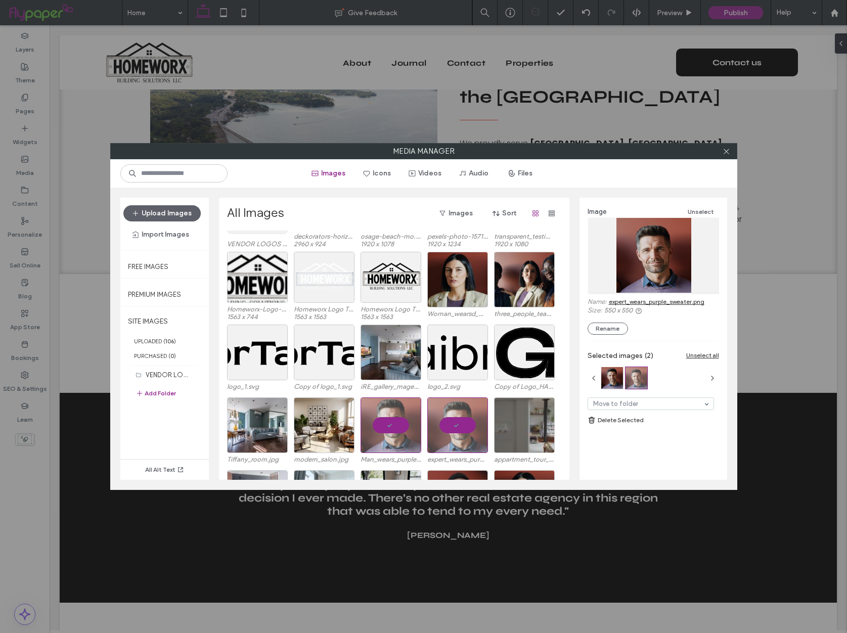
click at [606, 421] on link "Delete Selected" at bounding box center [654, 420] width 132 height 10
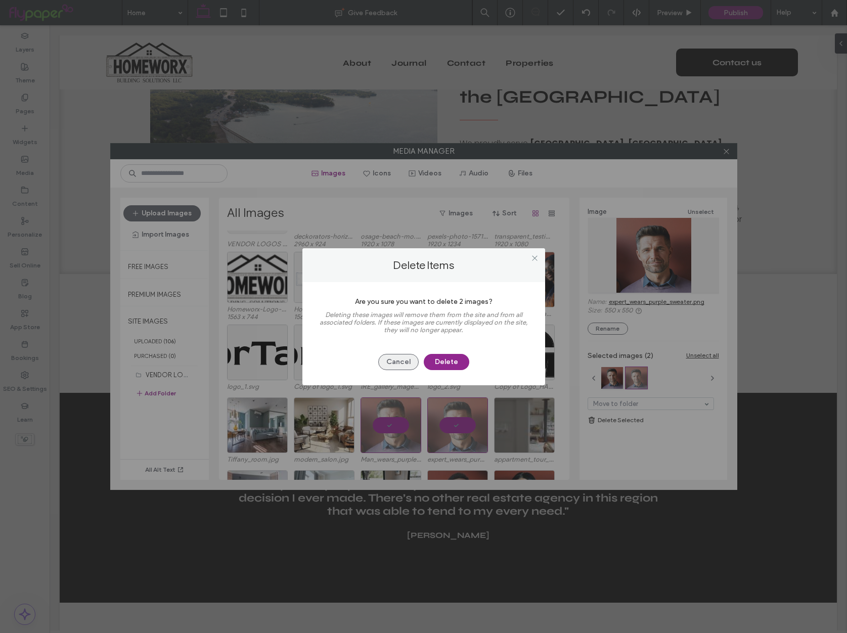
click at [405, 359] on button "Cancel" at bounding box center [398, 362] width 40 height 16
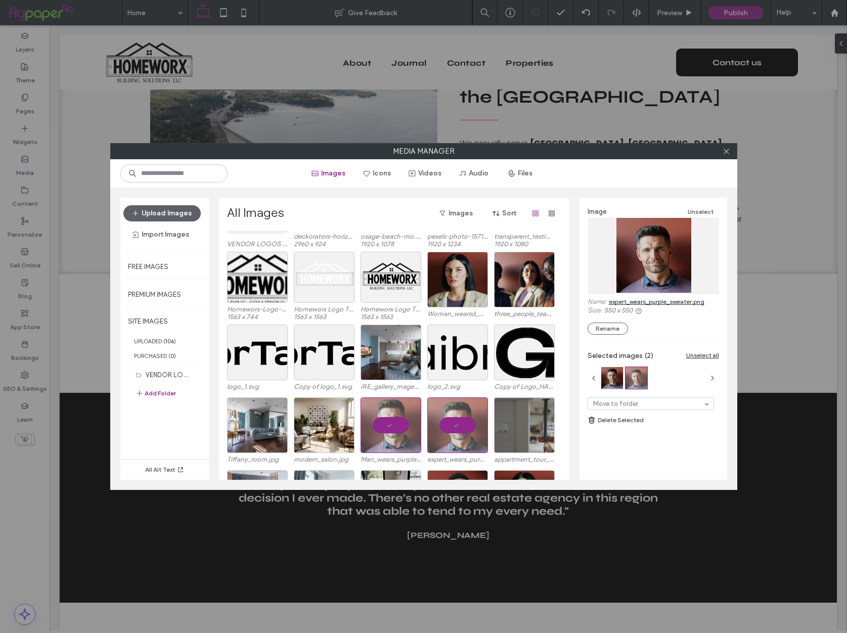
click at [618, 424] on link "Delete Selected" at bounding box center [654, 420] width 132 height 10
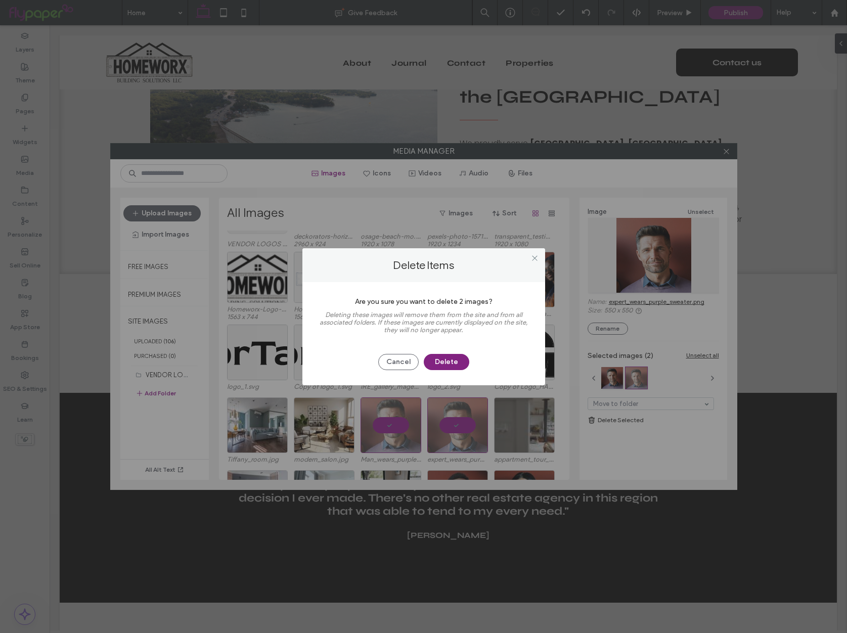
click at [457, 365] on button "Delete" at bounding box center [447, 362] width 46 height 16
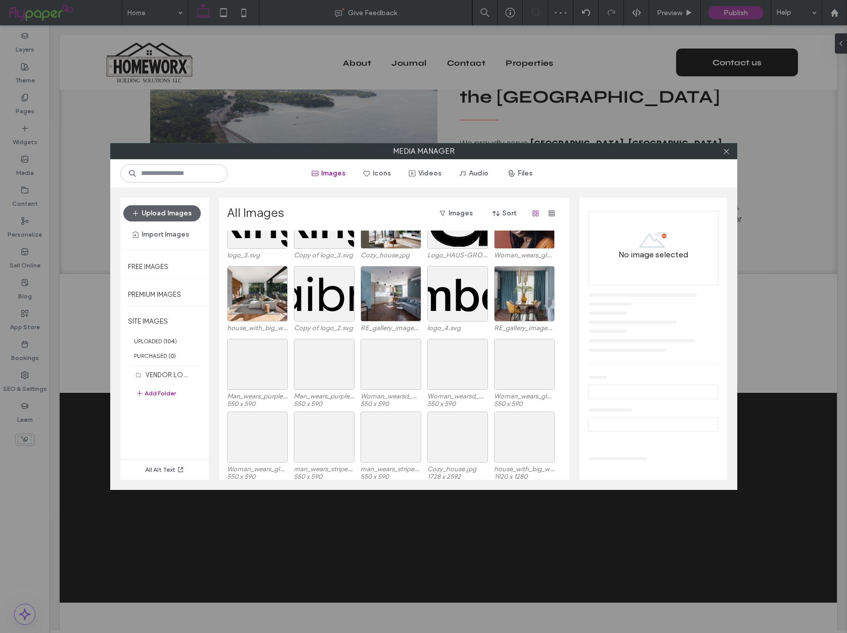
scroll to position [609, 0]
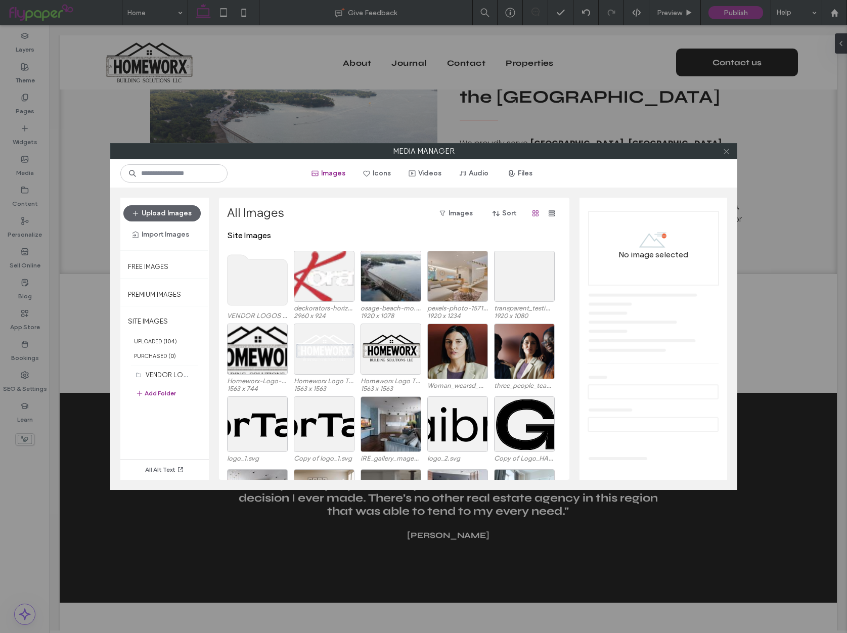
click at [729, 150] on icon at bounding box center [727, 152] width 8 height 8
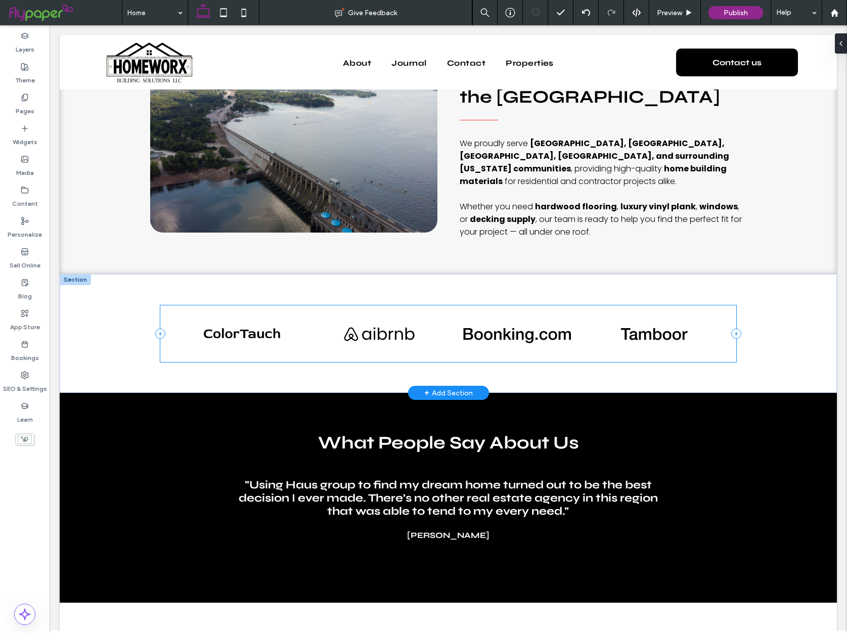
click at [272, 306] on div "Button Button Button Button" at bounding box center [448, 334] width 576 height 57
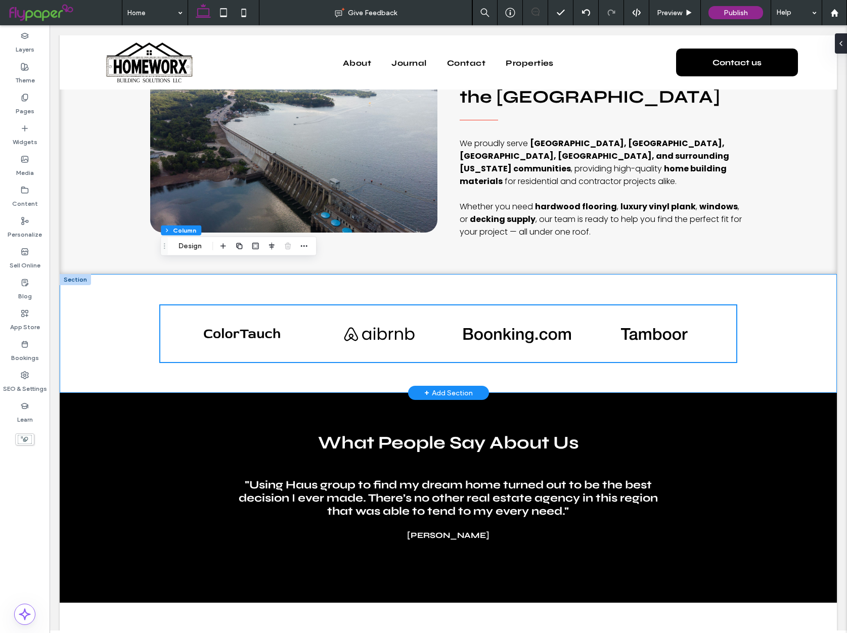
click at [316, 274] on div "Button Button Button Button" at bounding box center [448, 333] width 607 height 119
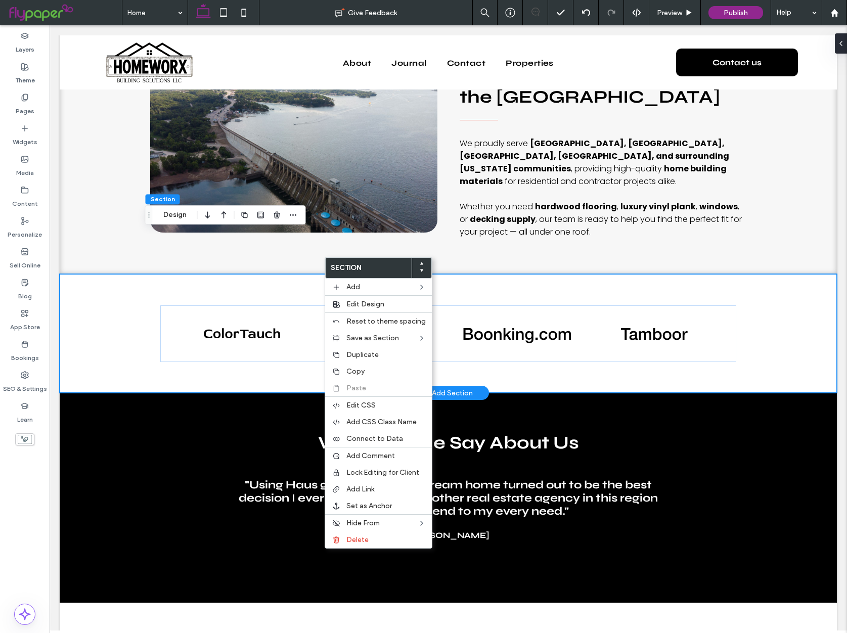
click at [324, 274] on div "Button Button Button Button" at bounding box center [448, 333] width 607 height 119
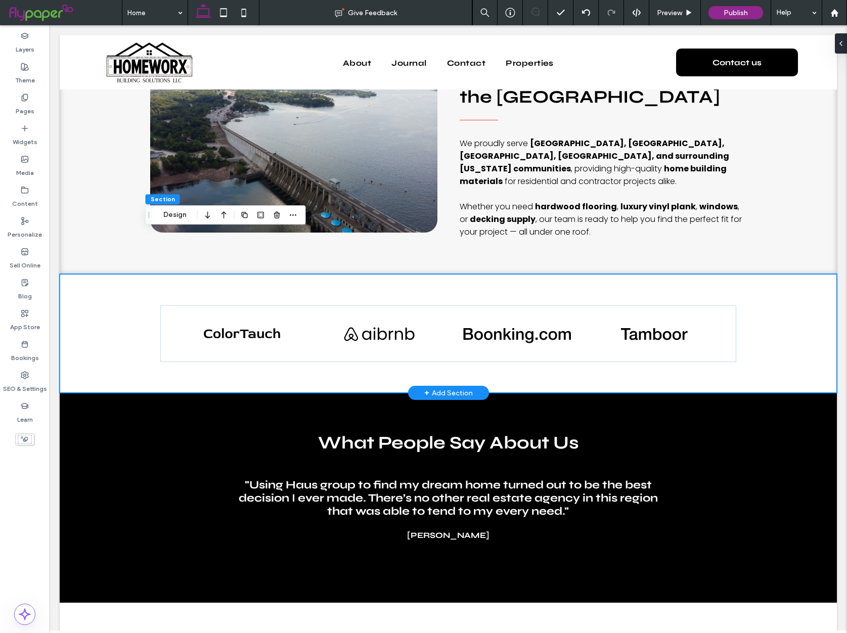
click at [294, 274] on div "Button Button Button Button" at bounding box center [448, 333] width 607 height 119
click at [188, 274] on div "Button Button Button Button" at bounding box center [448, 333] width 607 height 119
click at [179, 274] on div "Button Button Button Button" at bounding box center [448, 333] width 607 height 119
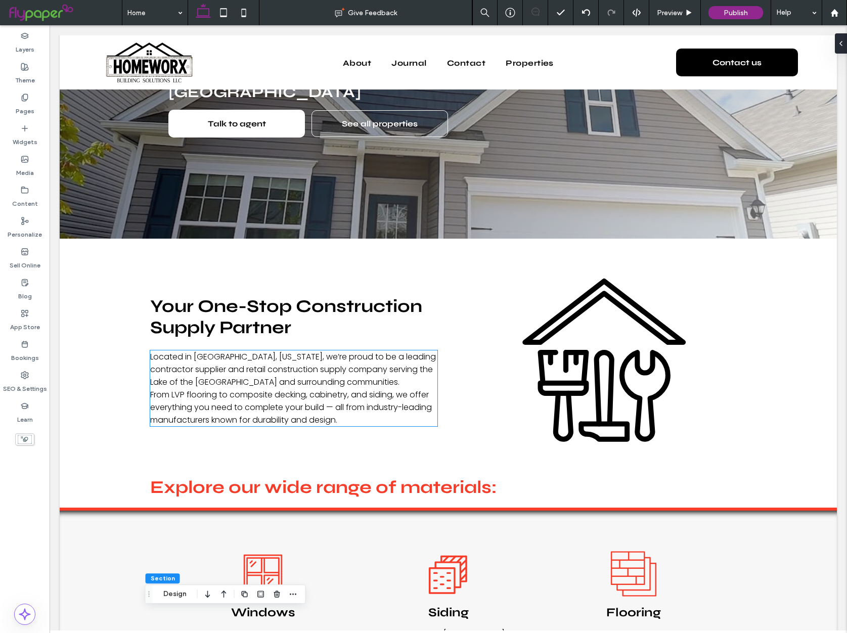
scroll to position [280, 0]
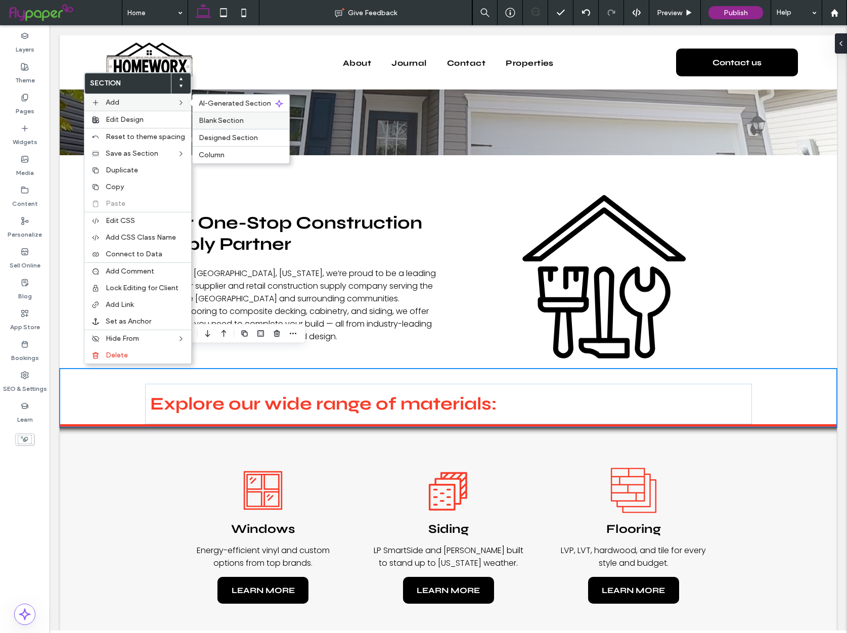
click at [220, 121] on span "Blank Section" at bounding box center [221, 120] width 45 height 9
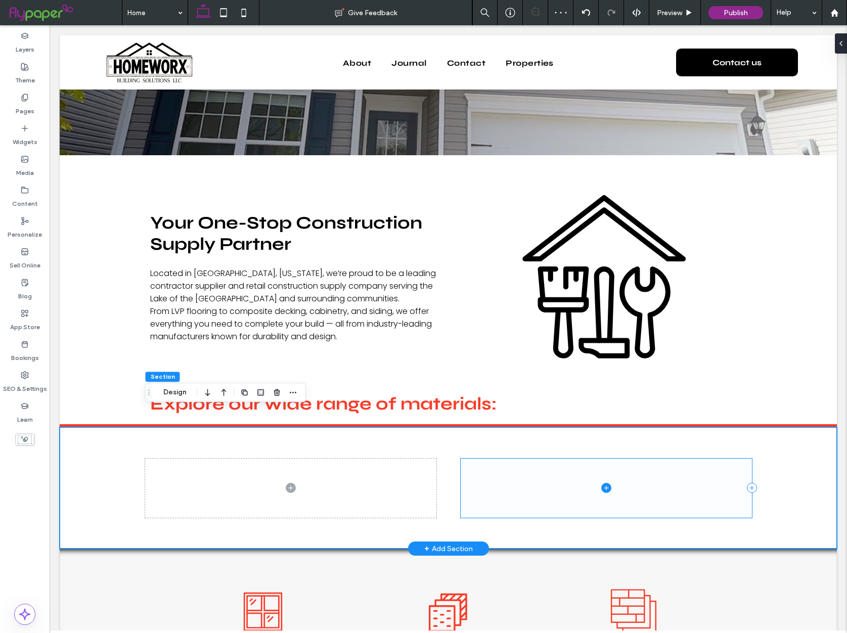
click at [565, 459] on span at bounding box center [606, 488] width 291 height 59
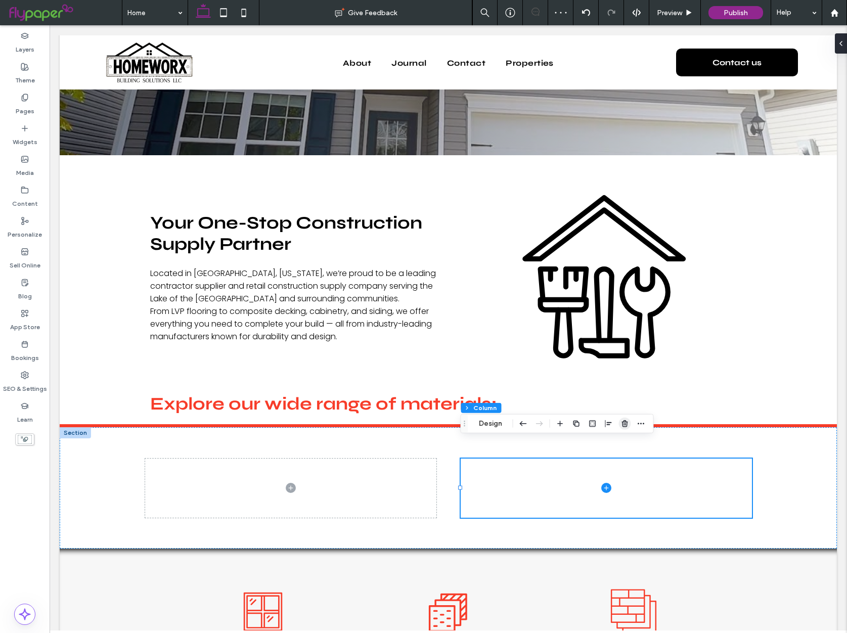
click at [627, 424] on icon "button" at bounding box center [625, 424] width 8 height 8
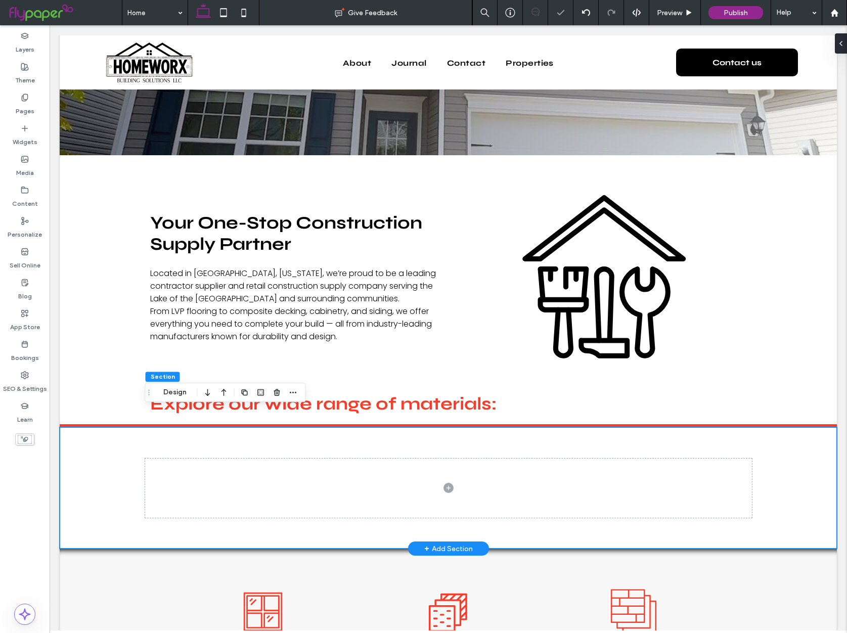
click at [110, 461] on div at bounding box center [449, 487] width 778 height 121
click at [162, 394] on button "Design" at bounding box center [175, 392] width 36 height 12
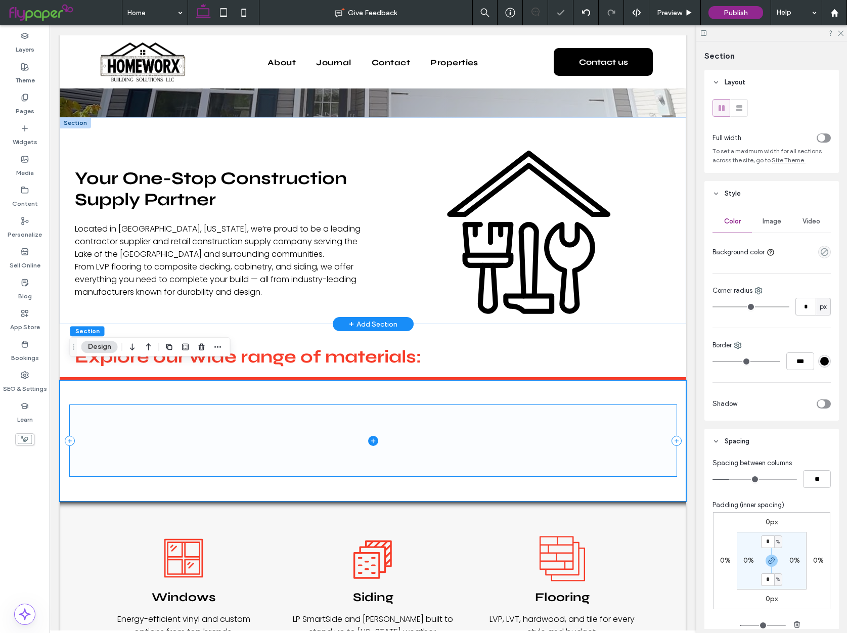
scroll to position [279, 0]
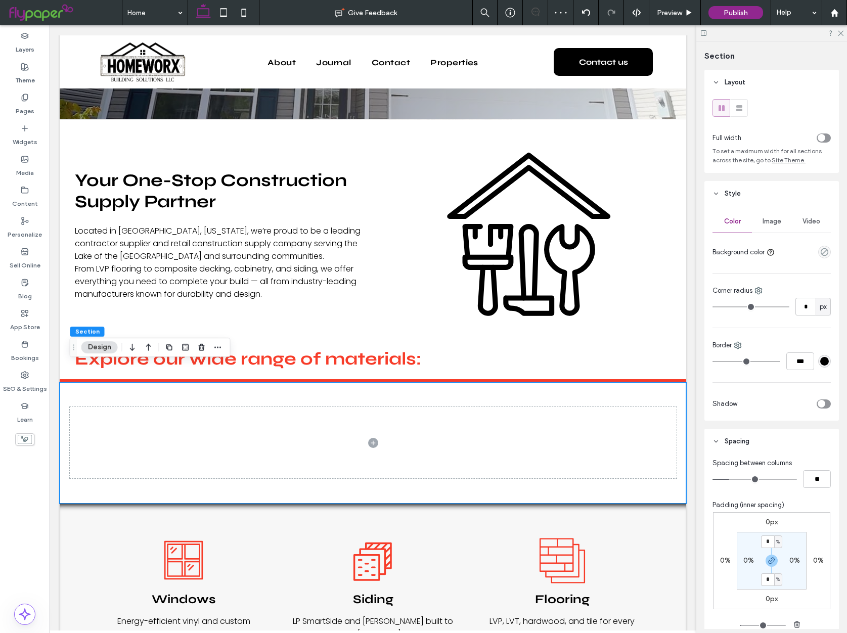
click at [829, 135] on div "toggle" at bounding box center [824, 138] width 14 height 9
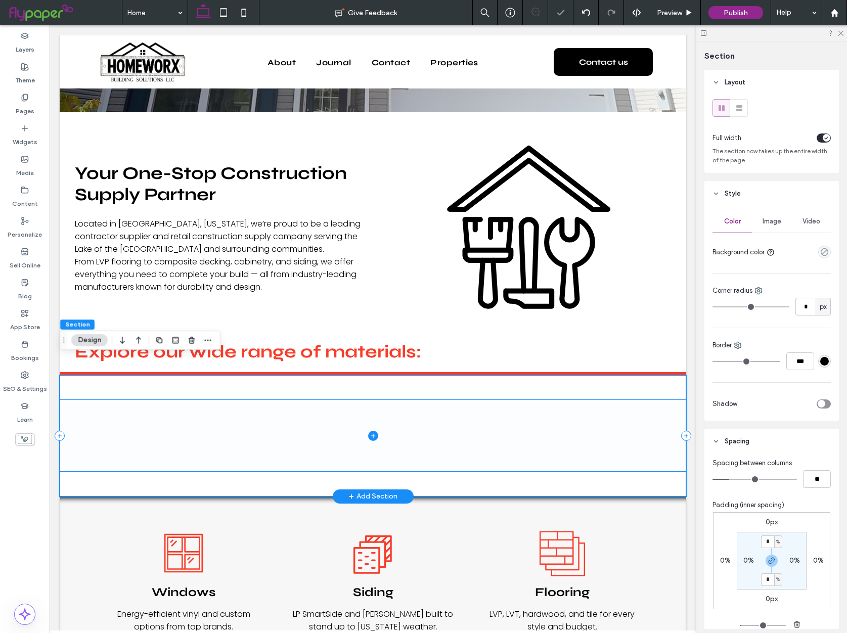
click at [375, 431] on icon at bounding box center [373, 436] width 10 height 10
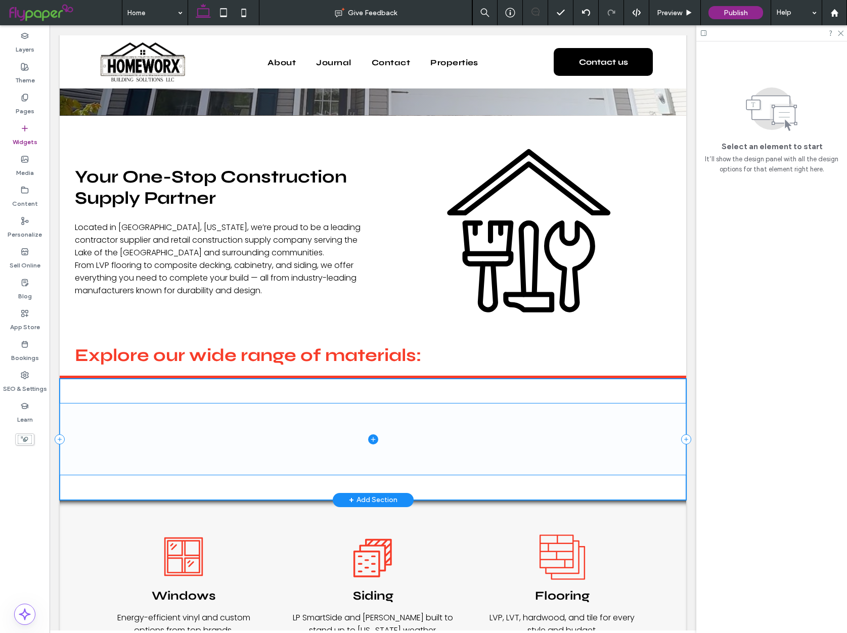
scroll to position [281, 0]
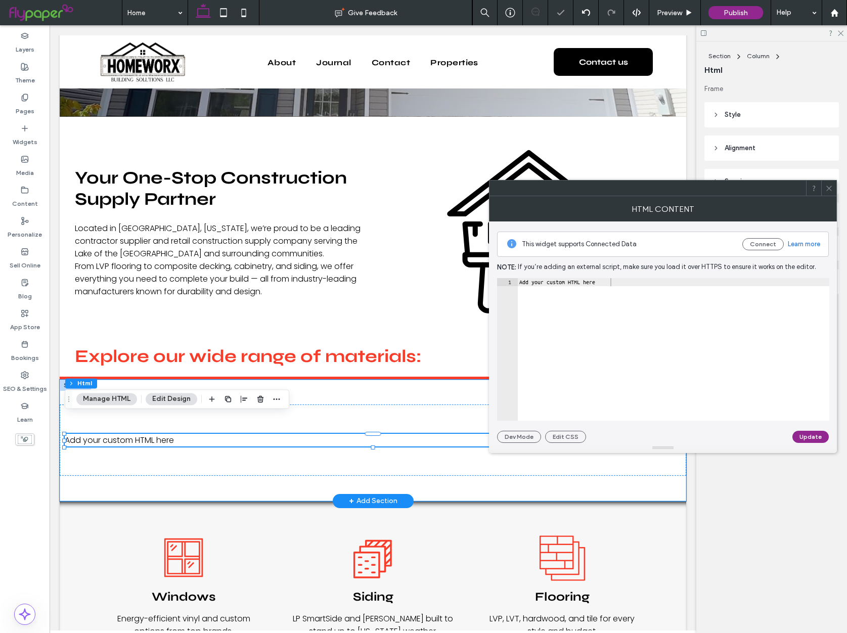
type textarea "**********"
click at [595, 317] on div "Add your custom HTML here" at bounding box center [674, 357] width 312 height 159
paste textarea "Cursor at row 1"
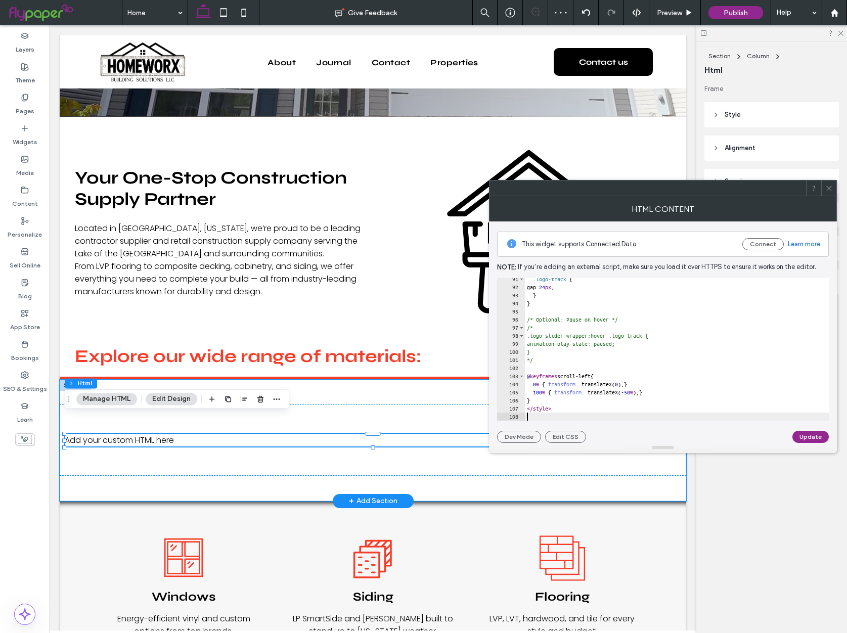
click at [807, 433] on button "Update" at bounding box center [811, 437] width 36 height 12
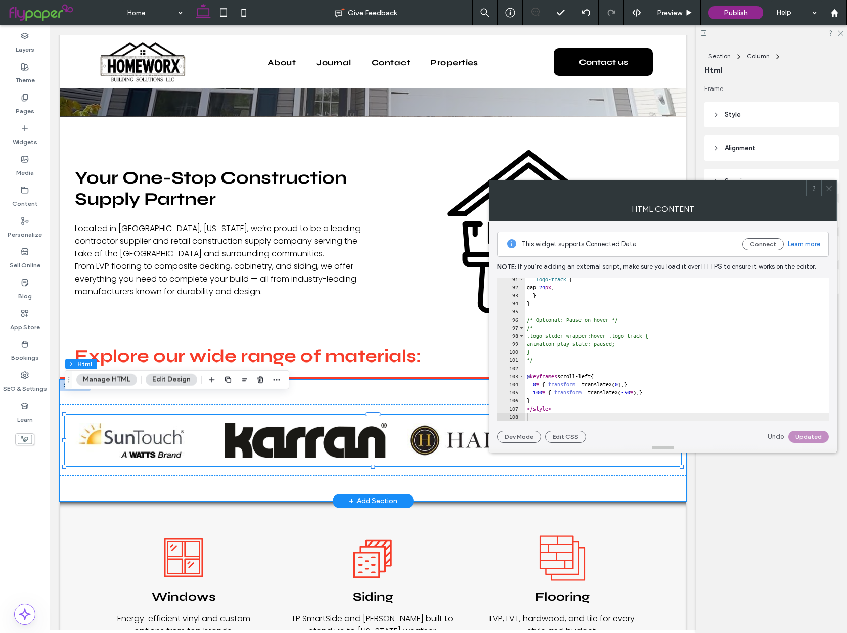
click at [827, 186] on icon at bounding box center [830, 189] width 8 height 8
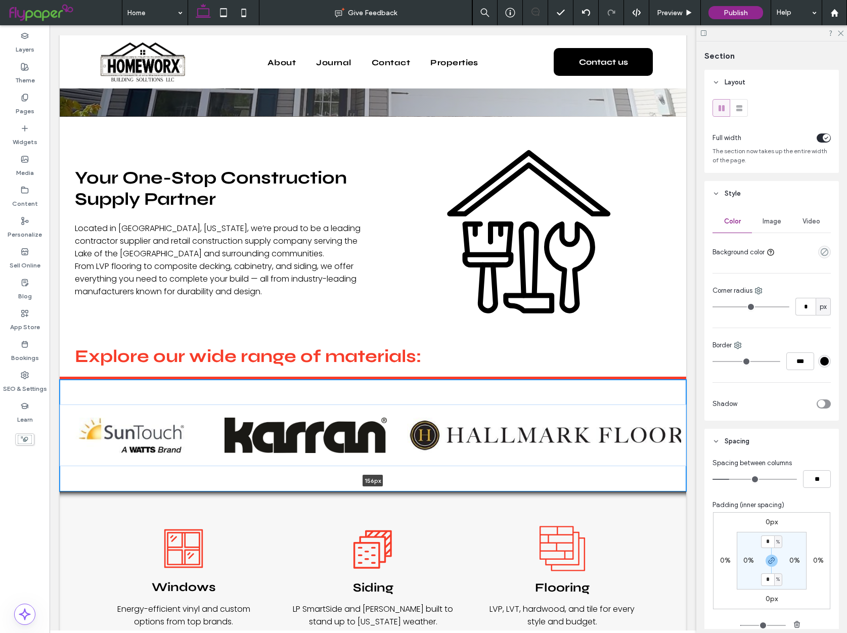
drag, startPoint x: 494, startPoint y: 475, endPoint x: 495, endPoint y: 443, distance: 32.4
click at [495, 437] on div "156px Section + Add Section" at bounding box center [373, 436] width 627 height 112
type input "***"
click at [499, 463] on div at bounding box center [373, 436] width 627 height 112
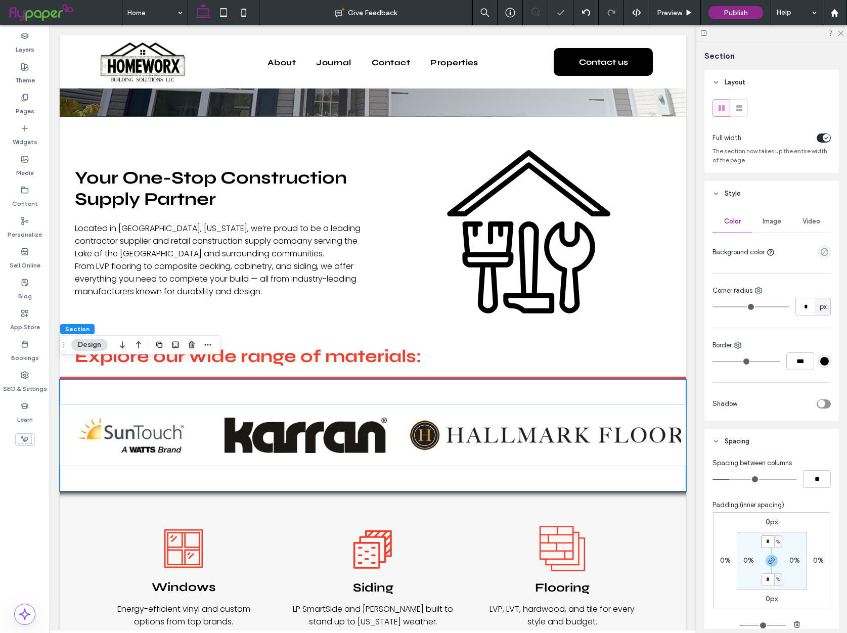
click at [773, 544] on input "*" at bounding box center [767, 542] width 13 height 13
type input "*"
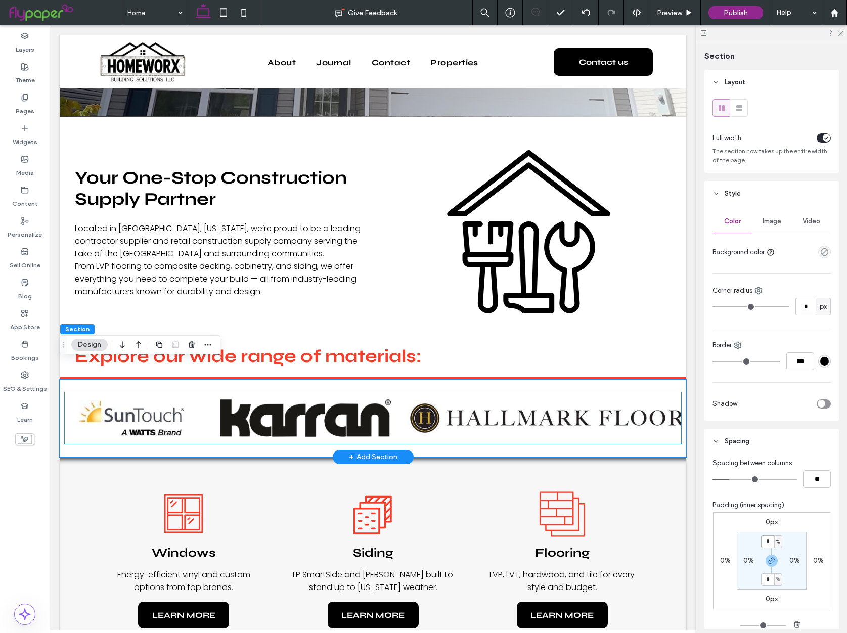
click at [220, 400] on img "Brand logos carousel" at bounding box center [305, 418] width 170 height 37
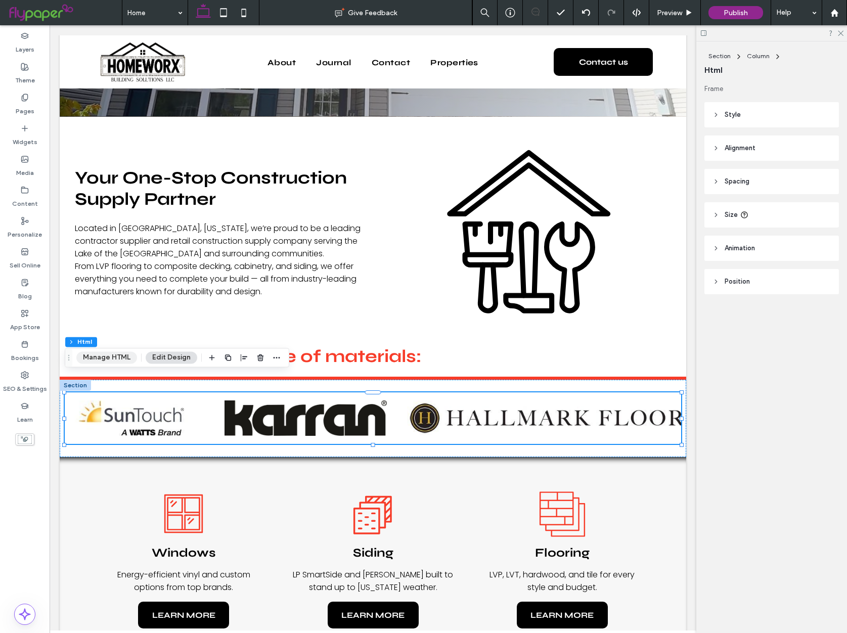
click at [94, 355] on button "Manage HTML" at bounding box center [106, 358] width 61 height 12
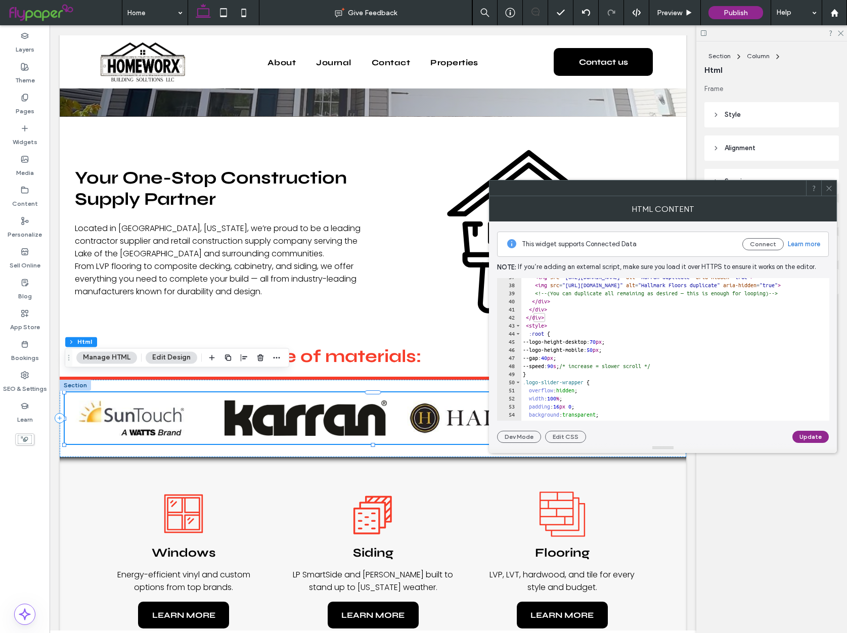
scroll to position [294, 0]
drag, startPoint x: 570, startPoint y: 369, endPoint x: 565, endPoint y: 370, distance: 5.2
click at [565, 370] on div "< img src = "https://irp.cdn-website.com/d2e4f5ec/dms3rep/multi/Karran_20190701…" at bounding box center [805, 354] width 569 height 159
click at [809, 435] on button "Update" at bounding box center [811, 437] width 36 height 12
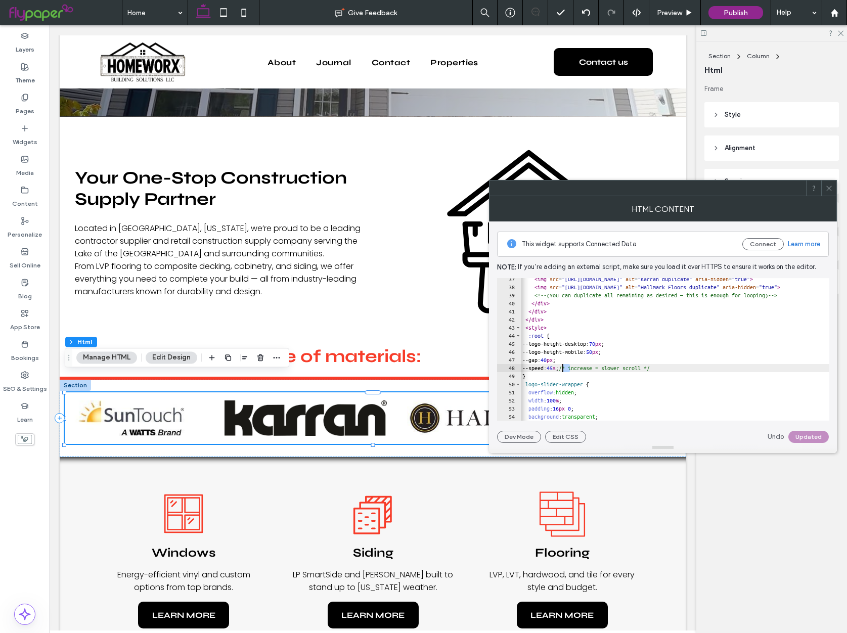
drag, startPoint x: 571, startPoint y: 369, endPoint x: 564, endPoint y: 370, distance: 6.7
click at [564, 370] on div "< img src = "https://irp.cdn-website.com/d2e4f5ec/dms3rep/multi/Karran_20190701…" at bounding box center [805, 354] width 569 height 159
click at [809, 439] on button "Update" at bounding box center [811, 437] width 36 height 12
drag, startPoint x: 570, startPoint y: 370, endPoint x: 565, endPoint y: 371, distance: 5.2
click at [565, 371] on div "< img src = "https://irp.cdn-website.com/d2e4f5ec/dms3rep/multi/Karran_20190701…" at bounding box center [805, 354] width 569 height 159
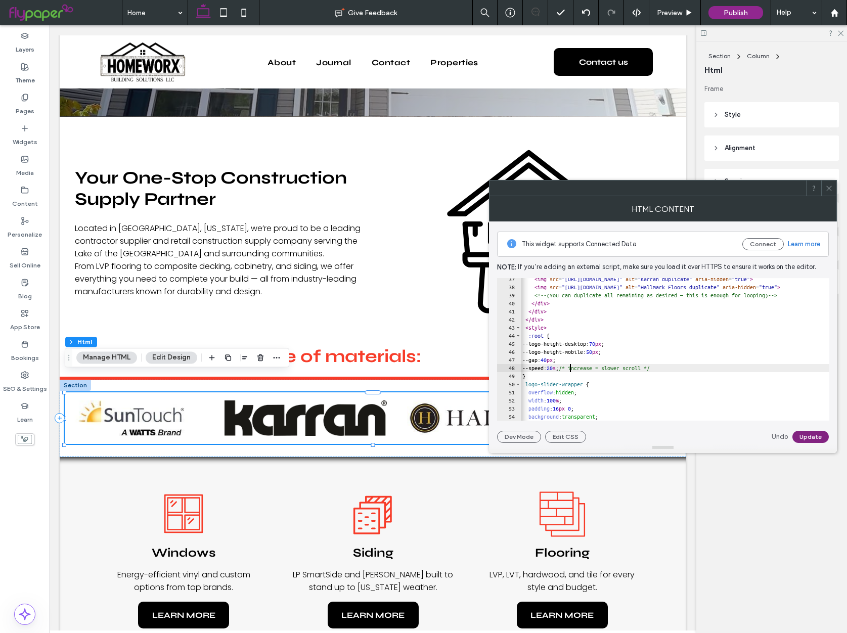
type textarea "**********"
click at [815, 436] on button "Update" at bounding box center [811, 437] width 36 height 12
click at [827, 184] on span at bounding box center [830, 188] width 8 height 15
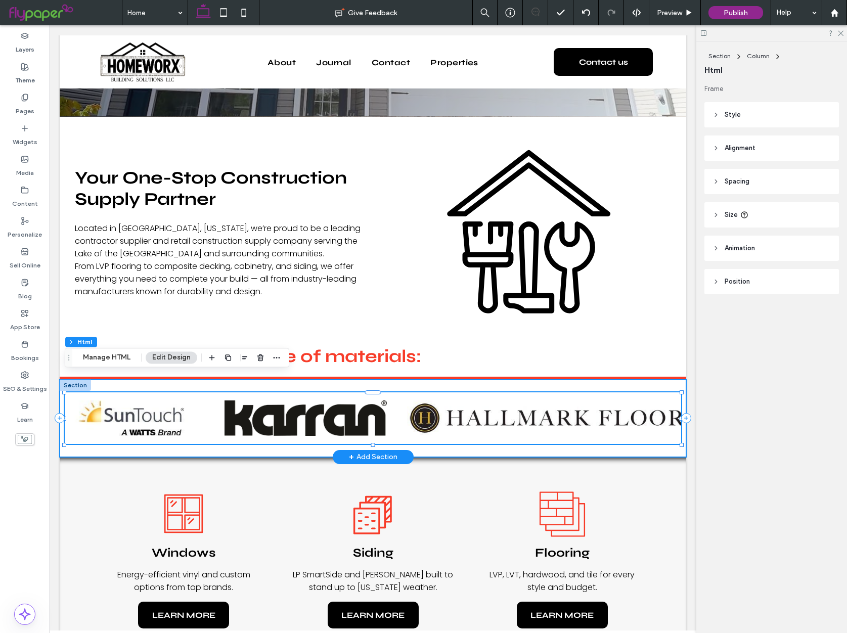
click at [682, 380] on div at bounding box center [373, 418] width 627 height 77
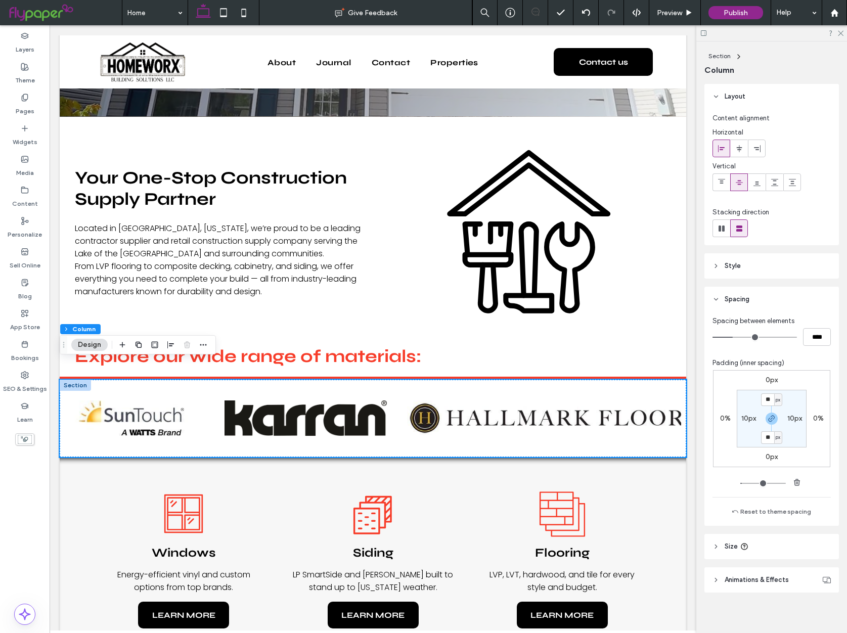
click at [792, 414] on label "10px" at bounding box center [795, 418] width 15 height 9
type input "*"
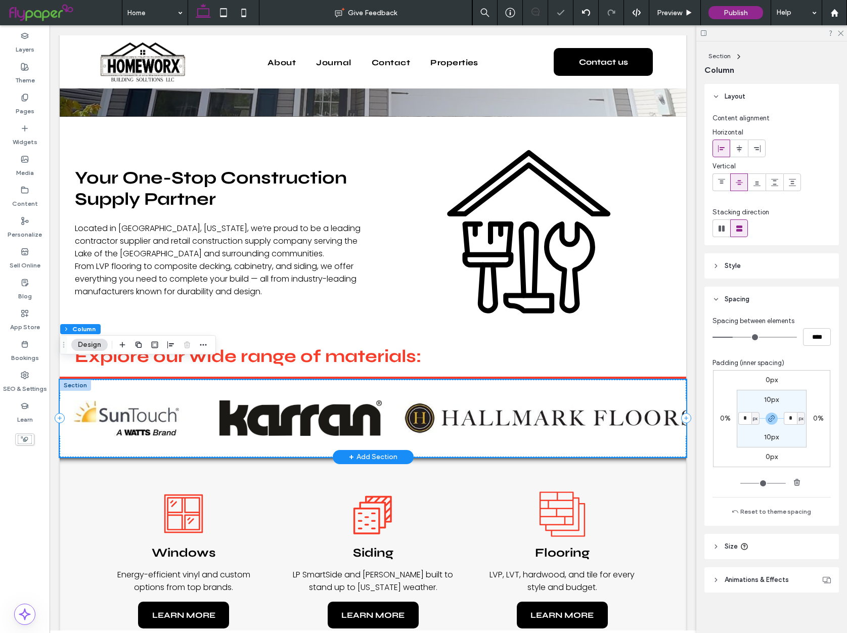
click at [649, 379] on div at bounding box center [373, 379] width 627 height 1
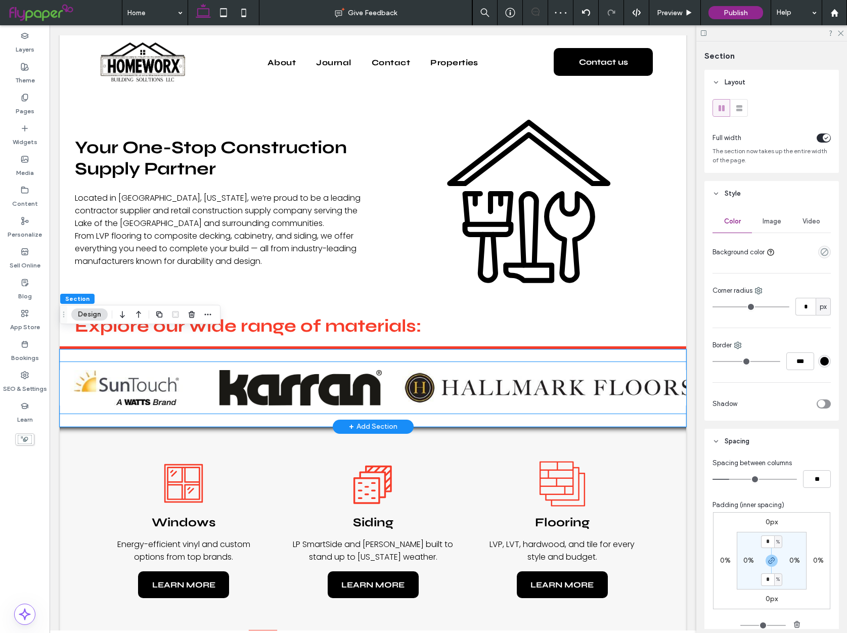
scroll to position [335, 0]
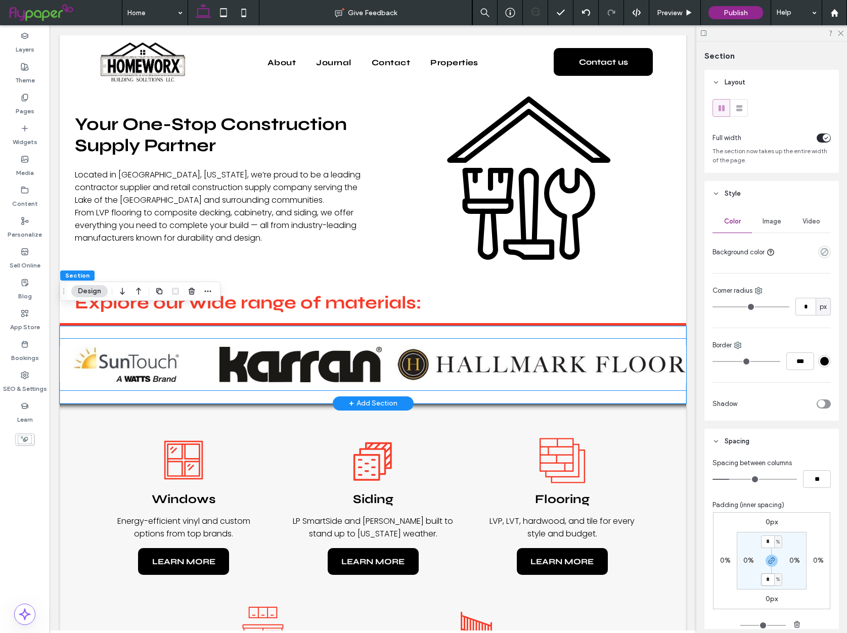
click at [476, 347] on img "Brand logos carousel" at bounding box center [547, 365] width 308 height 37
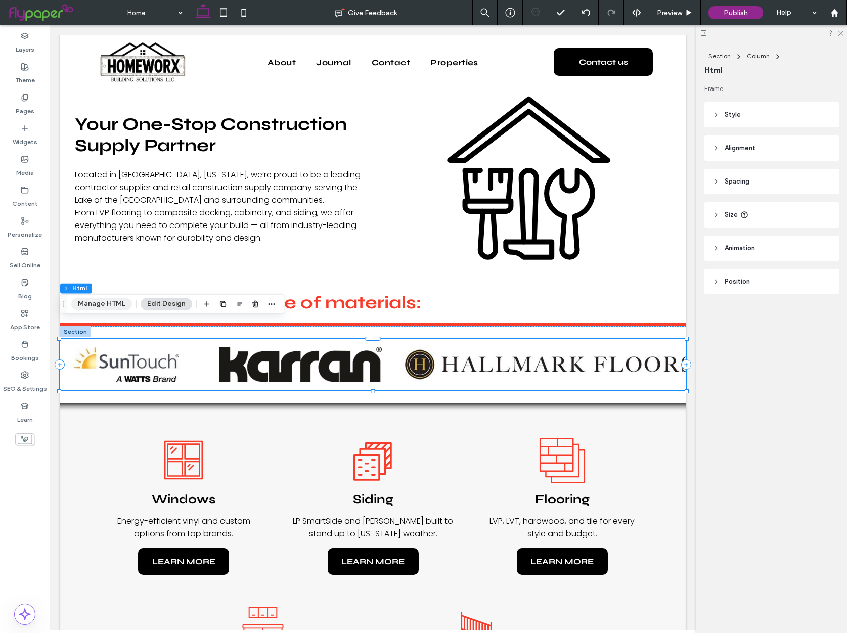
click at [100, 306] on button "Manage HTML" at bounding box center [101, 304] width 61 height 12
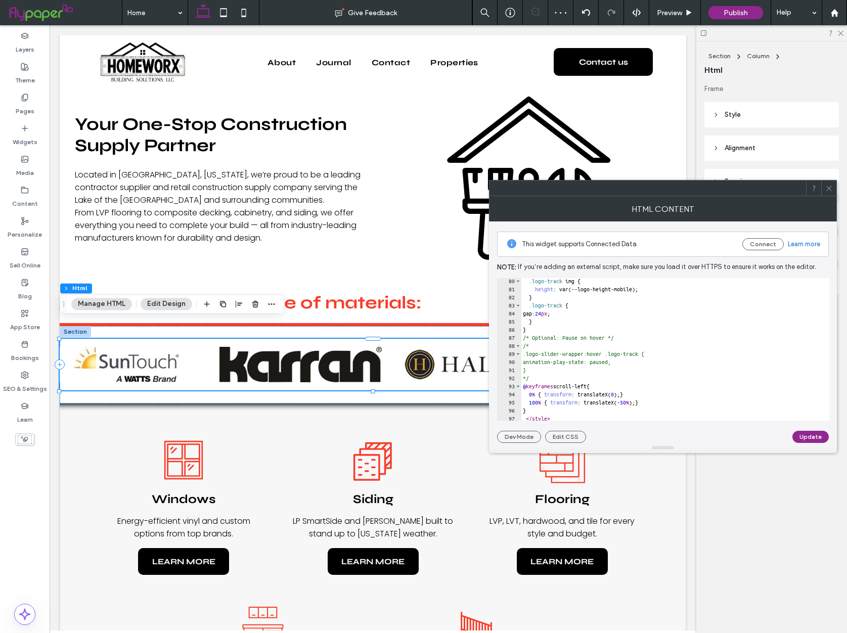
scroll to position [642, 0]
click at [531, 343] on div ".logo-track img { height : var(--logo-height-mobile); } .logo-track { gap: 24 p…" at bounding box center [805, 354] width 569 height 159
type textarea "*"
click at [808, 437] on button "Update" at bounding box center [811, 437] width 36 height 12
click at [812, 436] on div "Undo Updated" at bounding box center [798, 437] width 61 height 12
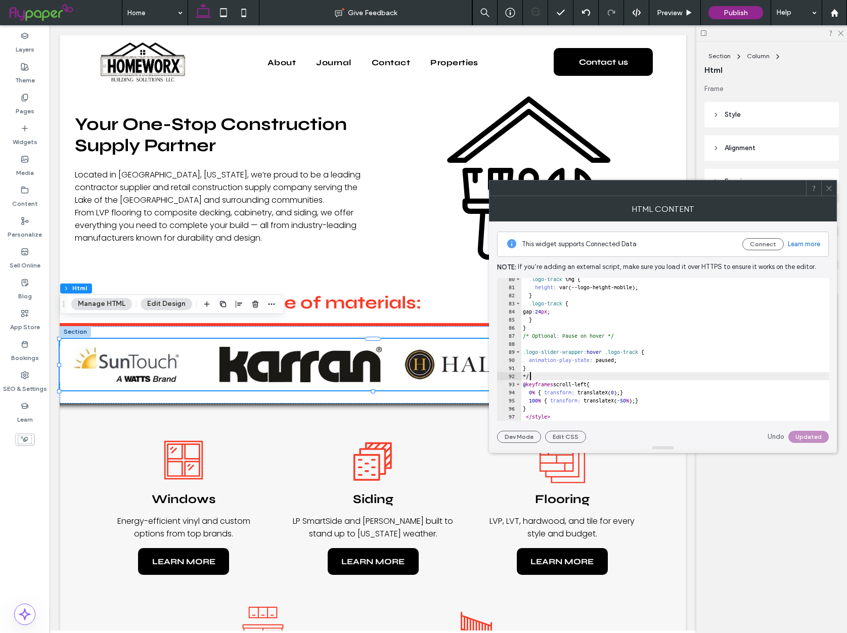
click at [532, 375] on div ".logo-track img { height : var(--logo-height-mobile); } .logo-track { gap: 24 p…" at bounding box center [805, 354] width 569 height 159
type textarea "*"
click at [814, 439] on button "Update" at bounding box center [811, 437] width 36 height 12
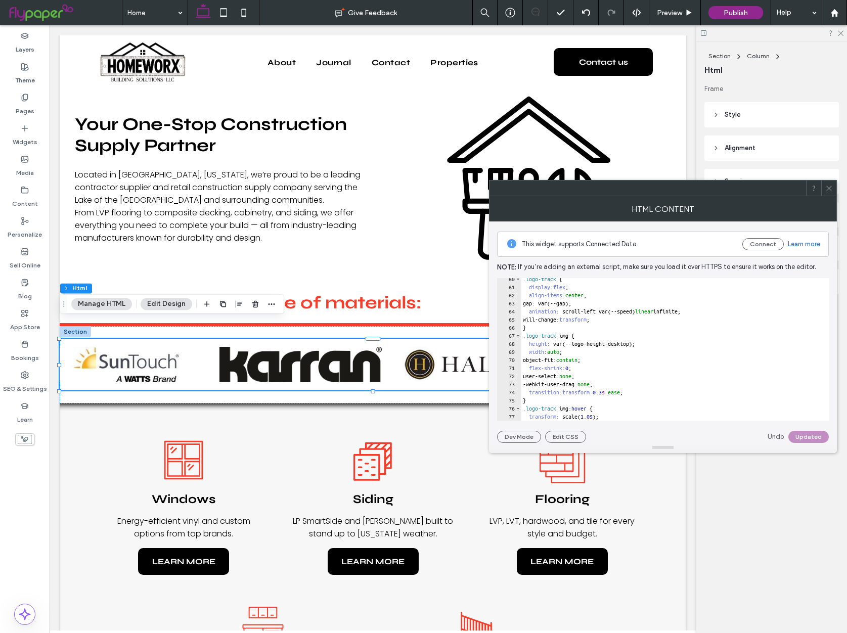
scroll to position [493, 0]
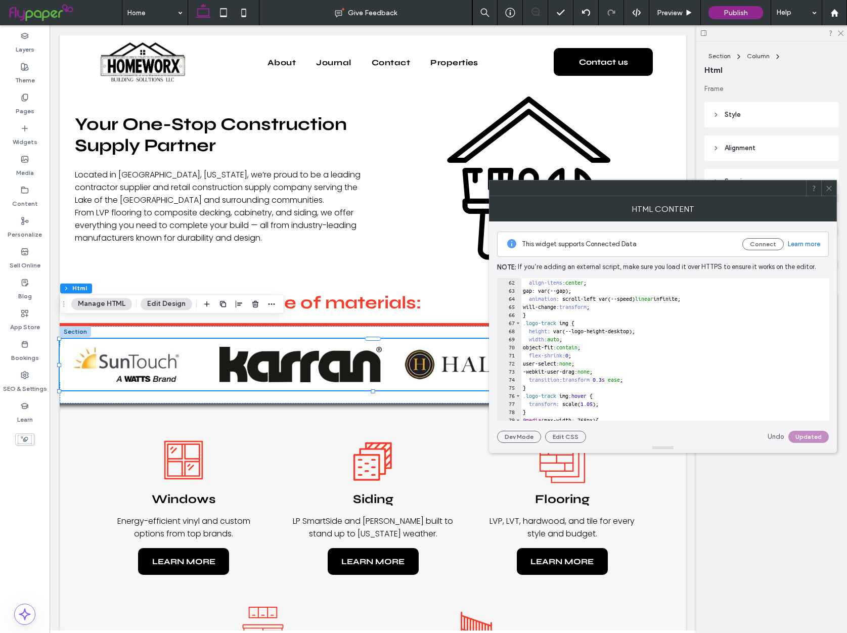
click at [832, 185] on icon at bounding box center [830, 189] width 8 height 8
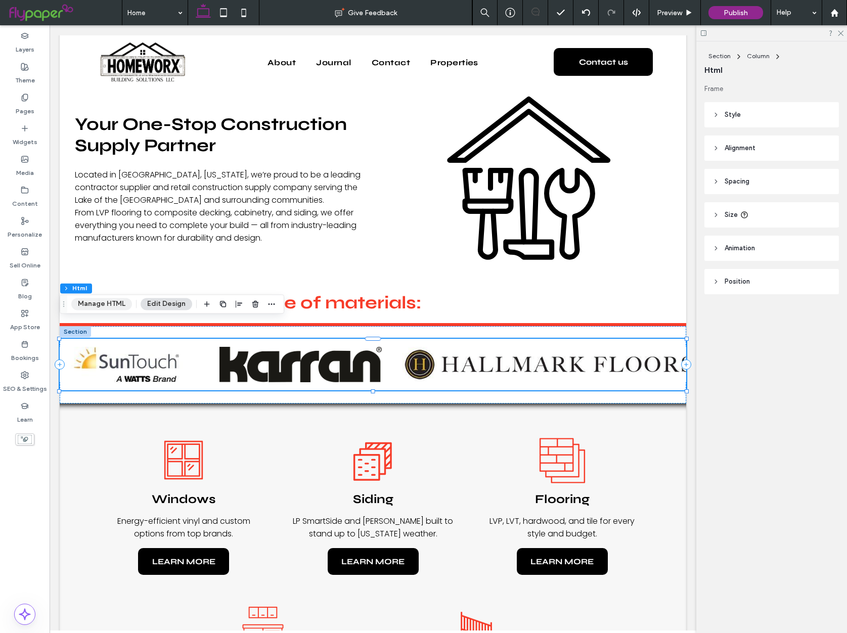
click at [94, 300] on button "Manage HTML" at bounding box center [101, 304] width 61 height 12
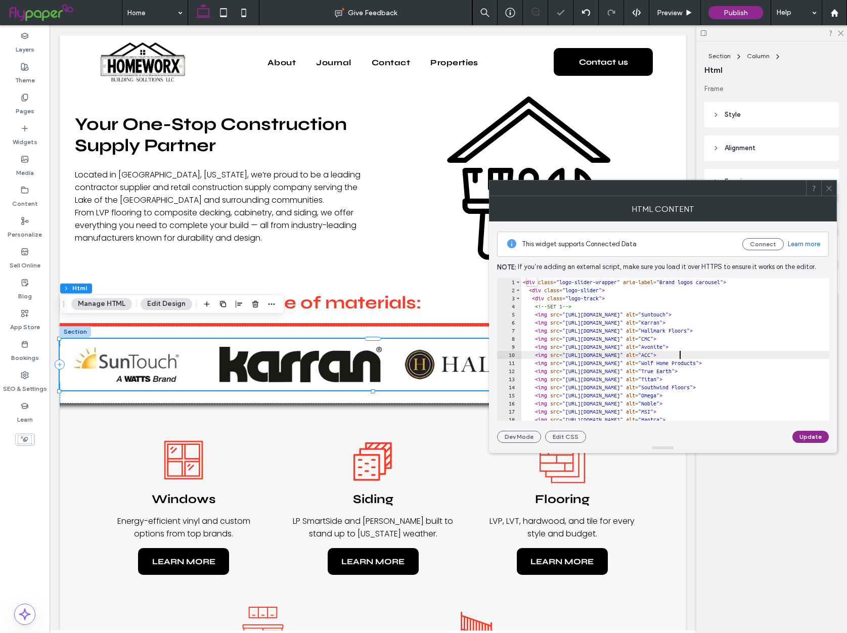
click at [678, 354] on div "< div class = "logo-slider-wrapper" aria-label = "Brand logos carousel" > < div…" at bounding box center [805, 357] width 569 height 159
type textarea "* *********"
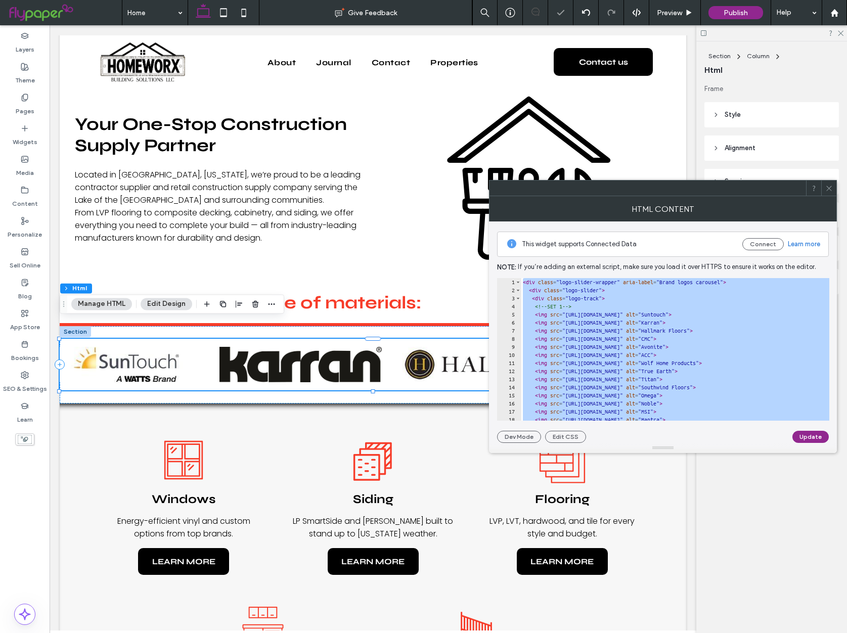
paste textarea "Cursor at row 95"
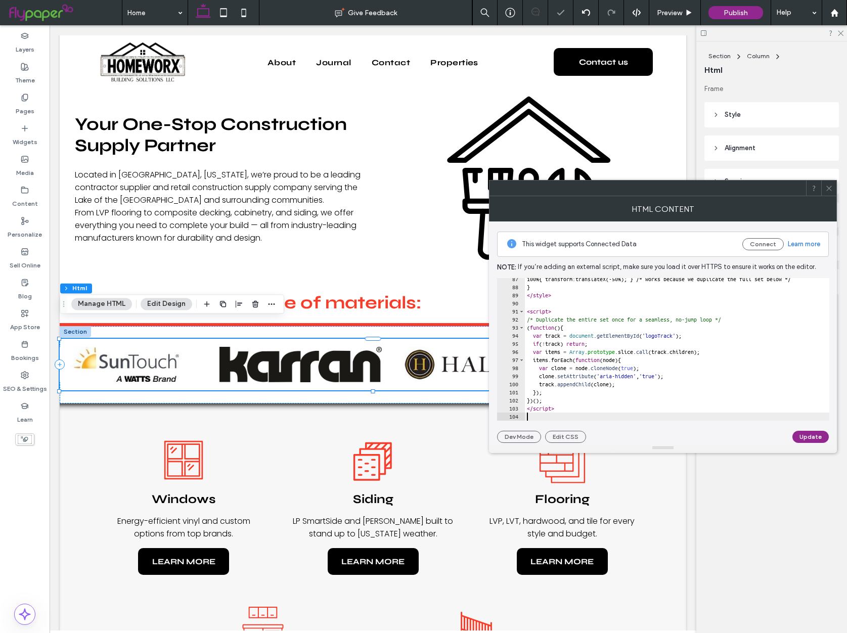
scroll to position [699, 0]
click at [805, 441] on button "Update" at bounding box center [811, 437] width 36 height 12
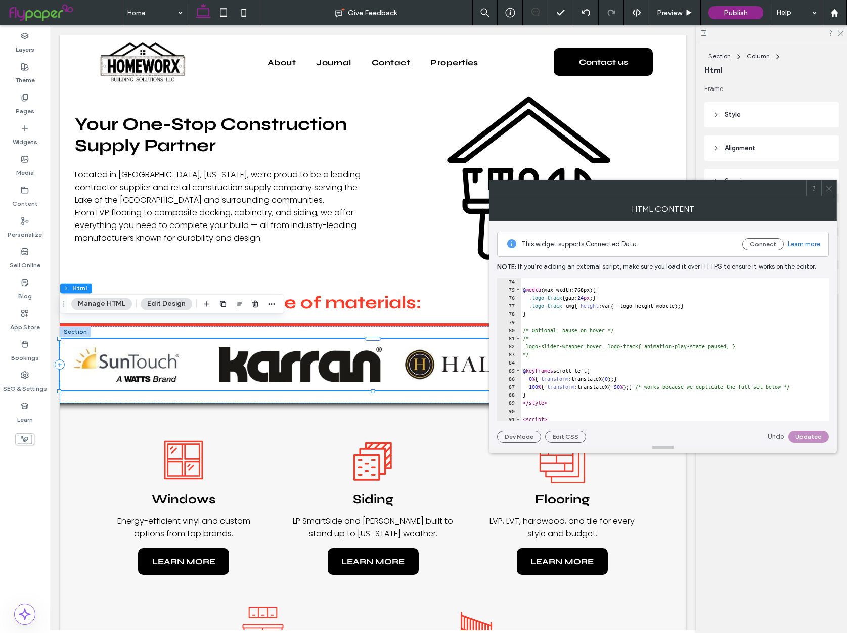
scroll to position [591, 0]
click at [535, 336] on div "@ media (max-width:768px) { .logo-track { gap: 24 px ; } .logo-track img { heig…" at bounding box center [811, 357] width 580 height 159
type textarea "*"
click at [537, 358] on div "@ media (max-width:768px) { .logo-track { gap: 24 px ; } .logo-track img { heig…" at bounding box center [811, 357] width 580 height 159
type textarea "*"
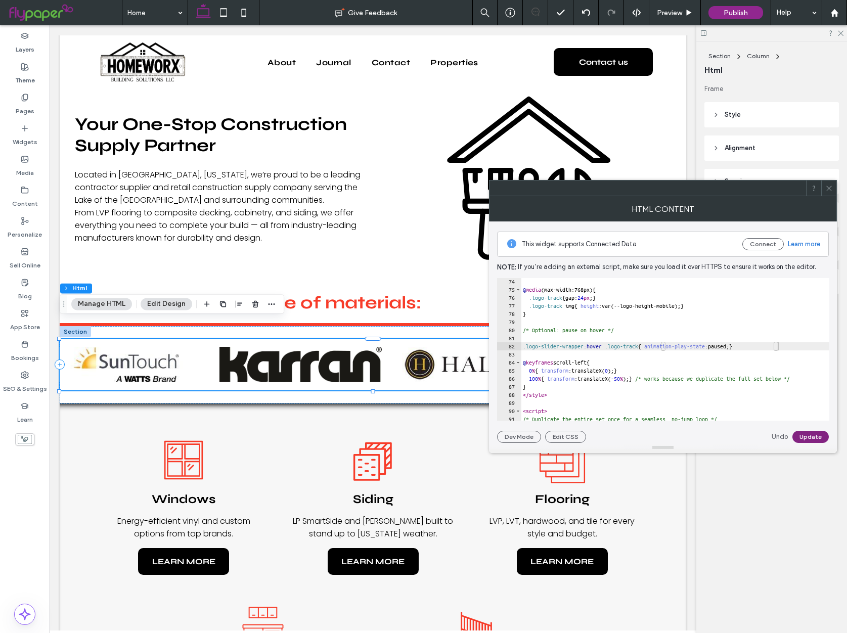
click at [818, 436] on button "Update" at bounding box center [811, 437] width 36 height 12
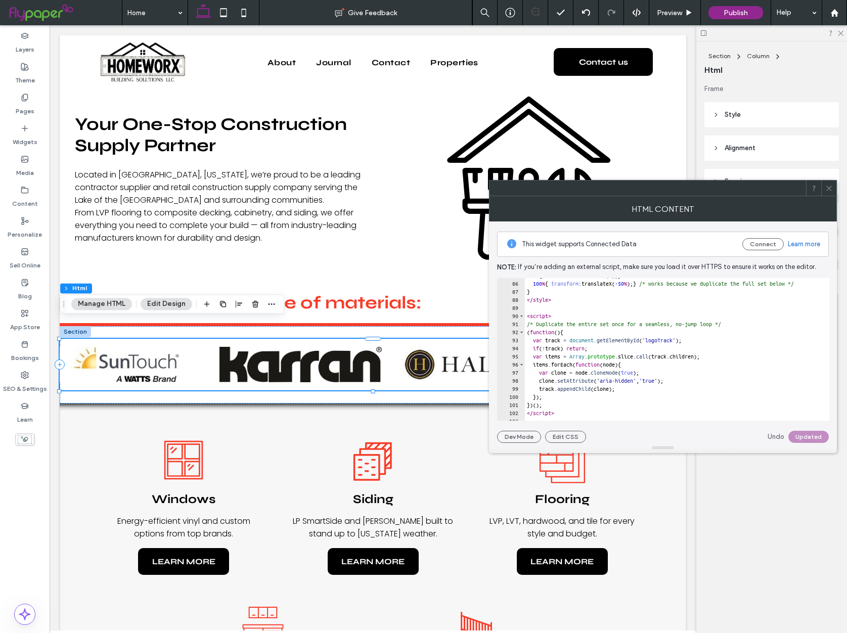
scroll to position [691, 0]
type textarea "**********"
click at [616, 341] on div "100 % { transform :translateX( -50 % ); } /* works because we duplicate the ful…" at bounding box center [815, 354] width 580 height 159
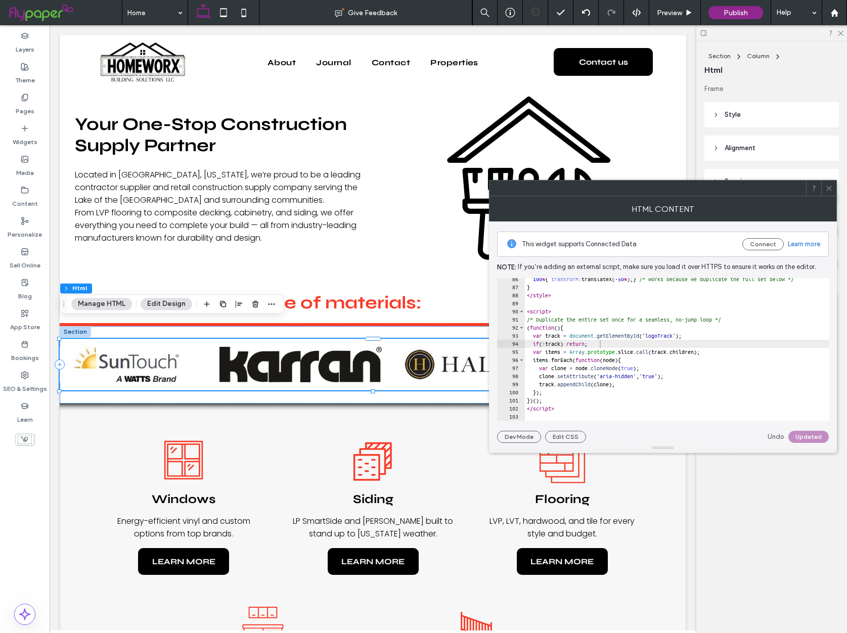
click at [828, 189] on icon at bounding box center [830, 189] width 8 height 8
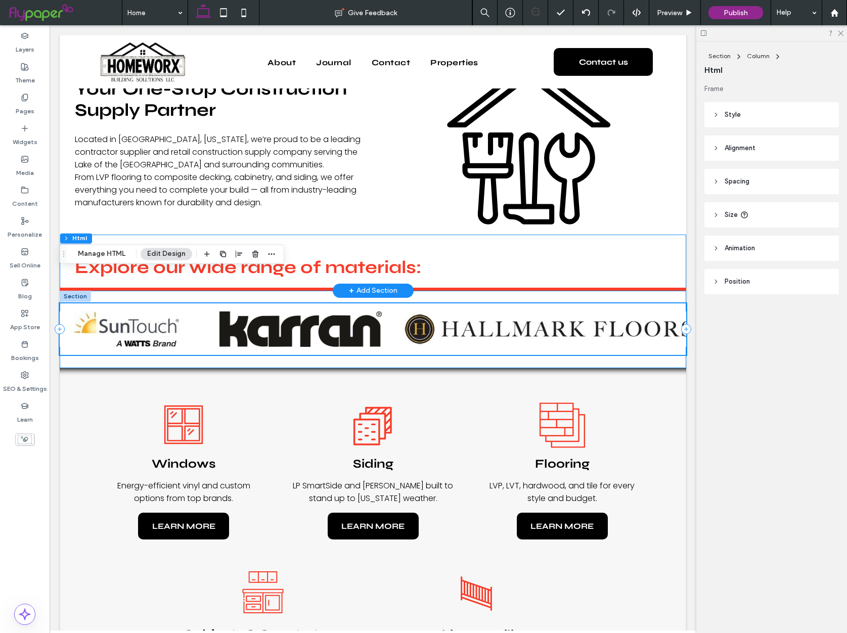
scroll to position [386, 0]
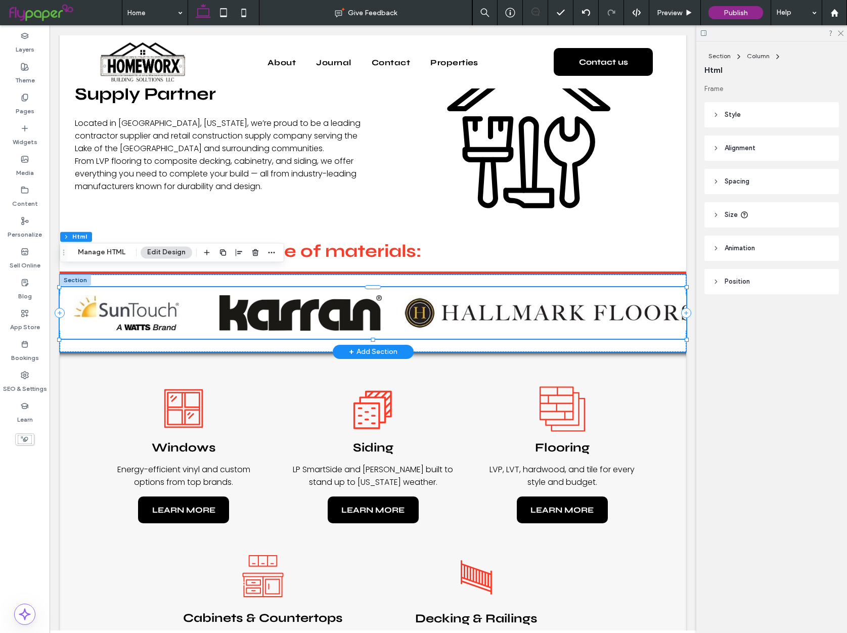
click at [770, 312] on img "Brand logos carousel" at bounding box center [827, 312] width 115 height 35
click at [99, 255] on button "Manage HTML" at bounding box center [101, 252] width 61 height 12
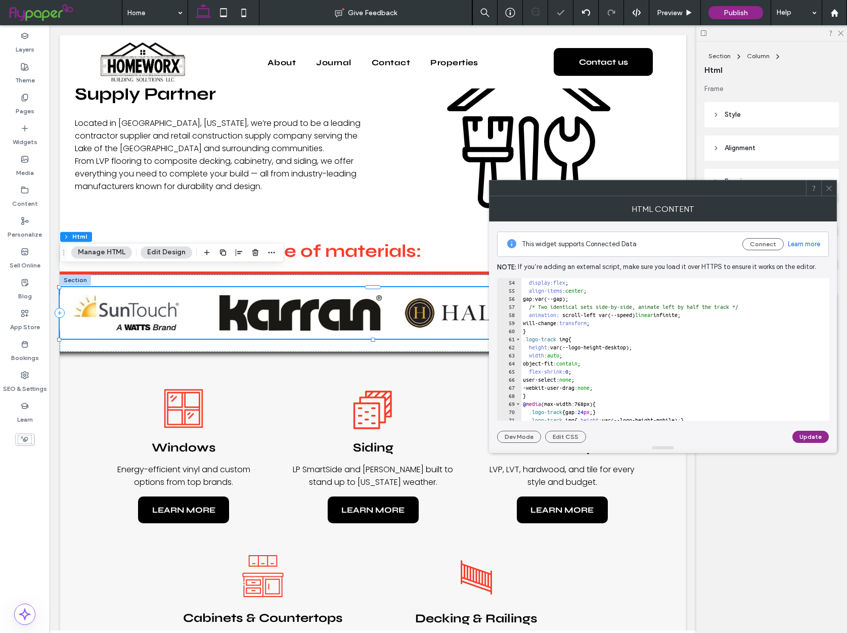
scroll to position [602, 0]
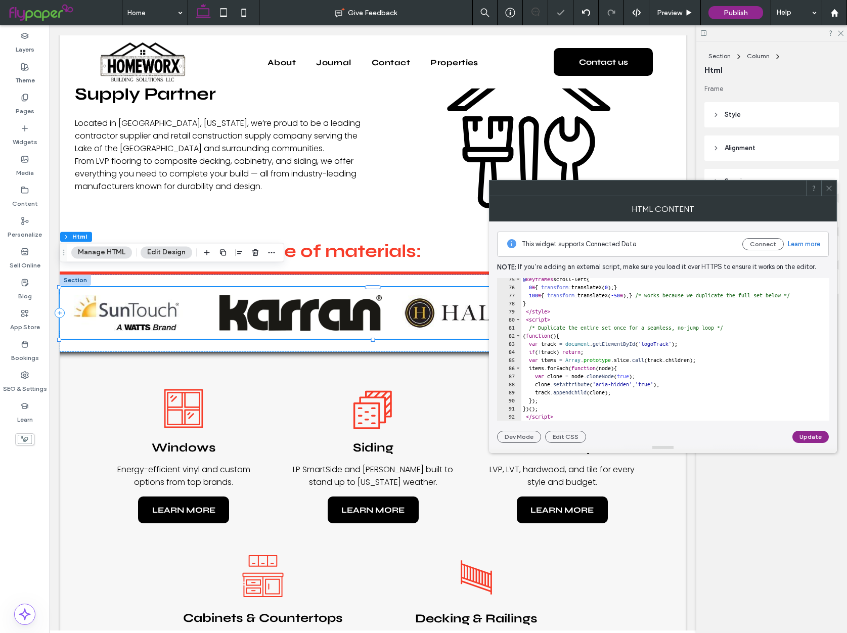
type textarea "**********"
click at [634, 326] on div "@ keyframes scroll-left { 0 % { transform :translateX( 0 ); } 100 % { transform…" at bounding box center [803, 354] width 565 height 159
click at [828, 190] on icon at bounding box center [830, 189] width 8 height 8
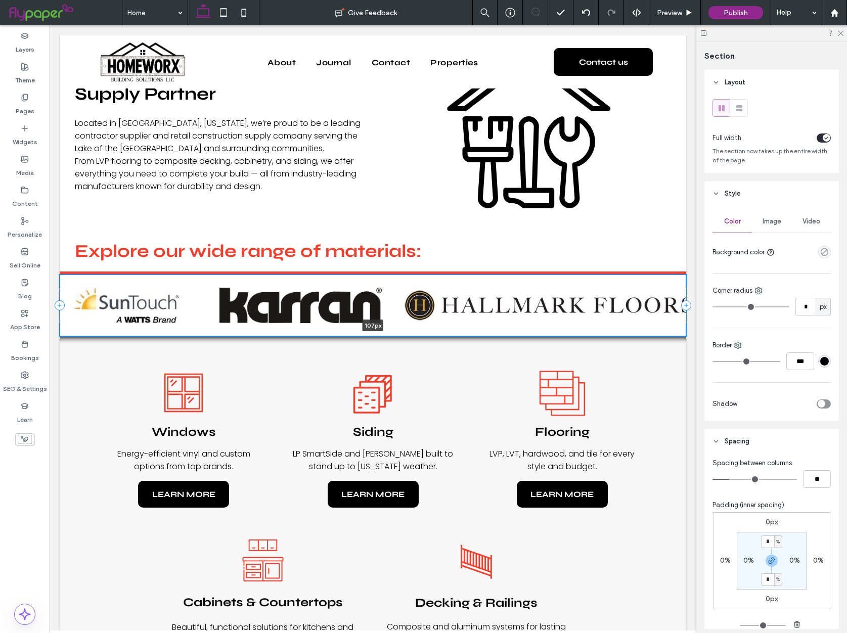
drag, startPoint x: 559, startPoint y: 332, endPoint x: 558, endPoint y: 309, distance: 23.3
click at [558, 309] on div "107px Section + Add Section" at bounding box center [373, 306] width 627 height 62
type input "***"
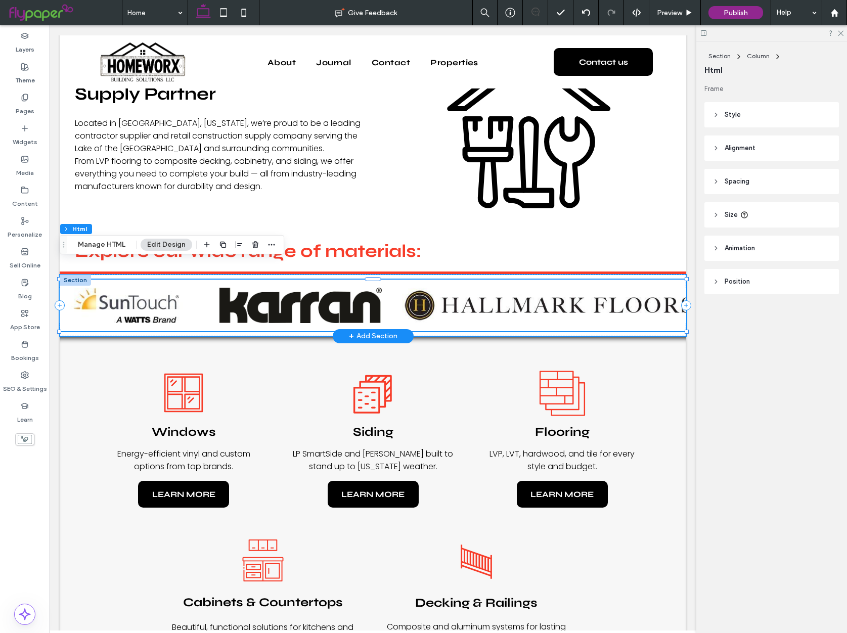
click at [440, 288] on img "Brand logos carousel" at bounding box center [526, 305] width 293 height 35
click at [120, 250] on button "Manage HTML" at bounding box center [101, 245] width 61 height 12
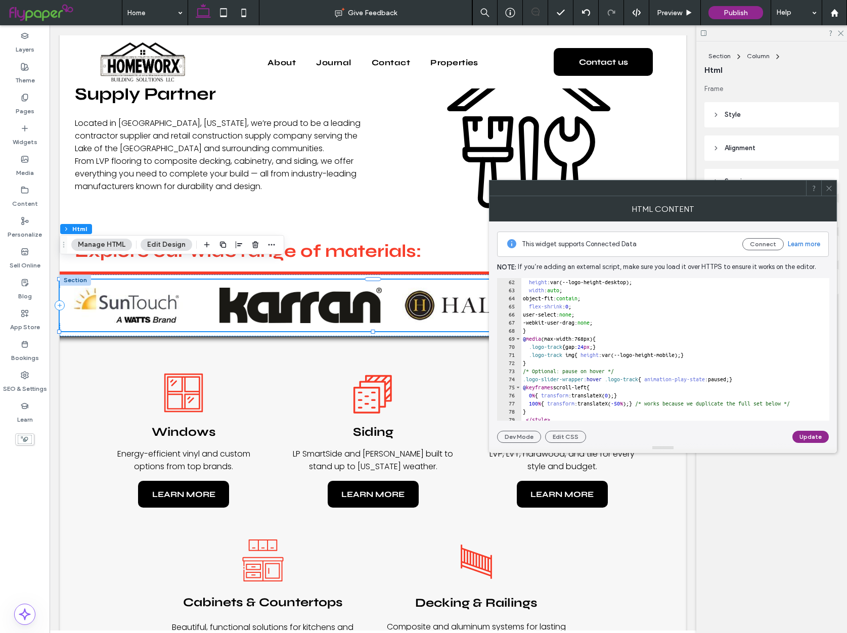
scroll to position [497, 0]
type textarea "**********"
click at [586, 378] on div "height :var(--logo-height-desktop); width : auto ; object-fit: contain ; flex-s…" at bounding box center [803, 354] width 565 height 159
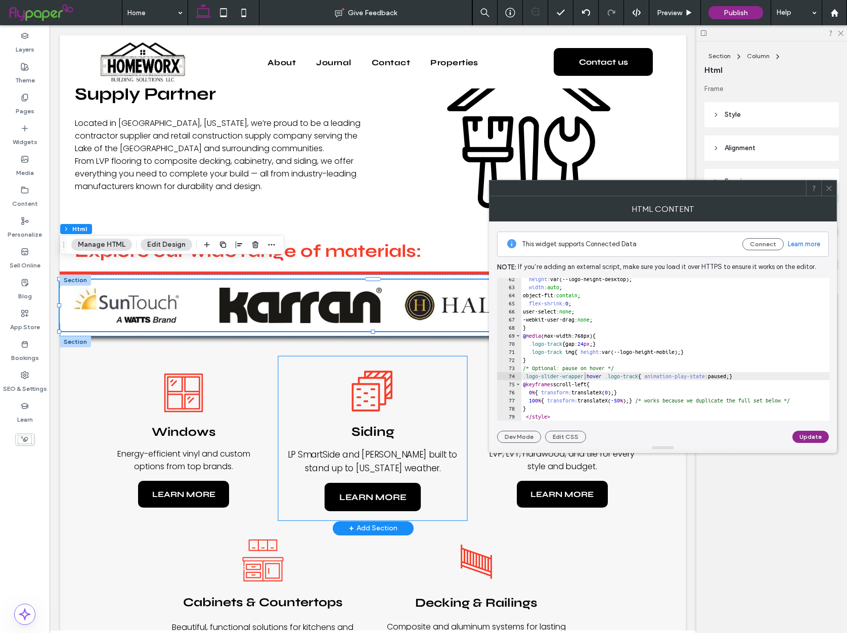
click at [340, 357] on div "Siding LP SmartSide and Hardie siding built to stand up to Missouri weather. LE…" at bounding box center [373, 439] width 189 height 164
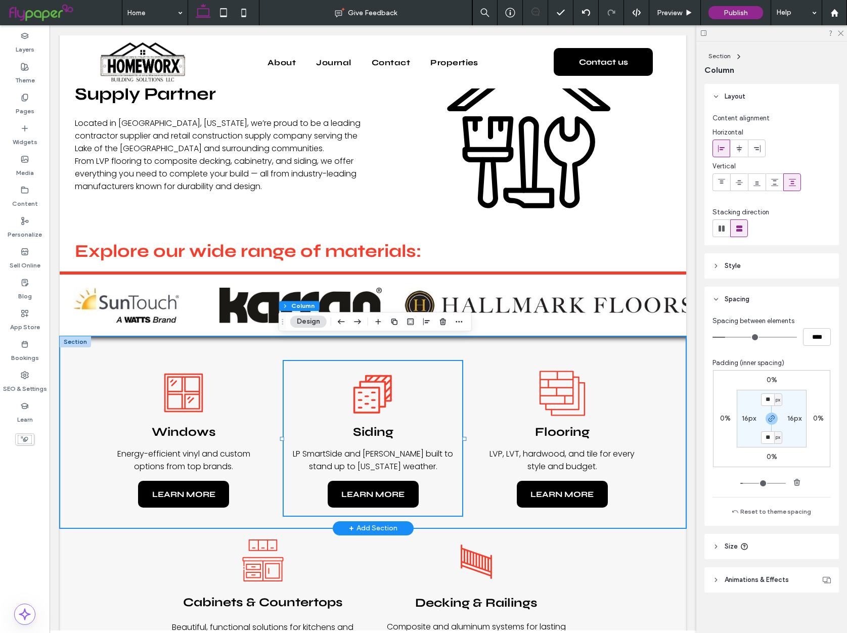
click at [487, 338] on div "Windows Energy-efficient vinyl and custom options from top brands. LEARN MORE S…" at bounding box center [373, 432] width 607 height 192
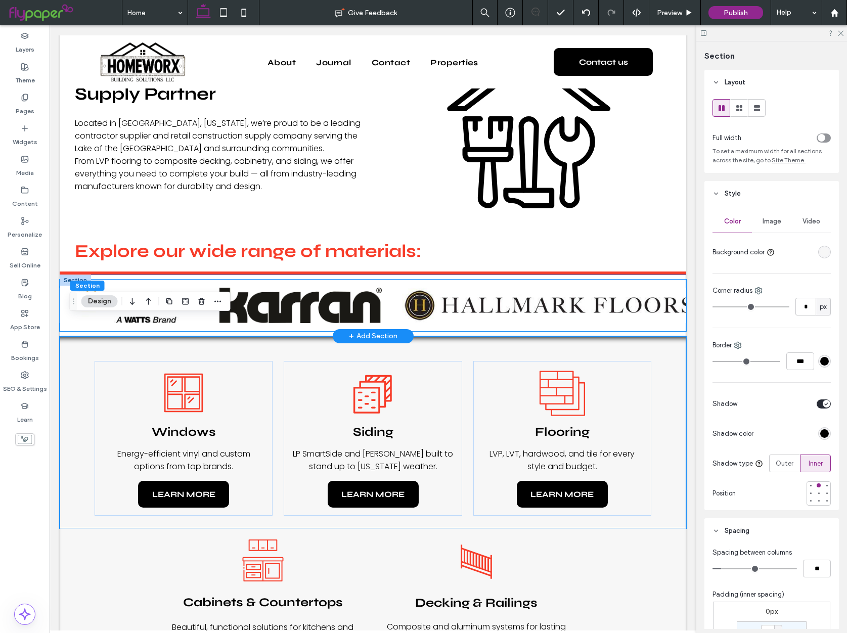
click at [532, 291] on img "Brand logos carousel" at bounding box center [541, 305] width 293 height 35
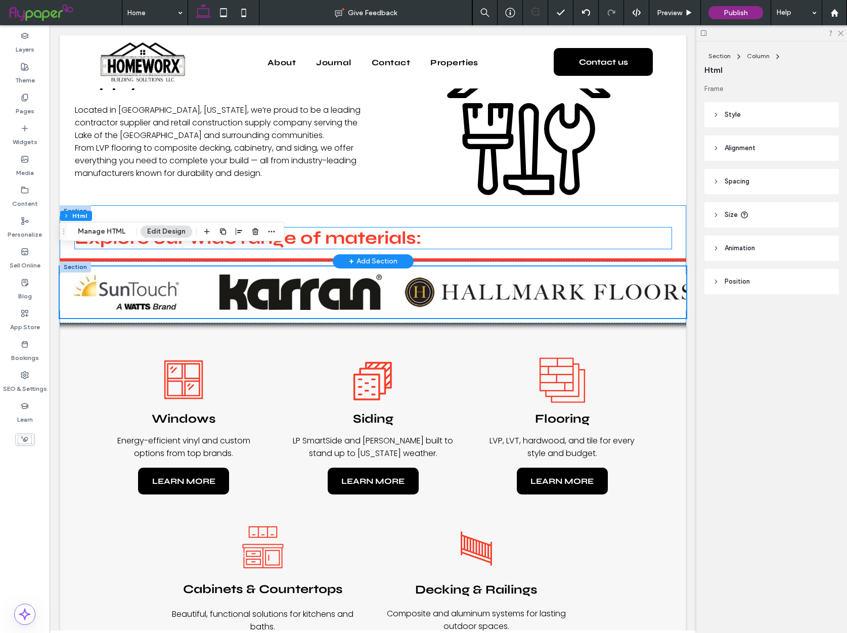
scroll to position [412, 0]
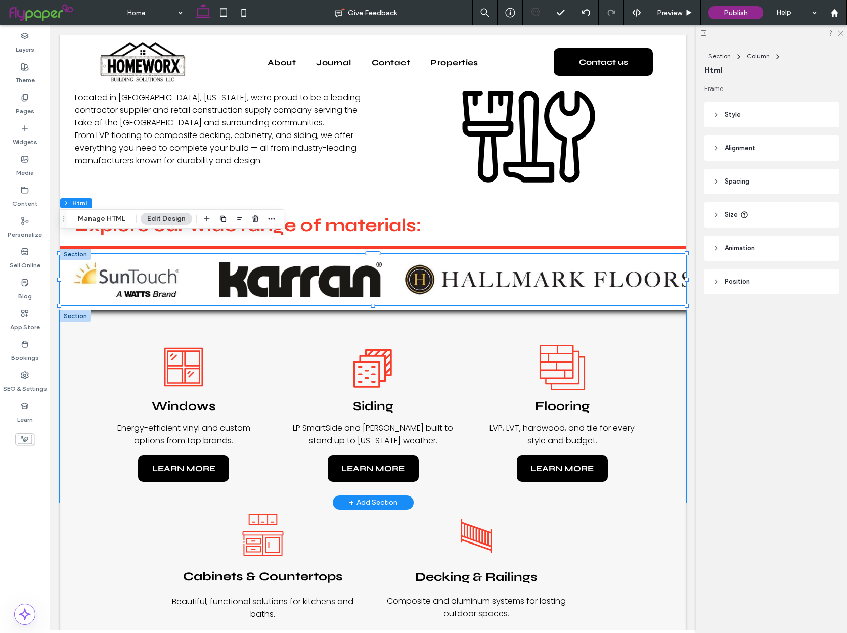
click at [528, 311] on div "Windows Energy-efficient vinyl and custom options from top brands. LEARN MORE S…" at bounding box center [373, 407] width 607 height 192
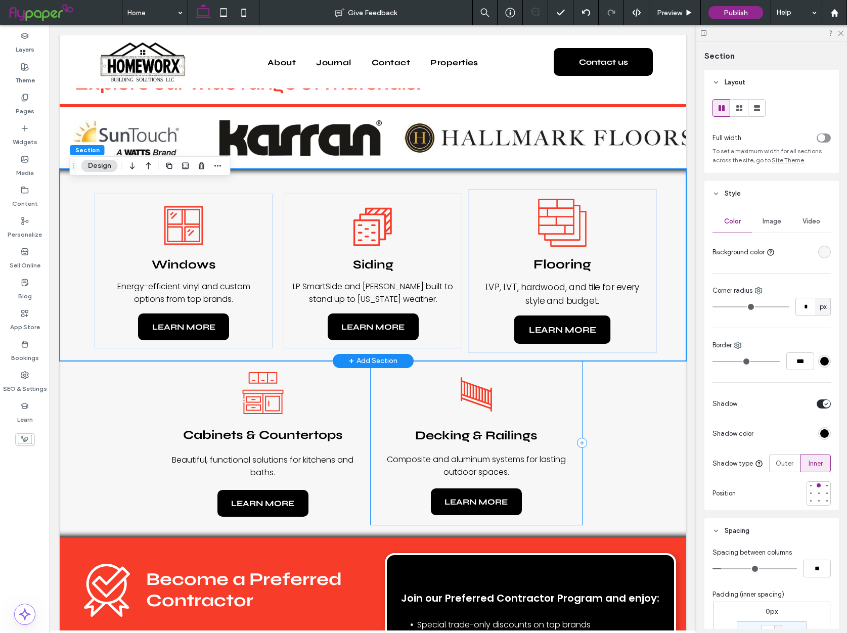
scroll to position [564, 0]
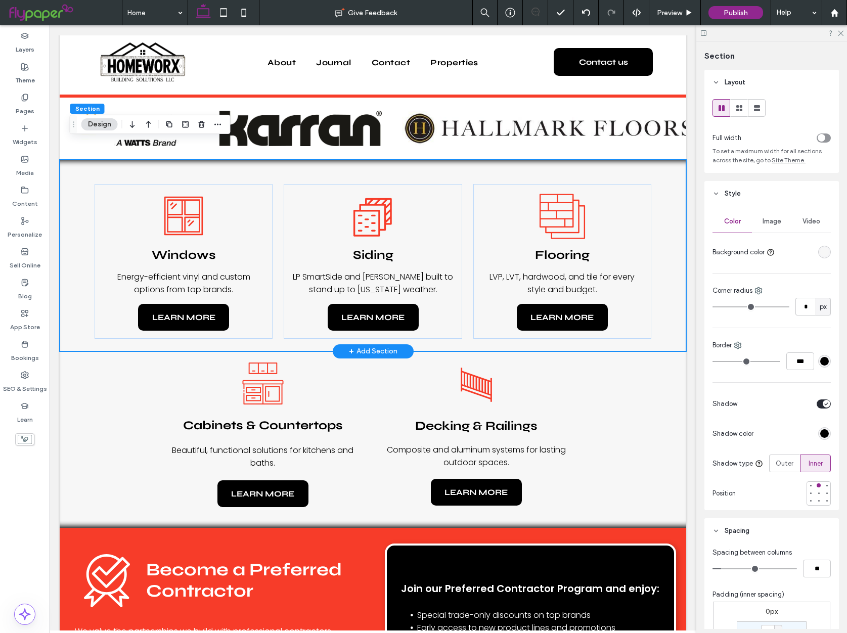
click at [664, 259] on div "Windows Energy-efficient vinyl and custom options from top brands. LEARN MORE S…" at bounding box center [373, 255] width 607 height 192
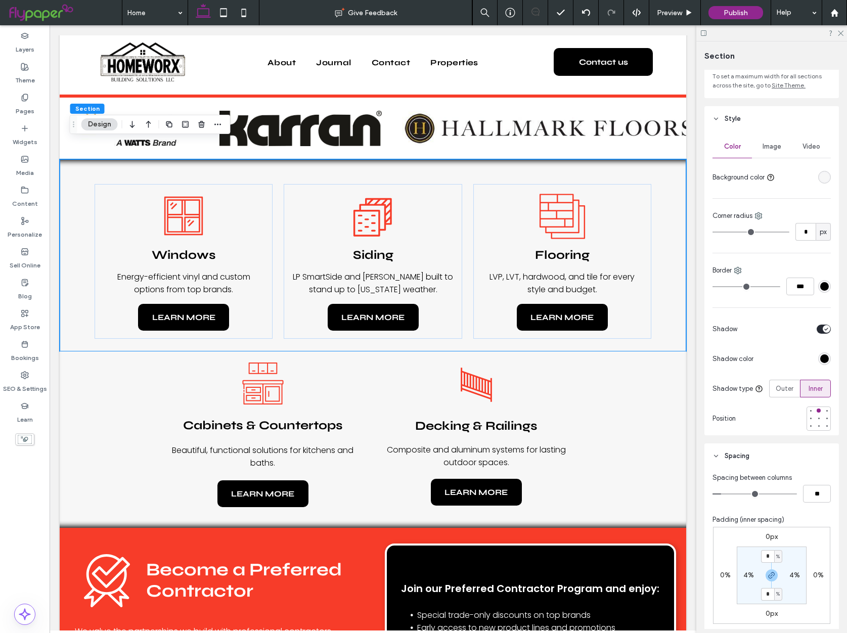
scroll to position [92, 0]
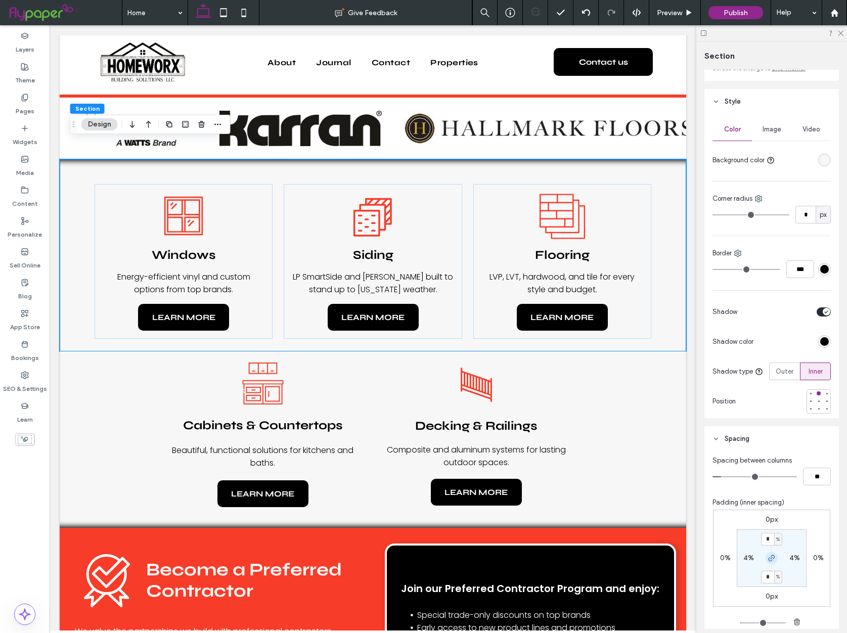
click at [770, 557] on use "button" at bounding box center [772, 558] width 6 height 6
click at [769, 543] on input "*" at bounding box center [767, 539] width 13 height 13
type input "*"
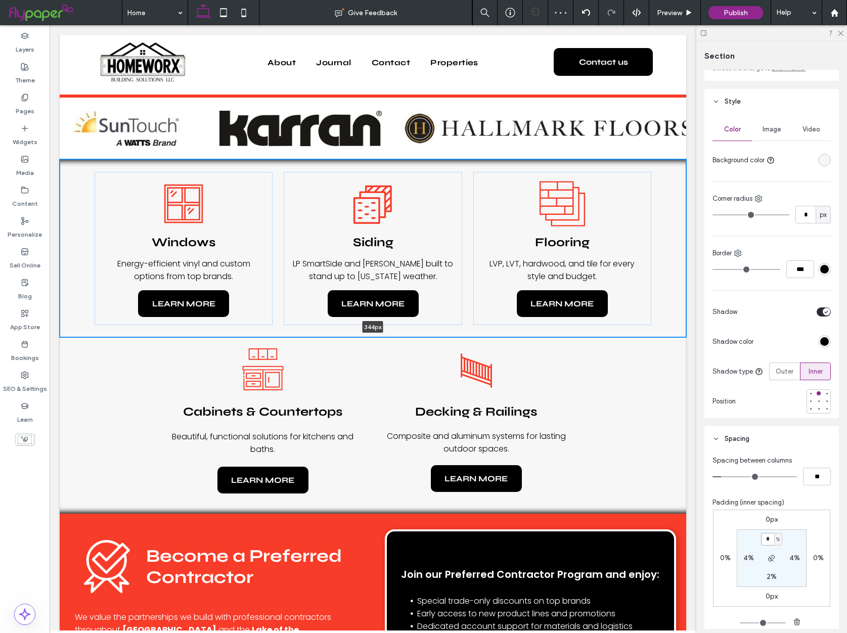
drag, startPoint x: 619, startPoint y: 332, endPoint x: 617, endPoint y: 314, distance: 18.8
click at [618, 313] on div "Windows Energy-efficient vinyl and custom options from top brands. LEARN MORE S…" at bounding box center [373, 248] width 627 height 179
type input "***"
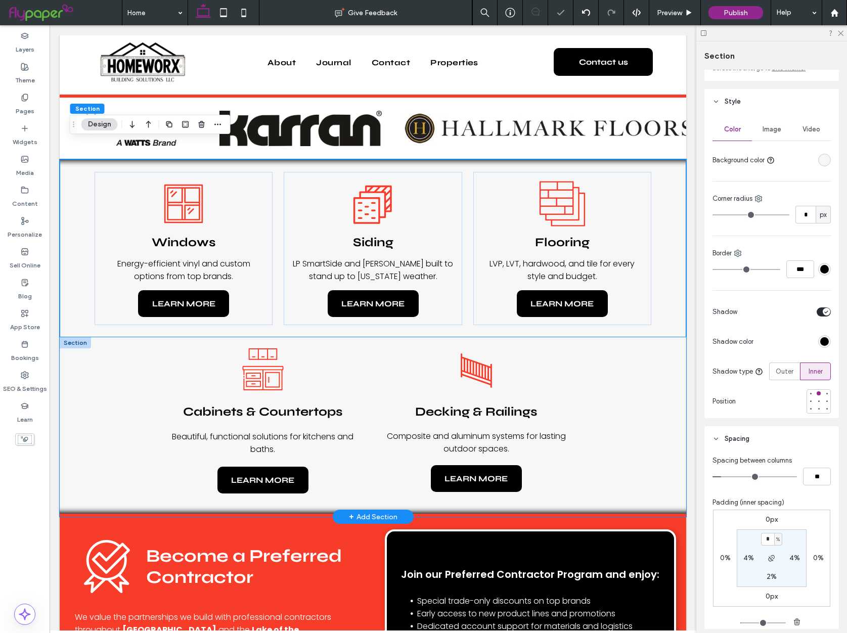
click at [535, 490] on div "Cabinets & Countertops Beautiful, functional solutions for kitchens and baths. …" at bounding box center [373, 425] width 607 height 177
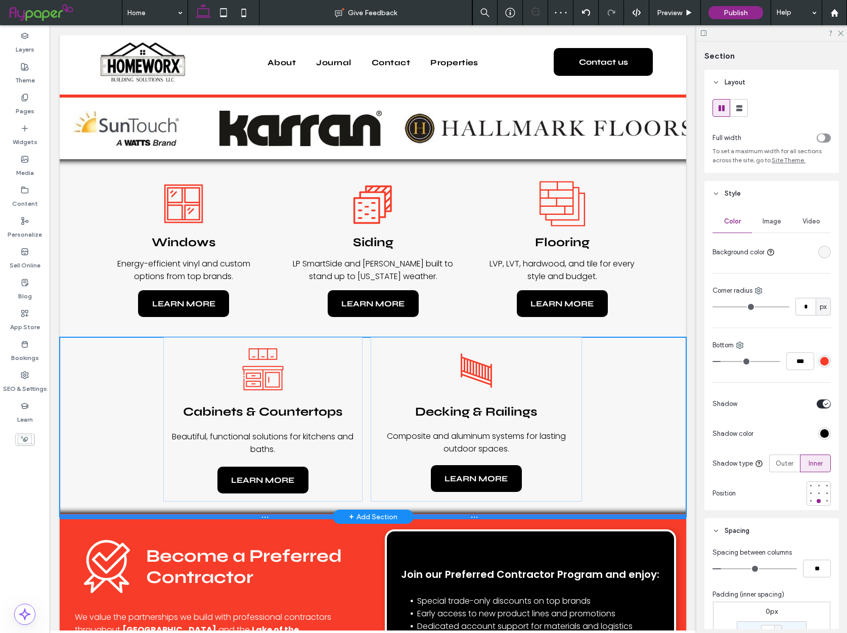
click at [566, 514] on div at bounding box center [373, 516] width 627 height 5
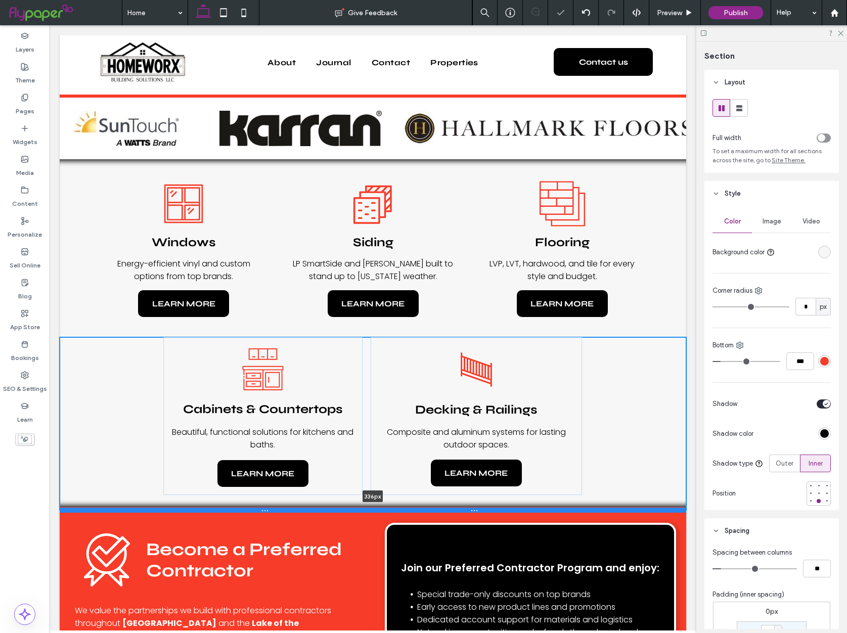
drag, startPoint x: 584, startPoint y: 497, endPoint x: 583, endPoint y: 491, distance: 6.7
click at [583, 508] on div at bounding box center [373, 510] width 627 height 5
type input "***"
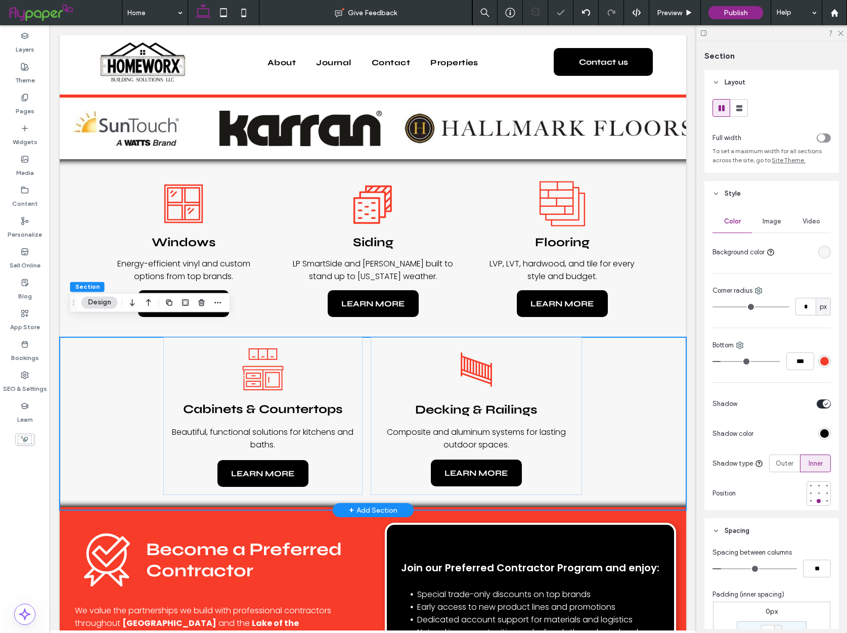
click at [644, 419] on div "Cabinets & Countertops Beautiful, functional solutions for kitchens and baths. …" at bounding box center [373, 422] width 607 height 170
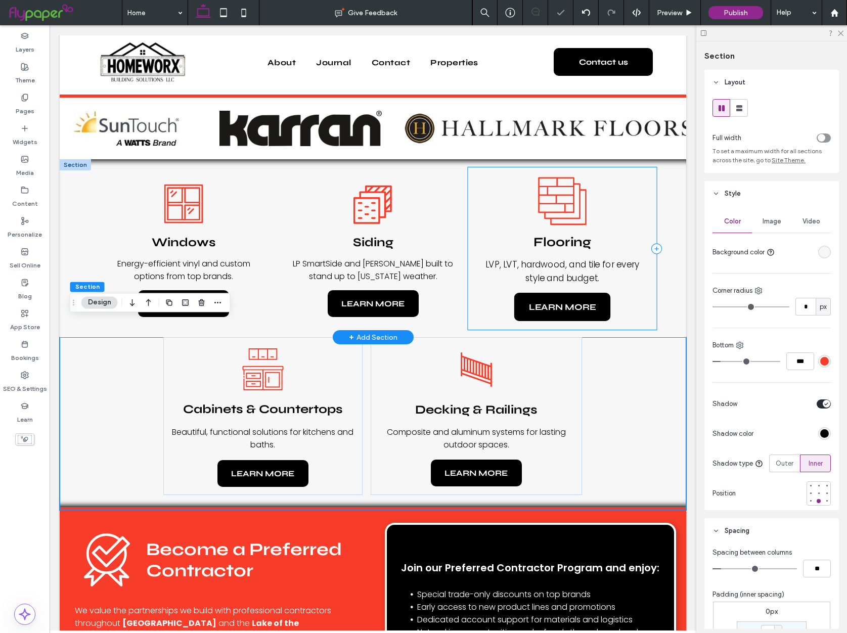
click at [651, 279] on div "Flooring LVP, LVT, hardwood, and tile for every style and budget. LEARN MORE" at bounding box center [562, 248] width 189 height 162
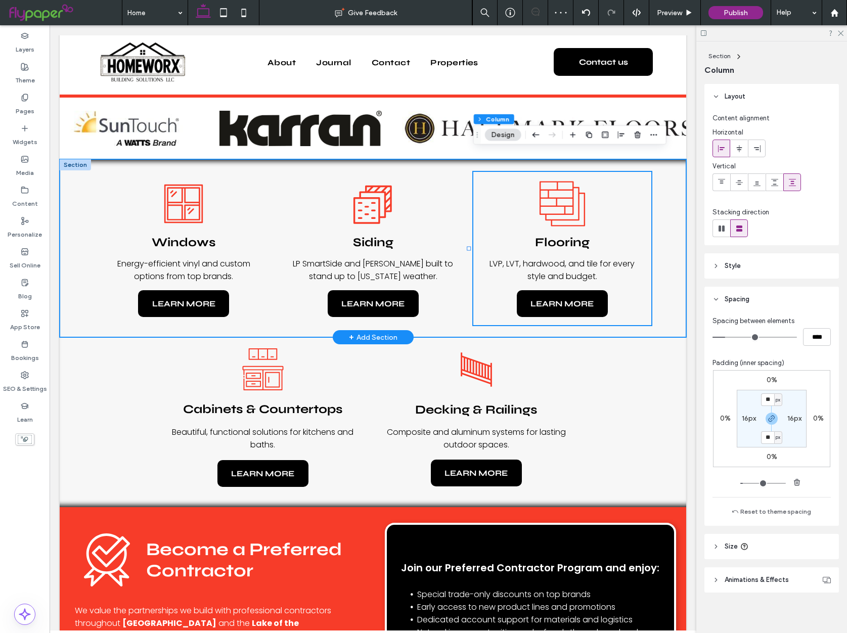
scroll to position [566, 0]
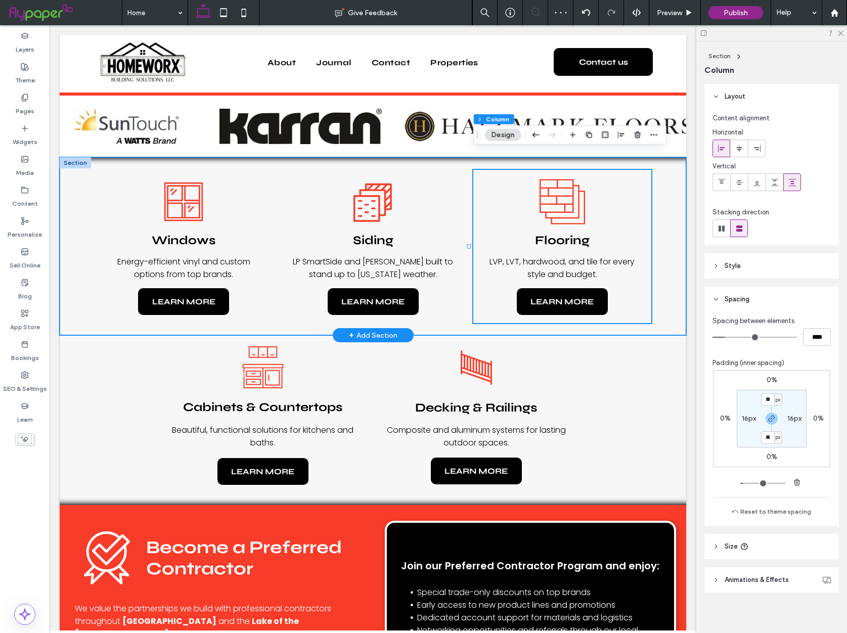
click at [662, 278] on div "Windows Energy-efficient vinyl and custom options from top brands. LEARN MORE S…" at bounding box center [373, 246] width 607 height 179
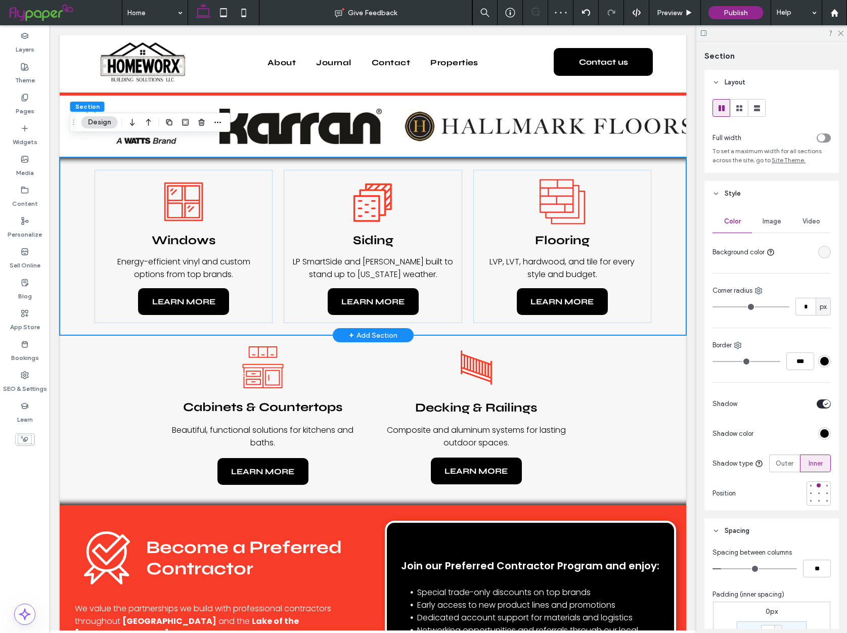
scroll to position [530, 0]
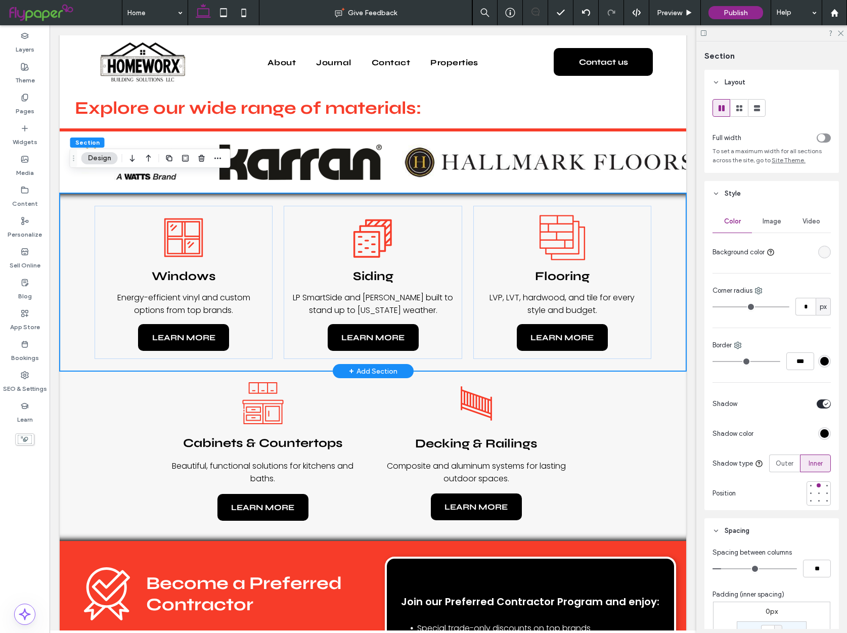
click at [464, 303] on div "Windows Energy-efficient vinyl and custom options from top brands. LEARN MORE S…" at bounding box center [373, 282] width 607 height 179
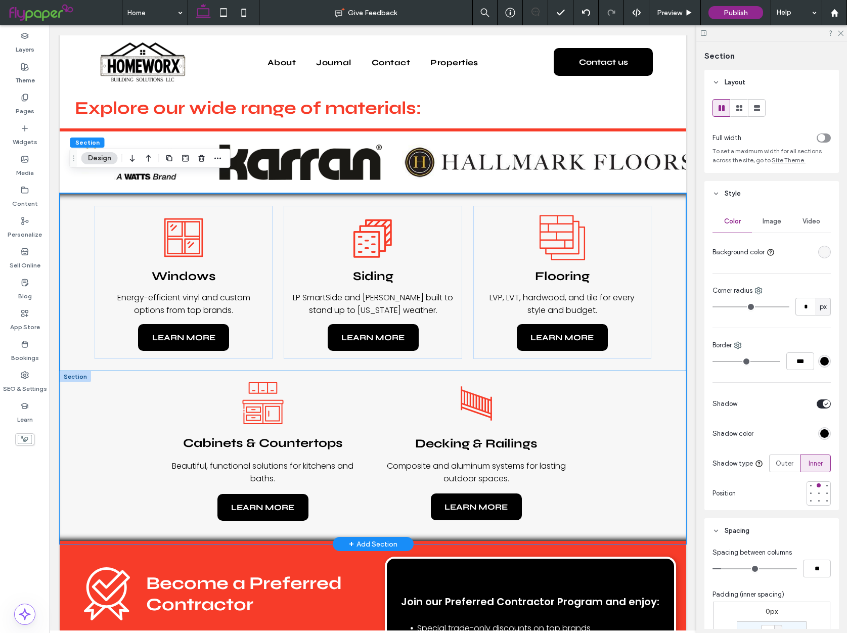
click at [118, 407] on div "Cabinets & Countertops Beautiful, functional solutions for kitchens and baths. …" at bounding box center [373, 456] width 607 height 170
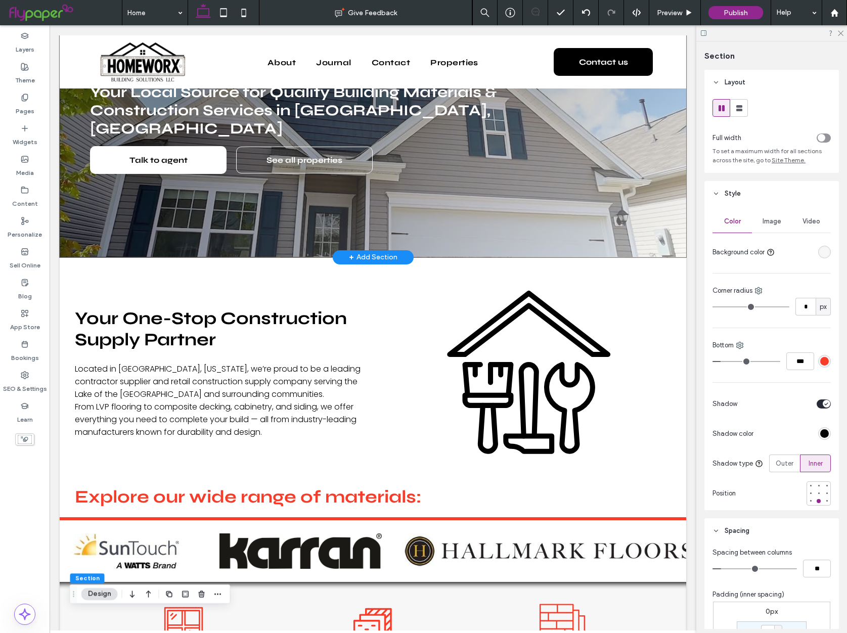
scroll to position [140, 0]
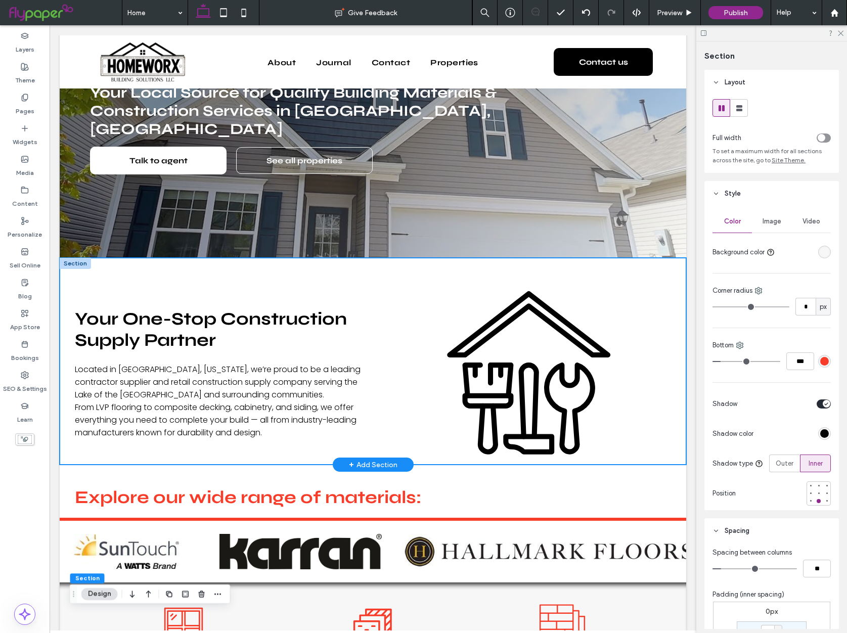
click at [485, 258] on div "Your One-Stop Construction Supply Partner Located in Osage Beach, Missouri, we’…" at bounding box center [373, 361] width 607 height 207
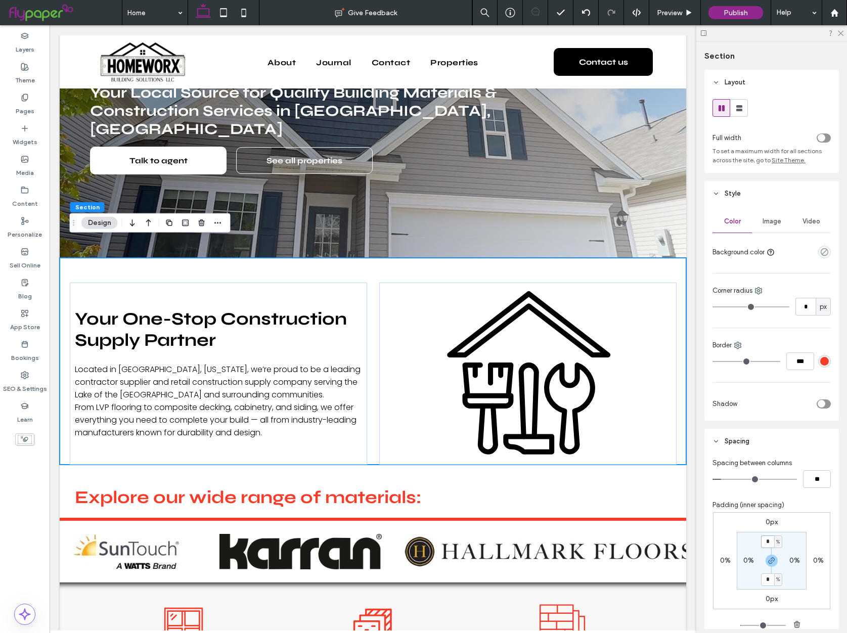
click at [772, 542] on input "*" at bounding box center [767, 542] width 13 height 13
click at [774, 557] on icon "button" at bounding box center [772, 561] width 8 height 8
click at [770, 542] on input "*" at bounding box center [767, 542] width 13 height 13
type input "*"
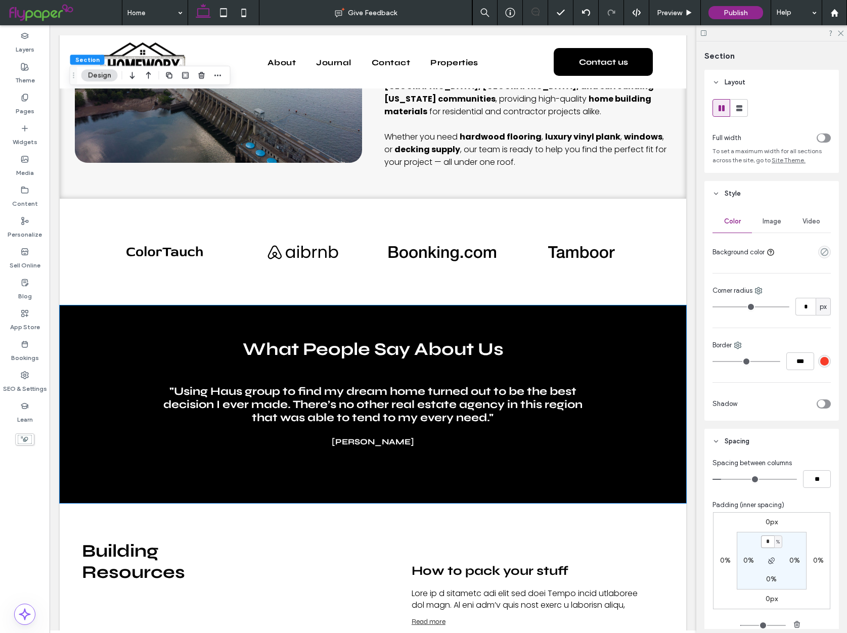
scroll to position [2000, 0]
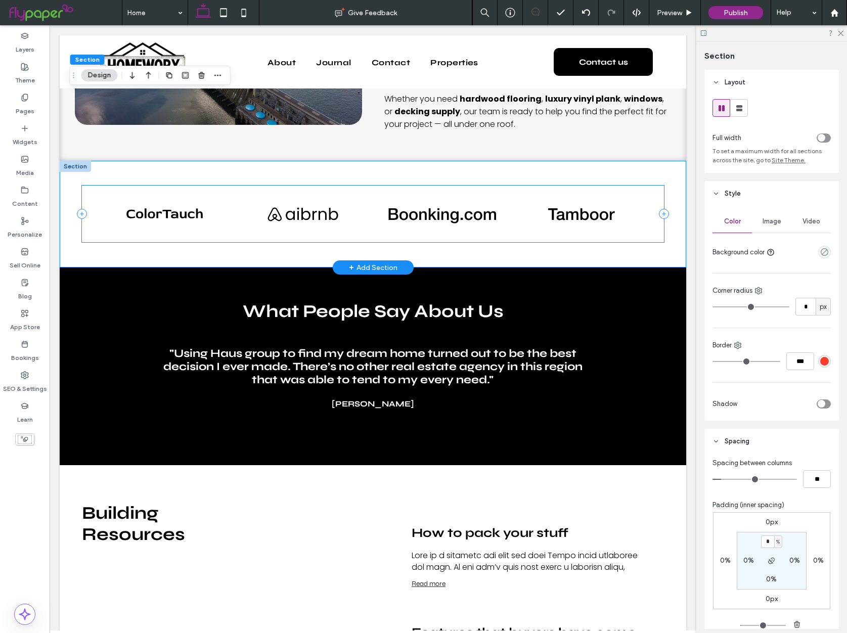
click at [88, 186] on div "Button Button Button Button" at bounding box center [373, 214] width 582 height 57
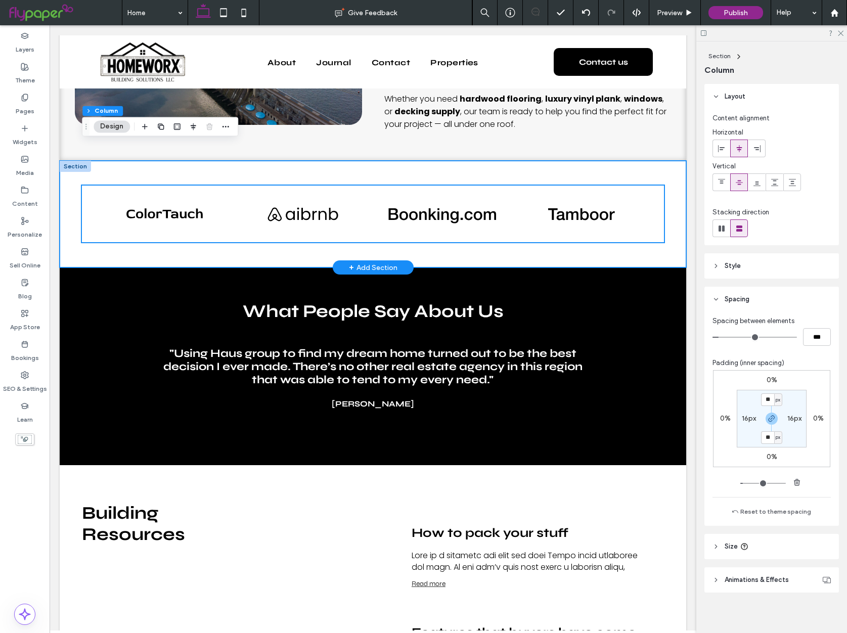
click at [68, 164] on div "Button Button Button Button" at bounding box center [373, 214] width 627 height 107
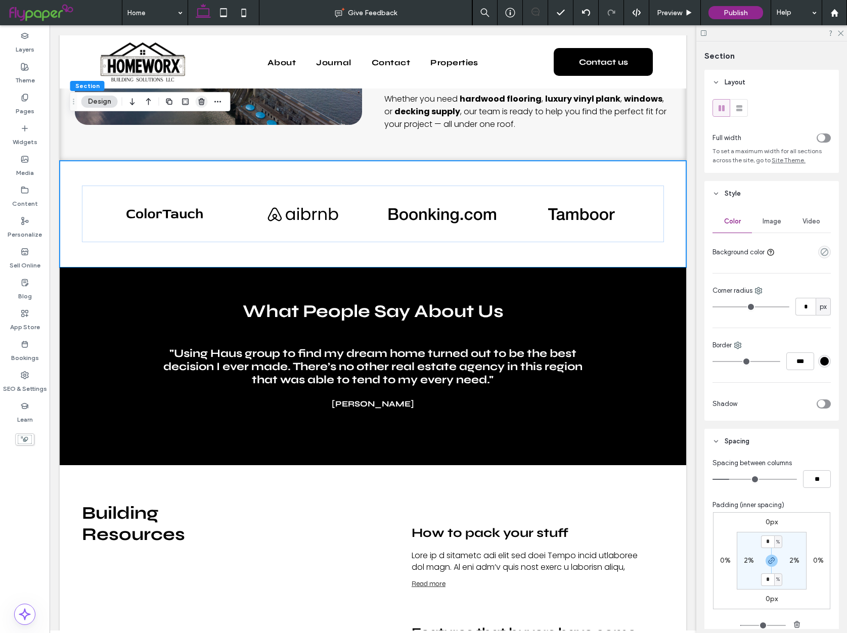
click at [205, 102] on icon "button" at bounding box center [202, 102] width 8 height 8
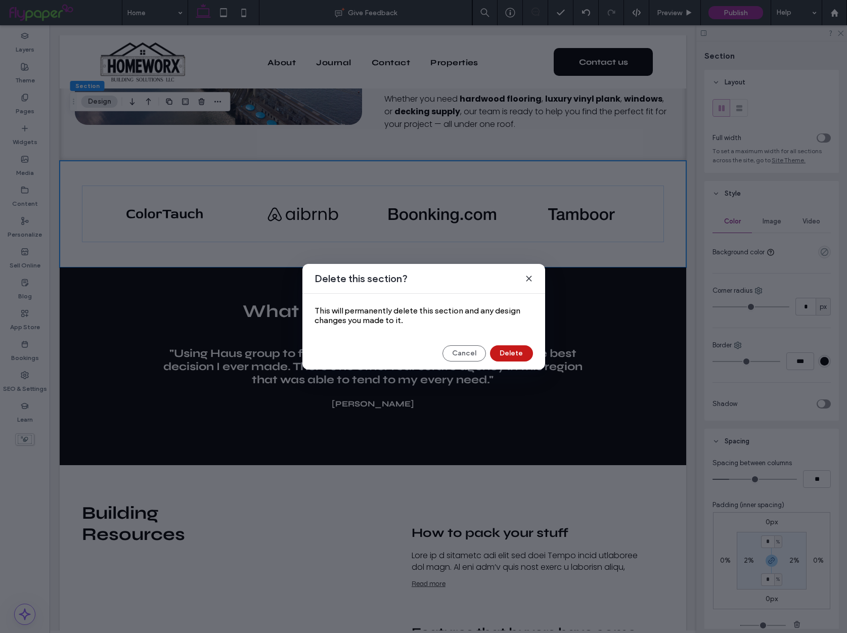
click at [518, 352] on button "Delete" at bounding box center [511, 354] width 43 height 16
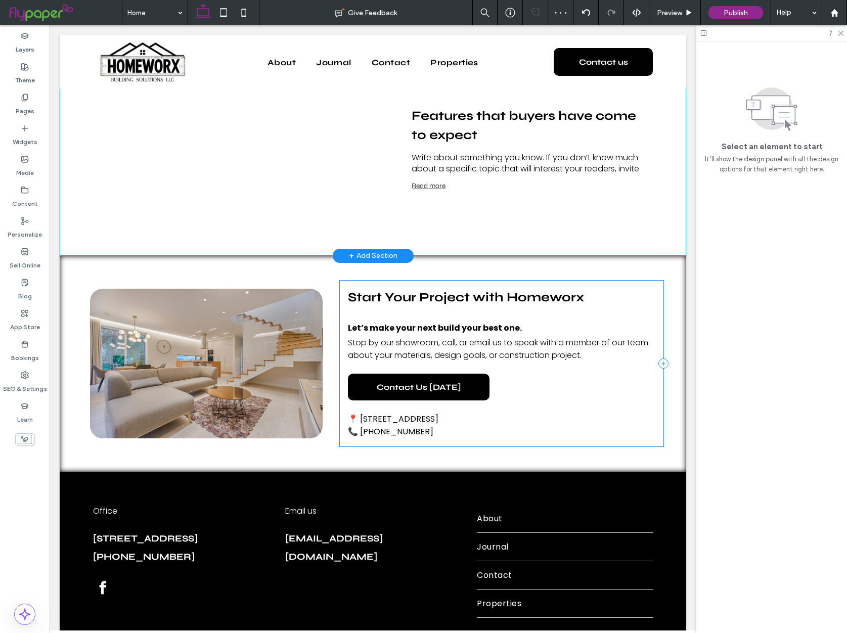
scroll to position [2435, 0]
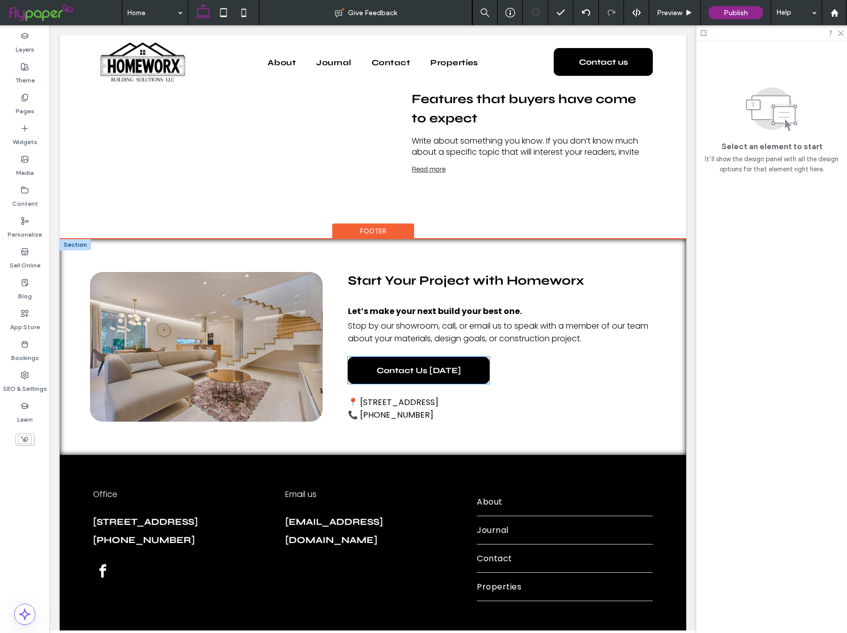
click at [462, 357] on link "Contact Us [DATE]" at bounding box center [419, 370] width 142 height 27
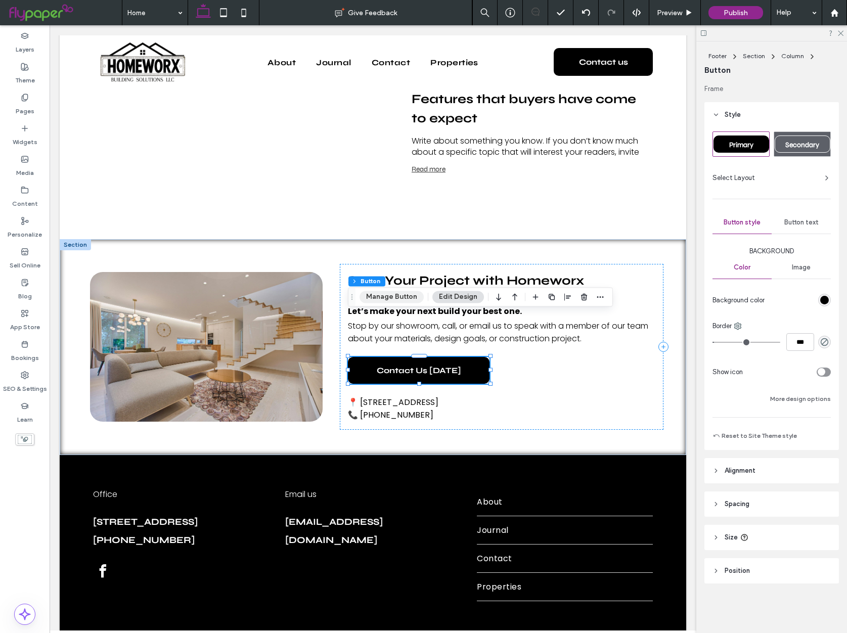
click at [412, 302] on button "Manage Button" at bounding box center [392, 297] width 64 height 12
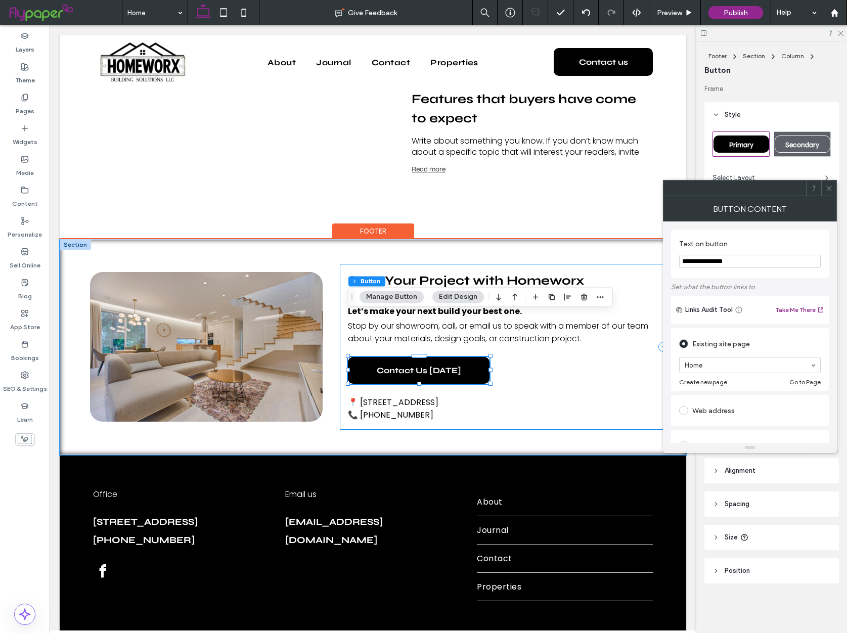
click at [548, 340] on div "Start Your Project with Homeworx Let’s make your next build your best one. Stop…" at bounding box center [502, 347] width 324 height 166
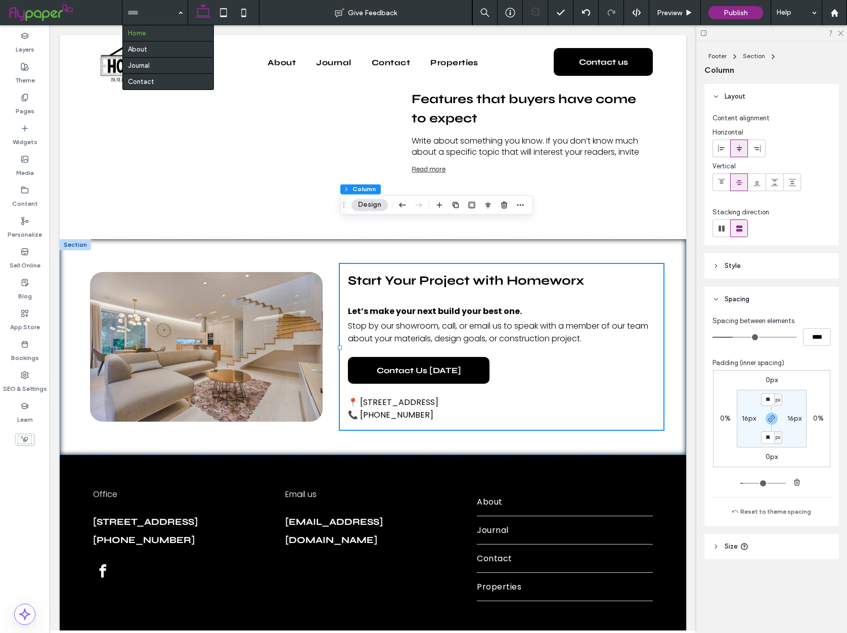
drag, startPoint x: 143, startPoint y: 10, endPoint x: 145, endPoint y: 17, distance: 7.5
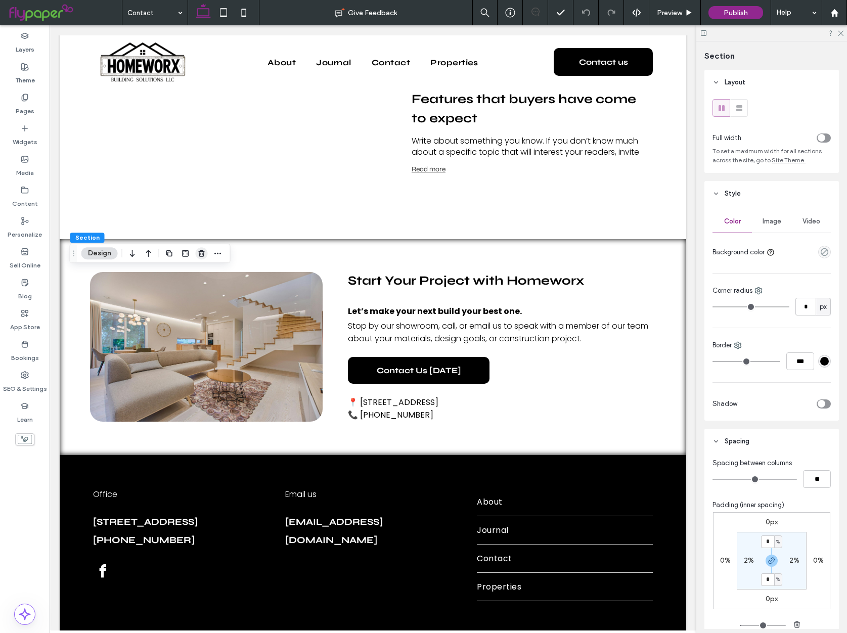
click at [200, 252] on use "button" at bounding box center [201, 253] width 6 height 7
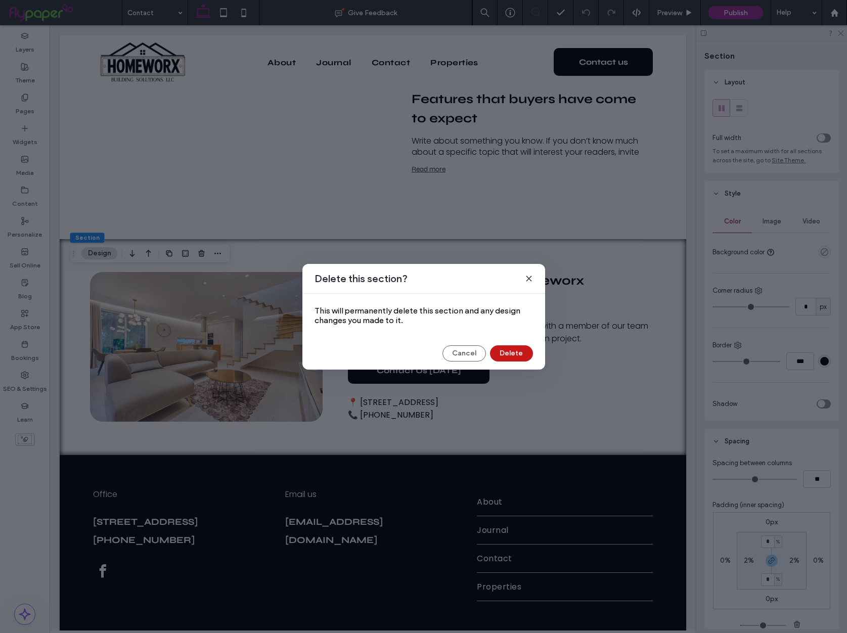
click at [513, 349] on button "Delete" at bounding box center [511, 354] width 43 height 16
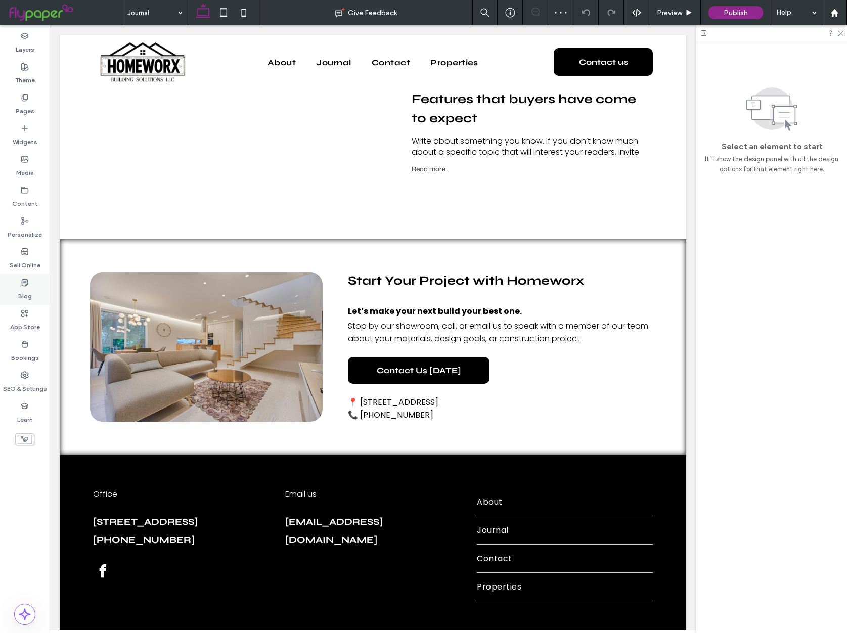
click at [19, 288] on label "Blog" at bounding box center [25, 294] width 14 height 14
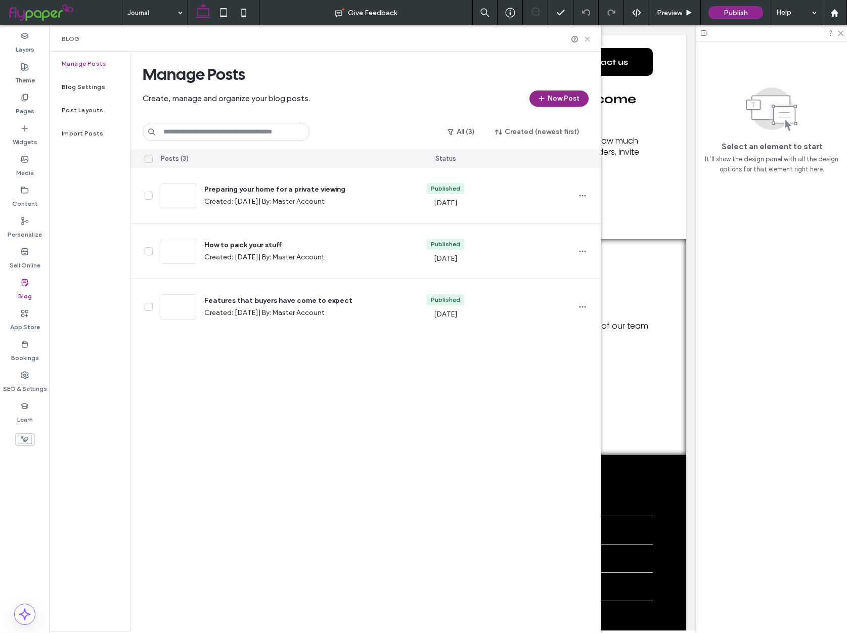
click at [587, 39] on use at bounding box center [587, 39] width 5 height 5
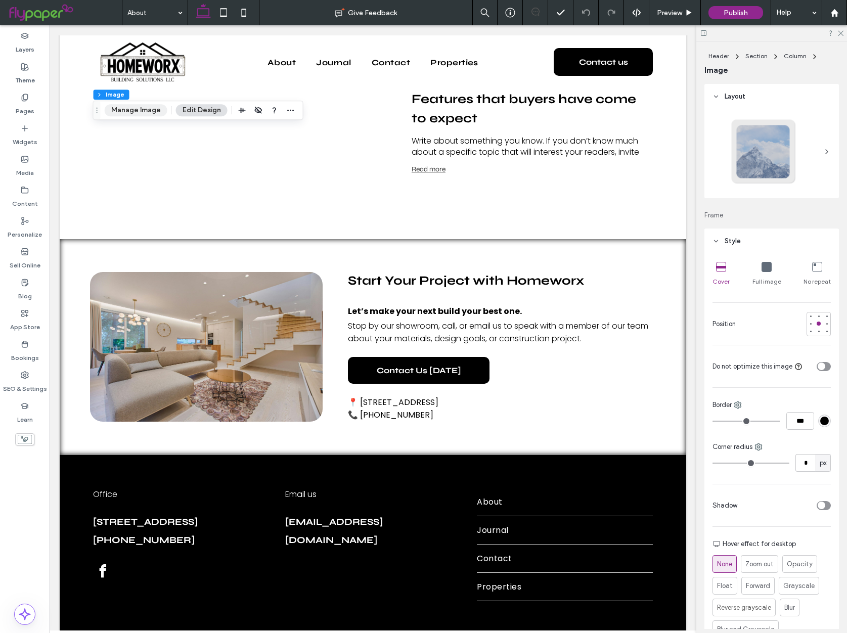
click at [132, 106] on button "Manage Image" at bounding box center [136, 110] width 63 height 12
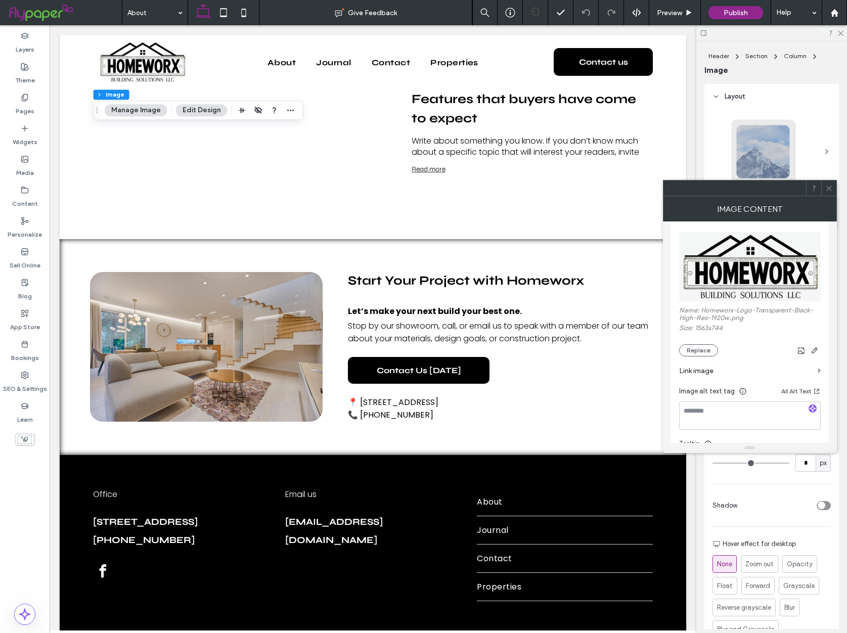
scroll to position [121, 0]
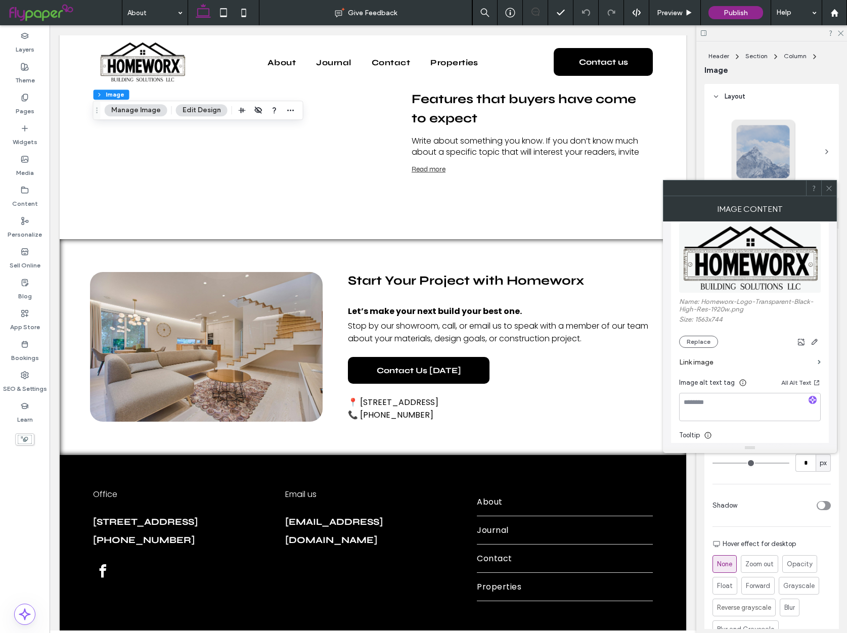
click at [706, 361] on label "Link image" at bounding box center [746, 362] width 135 height 19
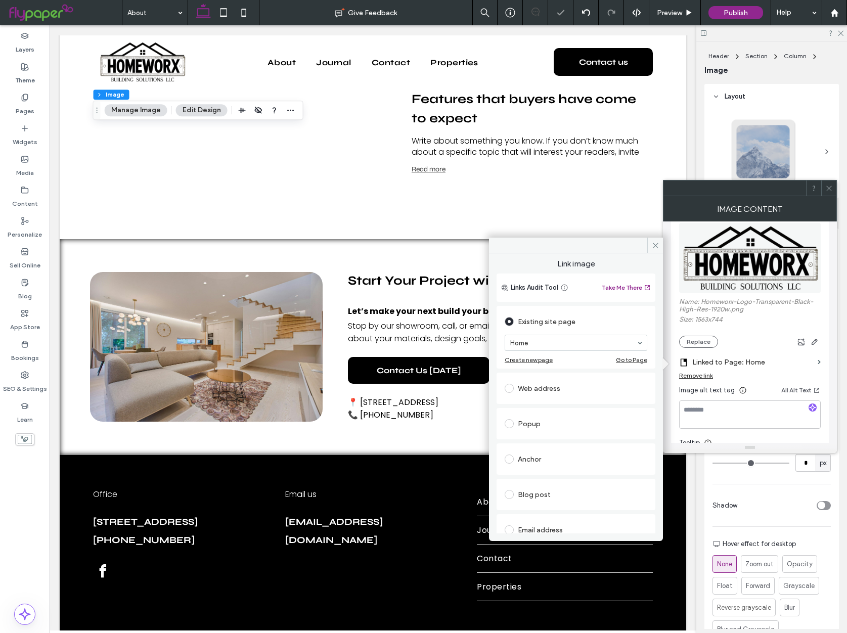
drag, startPoint x: 655, startPoint y: 245, endPoint x: 664, endPoint y: 242, distance: 9.9
click at [655, 245] on use at bounding box center [655, 245] width 5 height 5
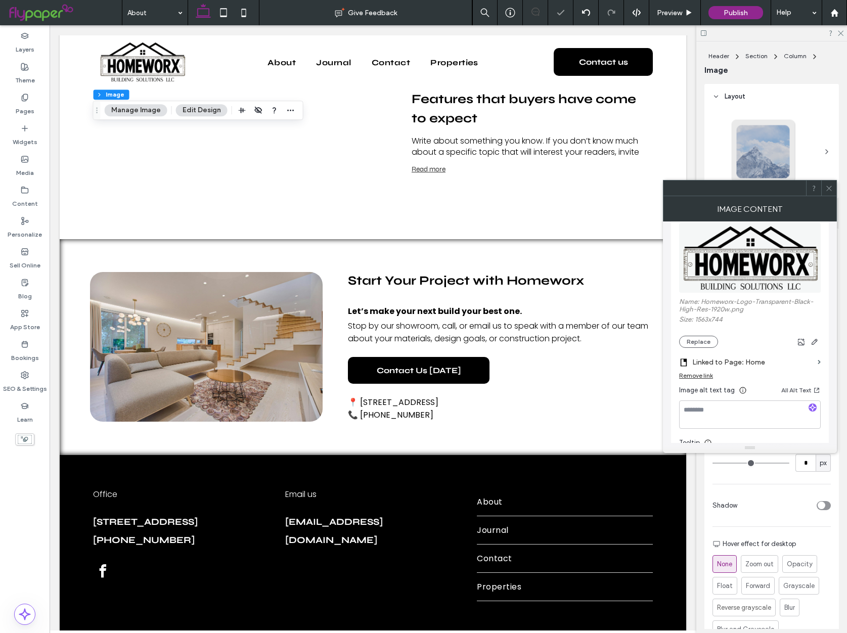
click at [826, 188] on icon at bounding box center [830, 189] width 8 height 8
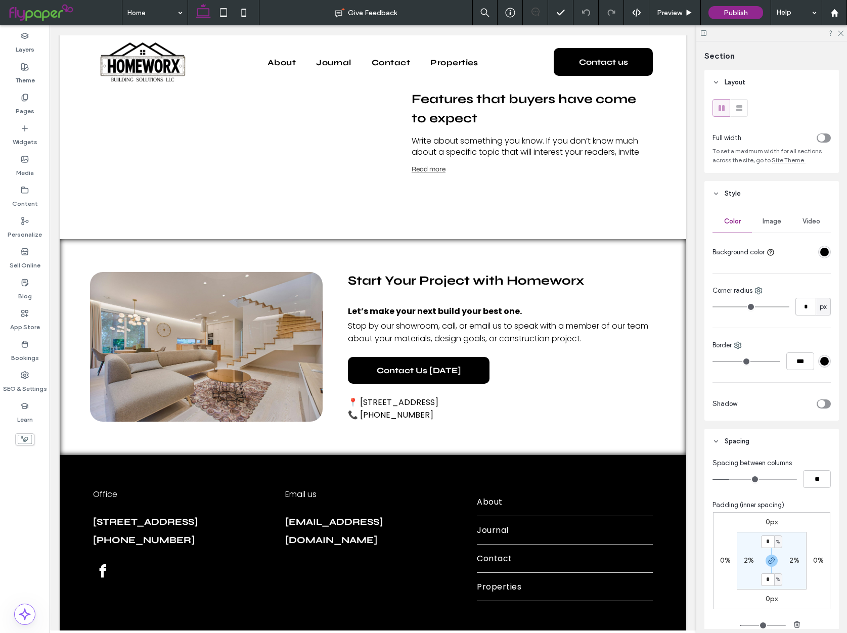
type input "***"
type input "*"
type input "**"
click at [721, 480] on input "range" at bounding box center [755, 479] width 84 height 1
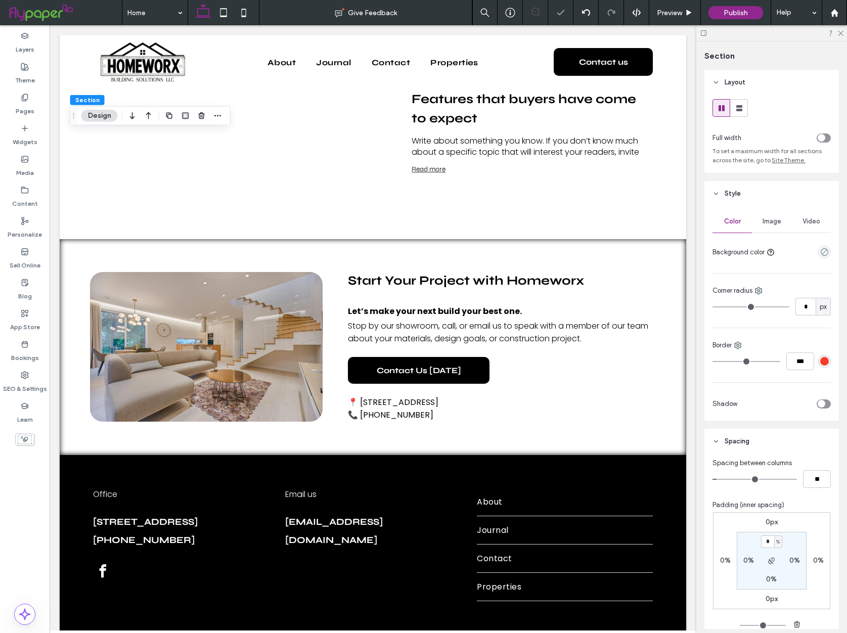
type input "*"
type input "**"
type input "*"
click at [718, 480] on input "range" at bounding box center [755, 479] width 84 height 1
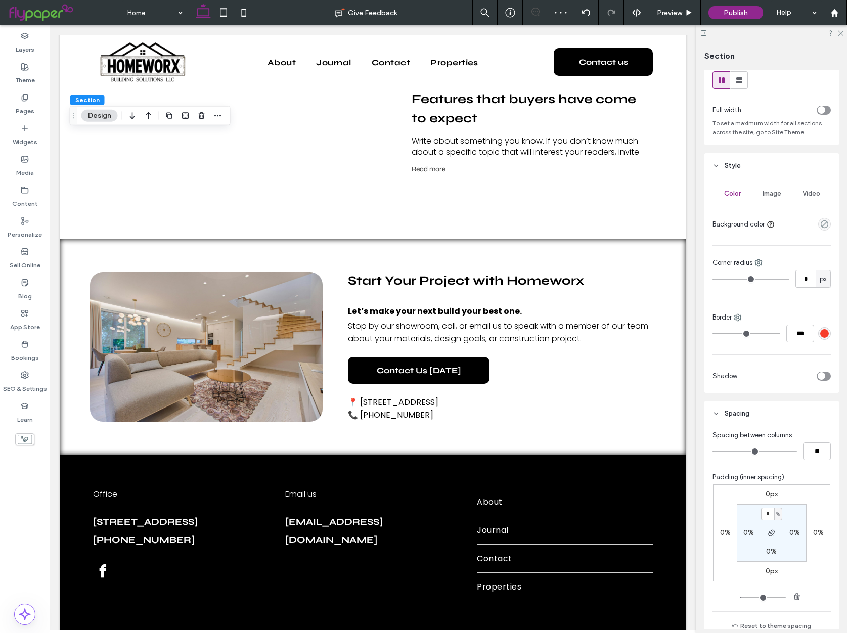
click at [746, 534] on label "0%" at bounding box center [749, 533] width 11 height 9
type input "*"
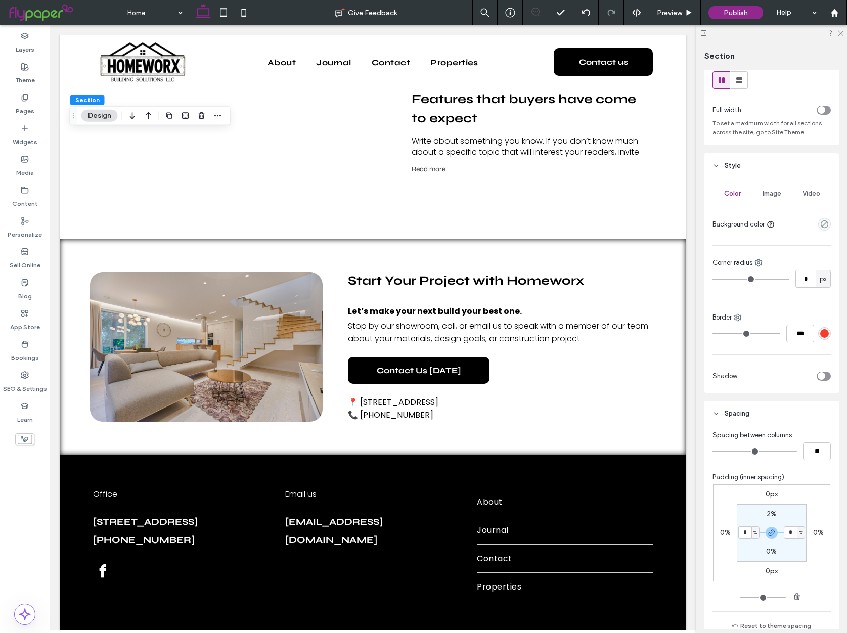
type input "*"
type input "**"
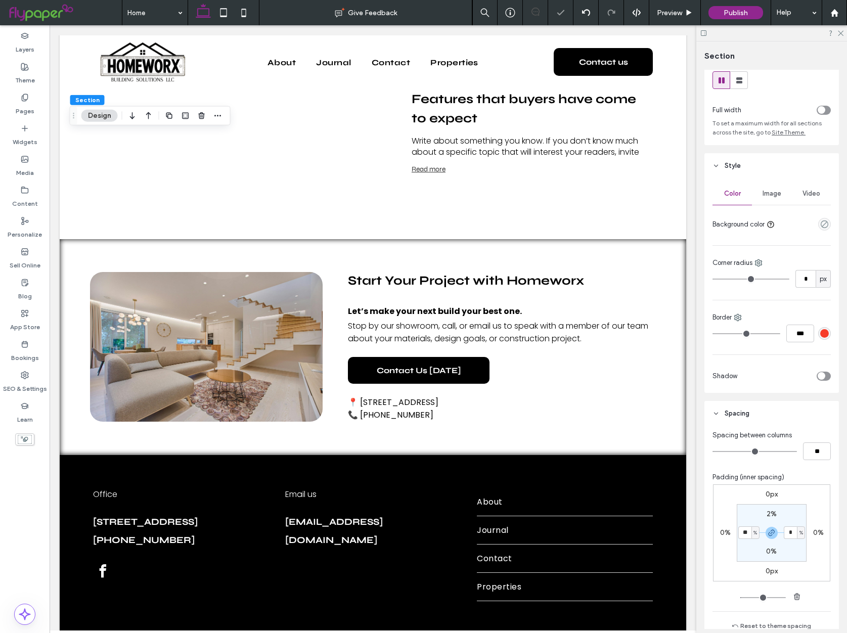
type input "*"
